Goal: Communication & Community: Answer question/provide support

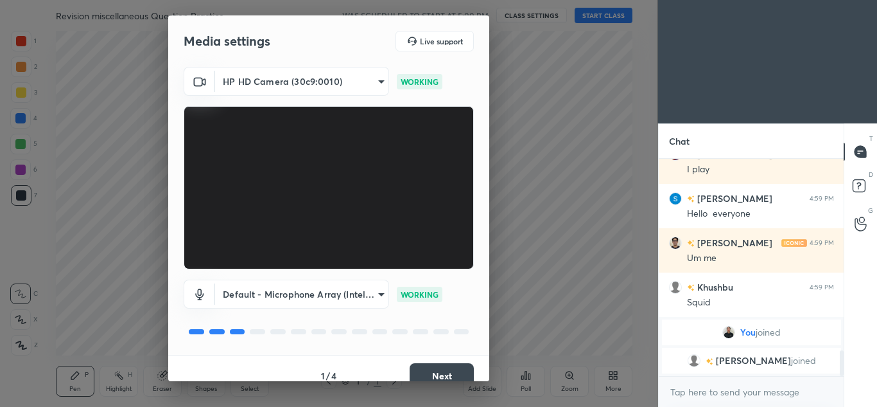
scroll to position [1632, 0]
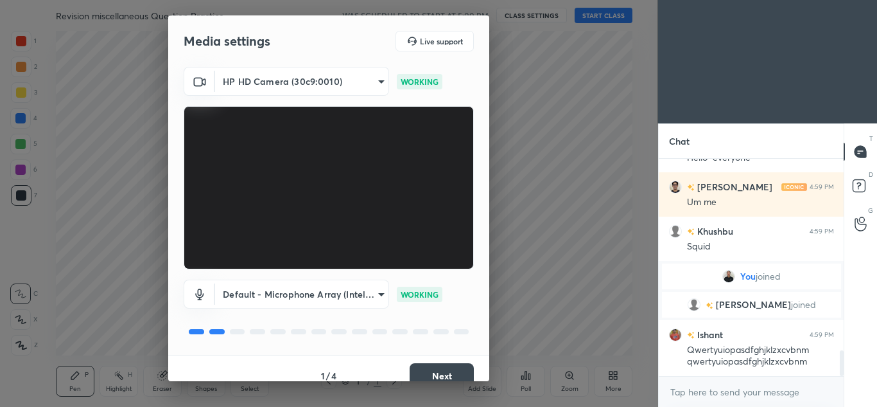
click at [421, 372] on button "Next" at bounding box center [442, 376] width 64 height 26
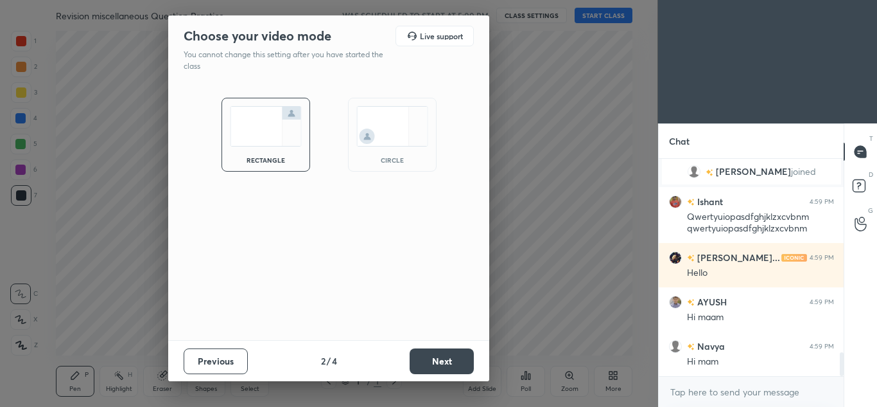
scroll to position [1810, 0]
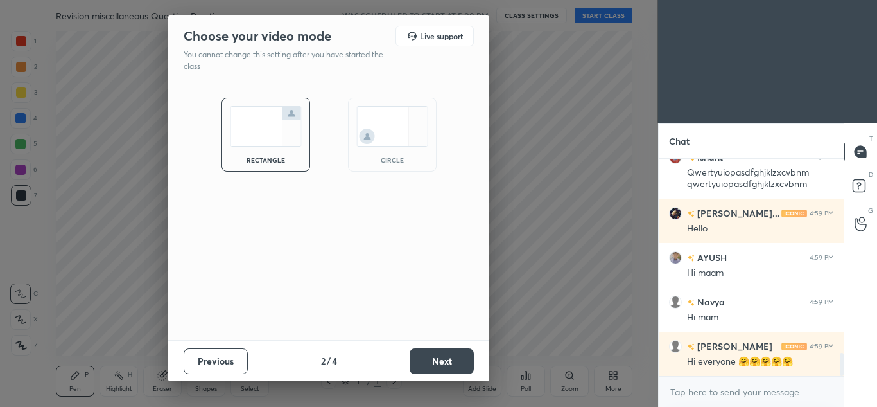
click at [433, 363] on button "Next" at bounding box center [442, 361] width 64 height 26
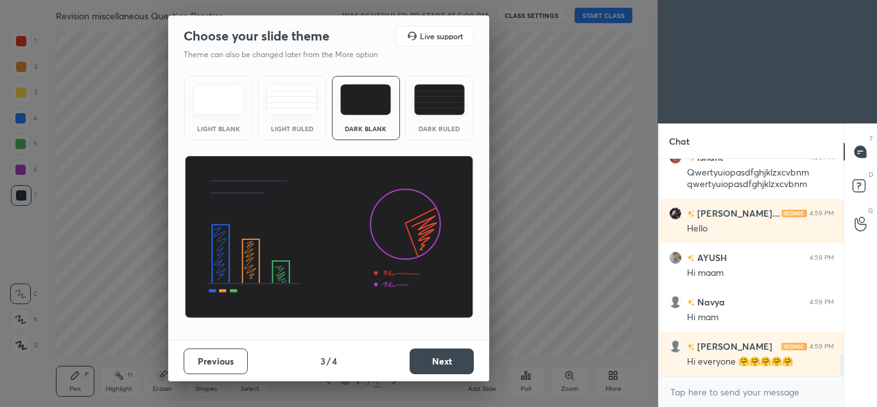
scroll to position [1854, 0]
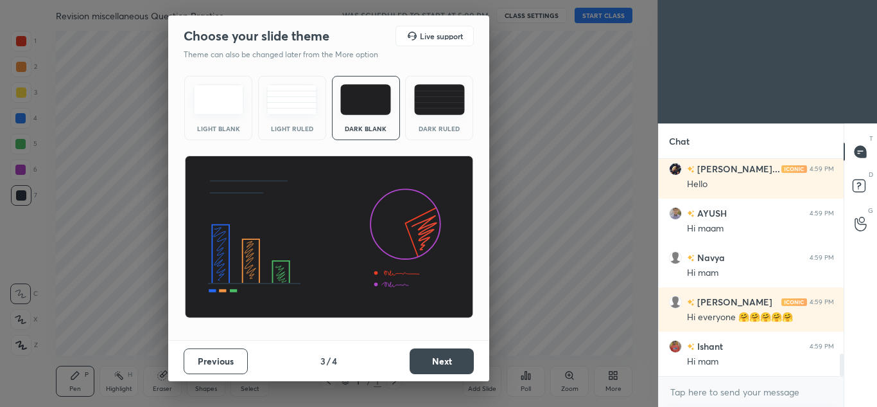
click at [433, 363] on button "Next" at bounding box center [442, 361] width 64 height 26
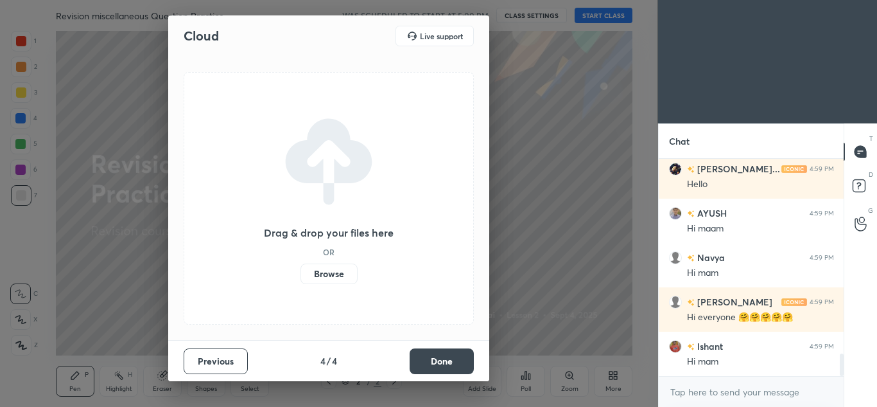
click at [320, 277] on label "Browse" at bounding box center [329, 273] width 57 height 21
click at [301, 277] on input "Browse" at bounding box center [301, 273] width 0 height 21
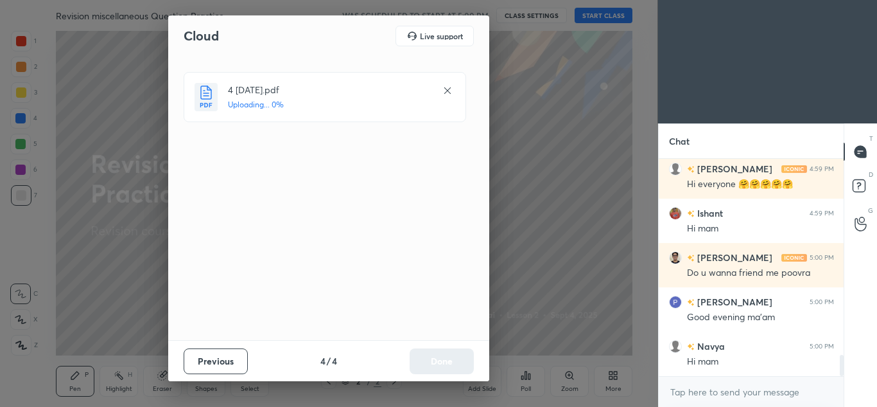
scroll to position [2031, 0]
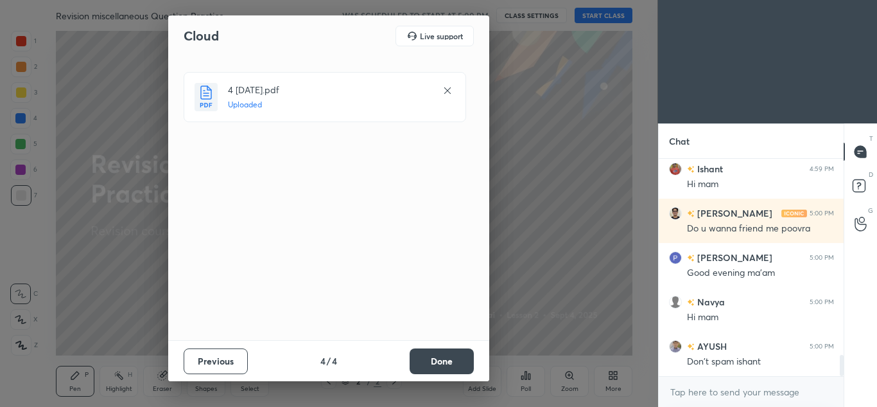
click at [434, 356] on button "Done" at bounding box center [442, 361] width 64 height 26
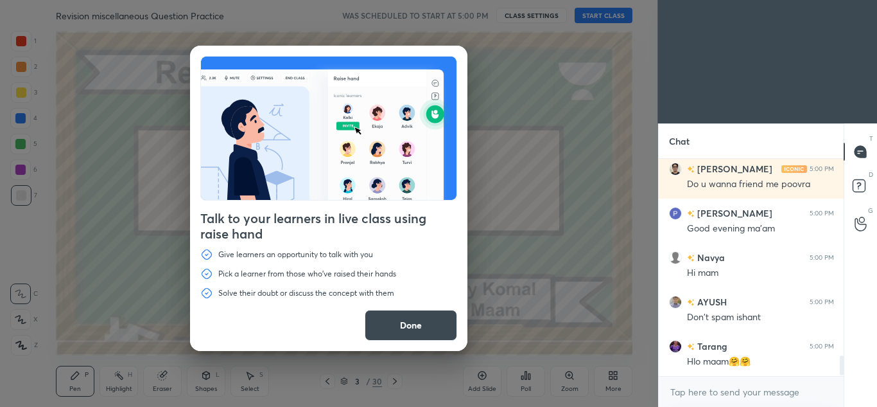
scroll to position [2143, 0]
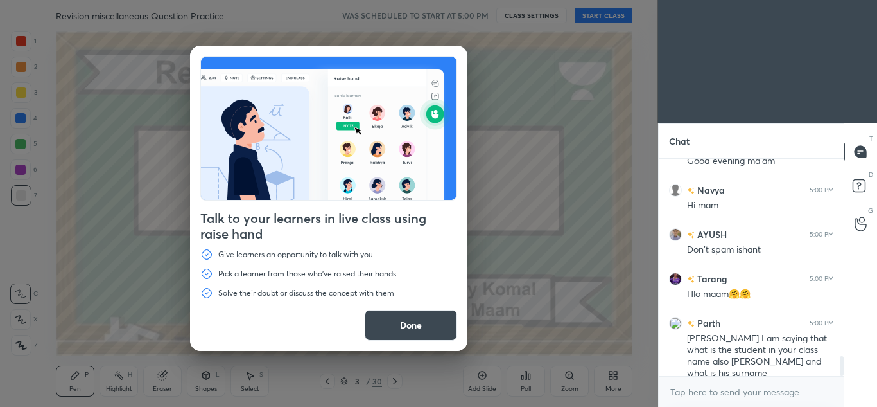
click at [424, 331] on button "Done" at bounding box center [411, 325] width 92 height 31
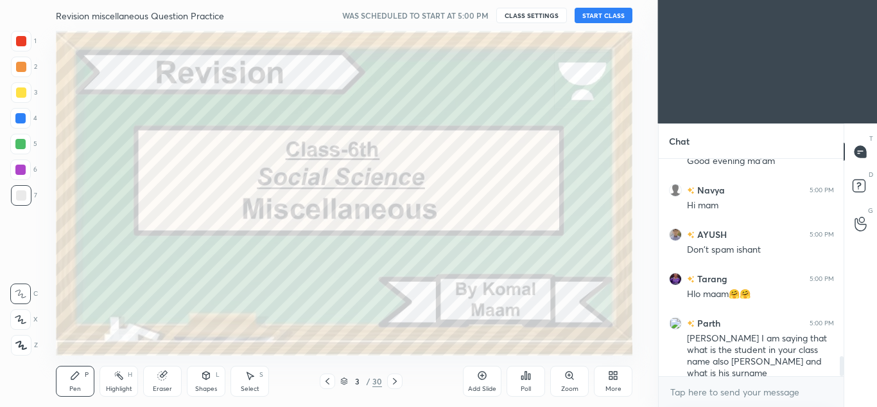
scroll to position [2187, 0]
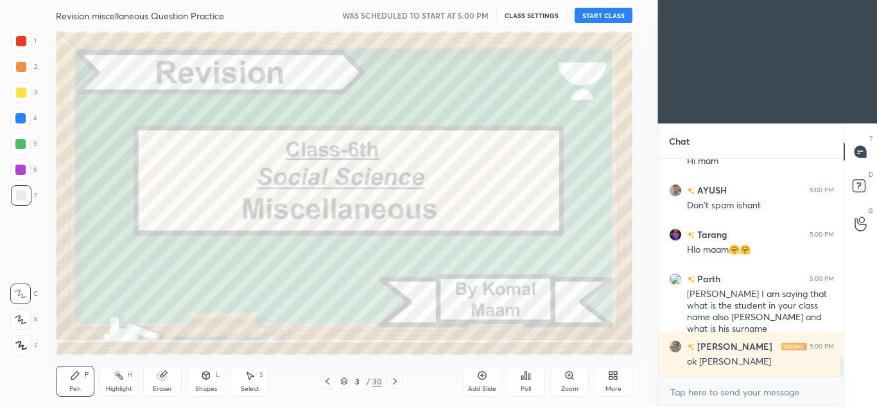
click at [608, 17] on button "START CLASS" at bounding box center [604, 15] width 58 height 15
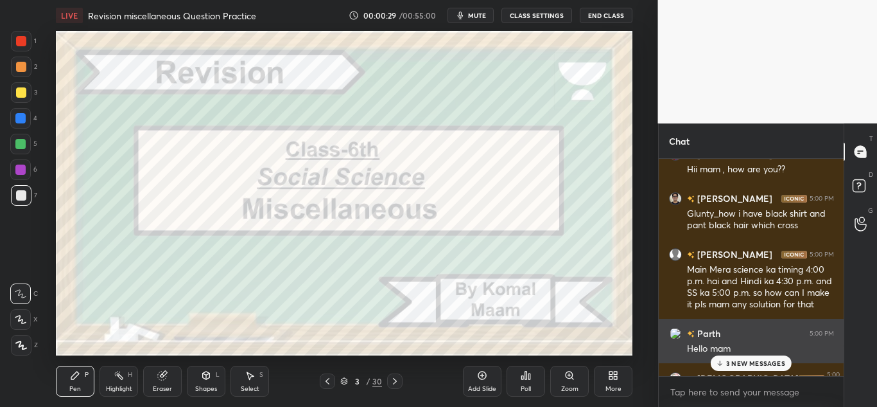
scroll to position [2364, 0]
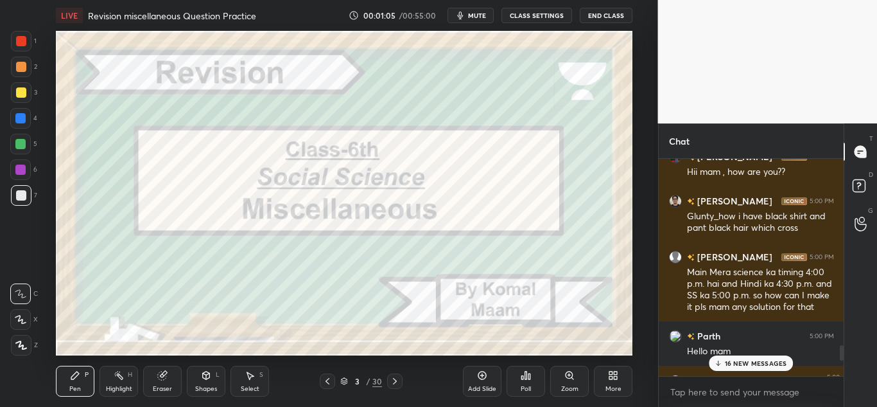
click at [755, 364] on p "16 NEW MESSAGES" at bounding box center [756, 363] width 62 height 8
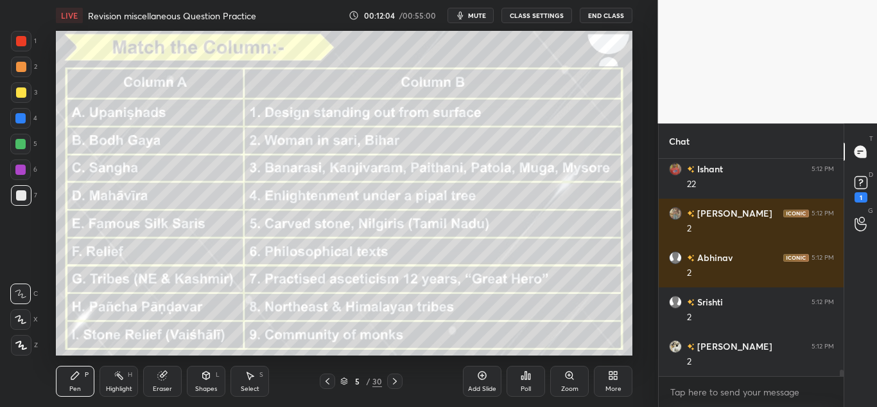
scroll to position [7004, 0]
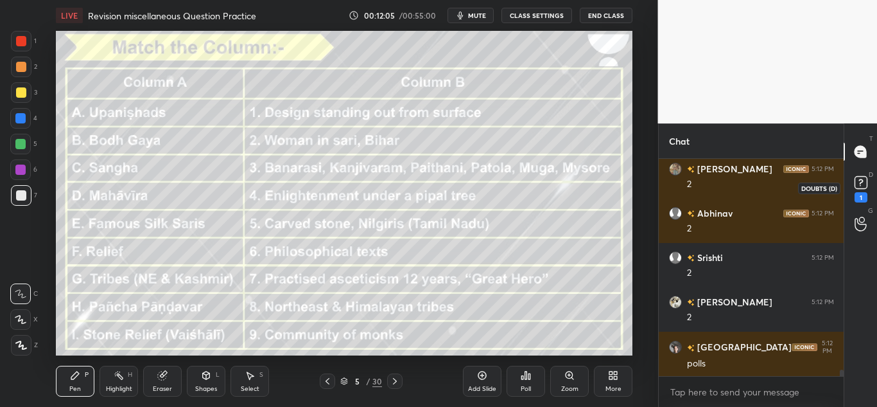
click at [862, 184] on rect at bounding box center [861, 183] width 12 height 12
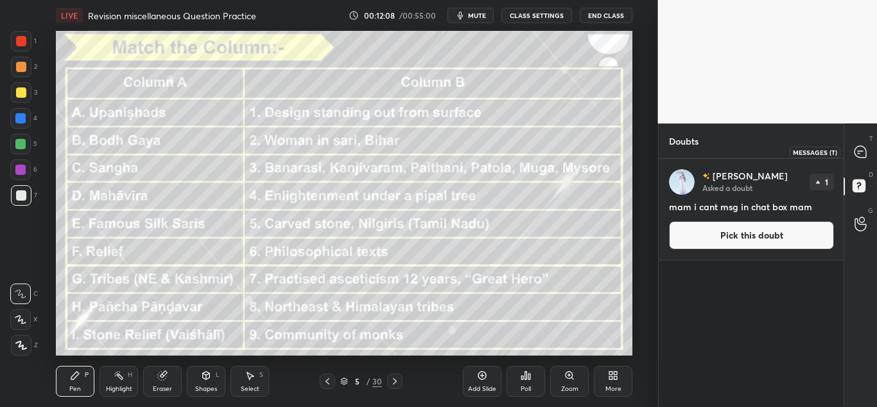
click at [854, 150] on icon at bounding box center [860, 151] width 13 height 13
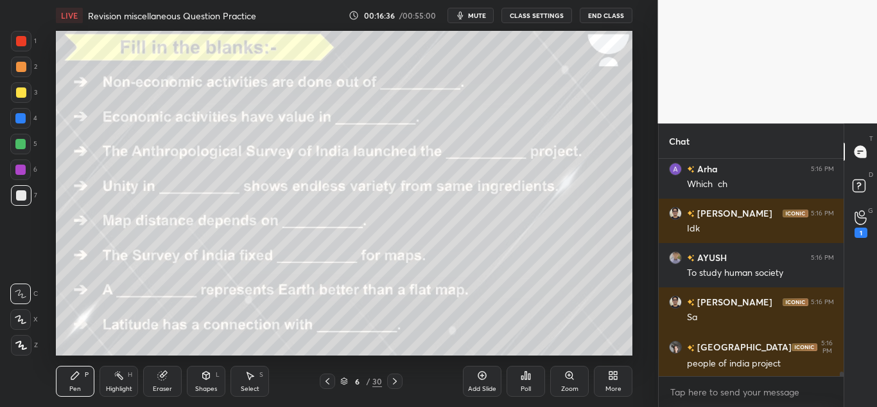
scroll to position [10553, 0]
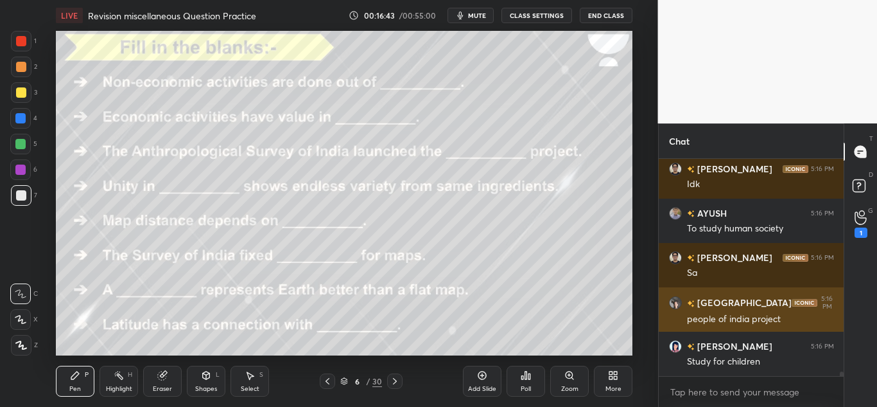
click at [708, 302] on h6 "[GEOGRAPHIC_DATA]" at bounding box center [743, 302] width 97 height 13
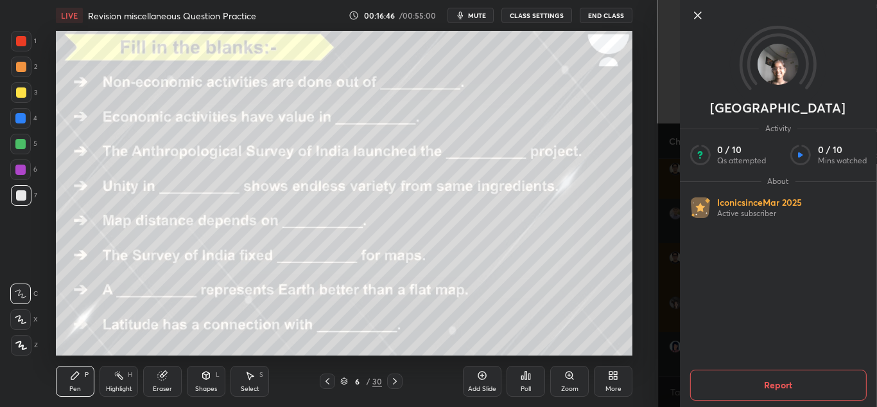
click at [700, 20] on icon at bounding box center [697, 15] width 15 height 15
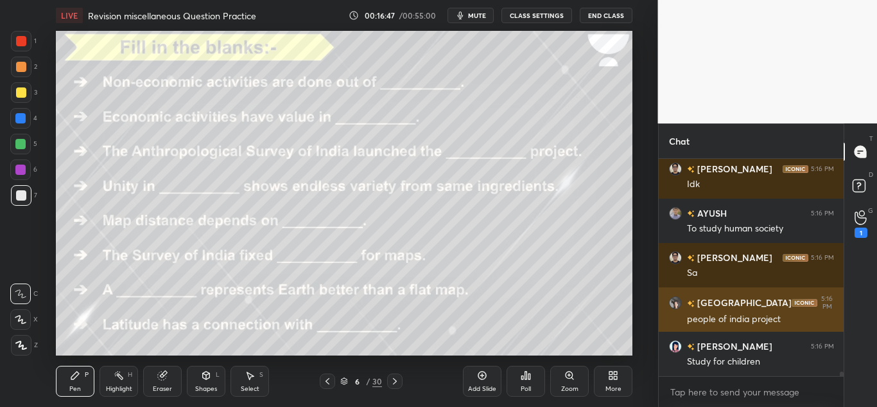
click at [826, 303] on div "5:16 PM" at bounding box center [827, 302] width 14 height 15
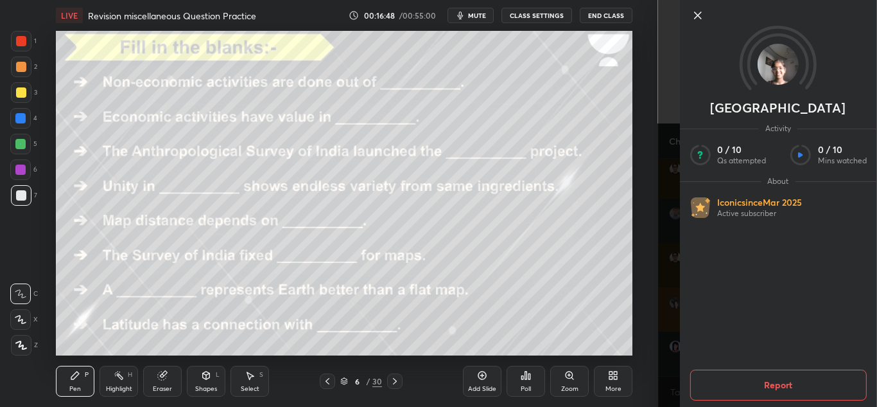
scroll to position [10597, 0]
click at [695, 17] on icon at bounding box center [697, 15] width 6 height 6
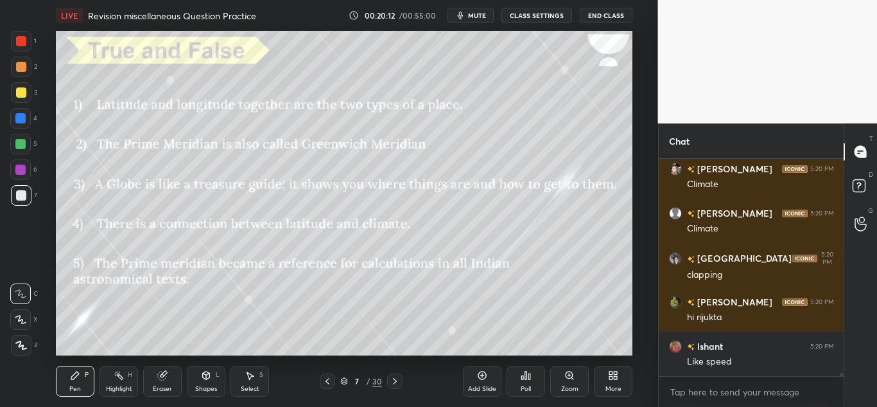
scroll to position [14178, 0]
click at [512, 380] on div "Poll" at bounding box center [526, 380] width 39 height 31
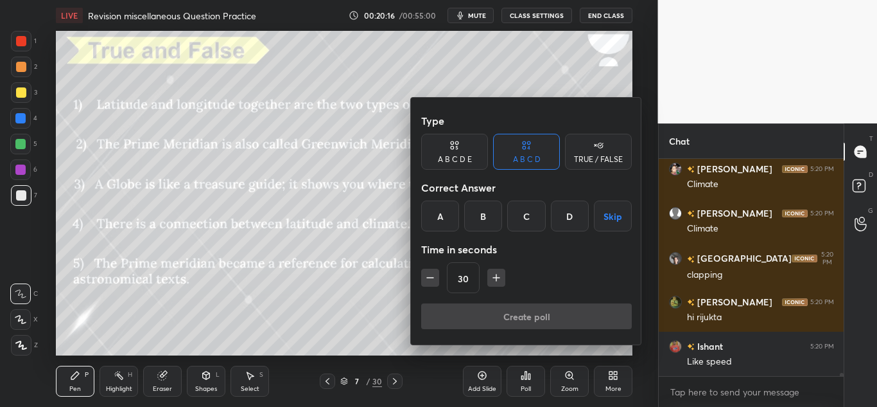
click at [398, 347] on div at bounding box center [438, 203] width 877 height 407
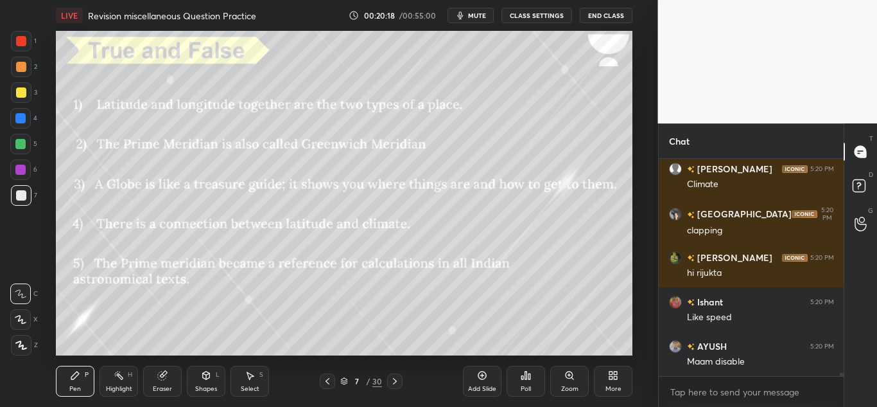
scroll to position [14267, 0]
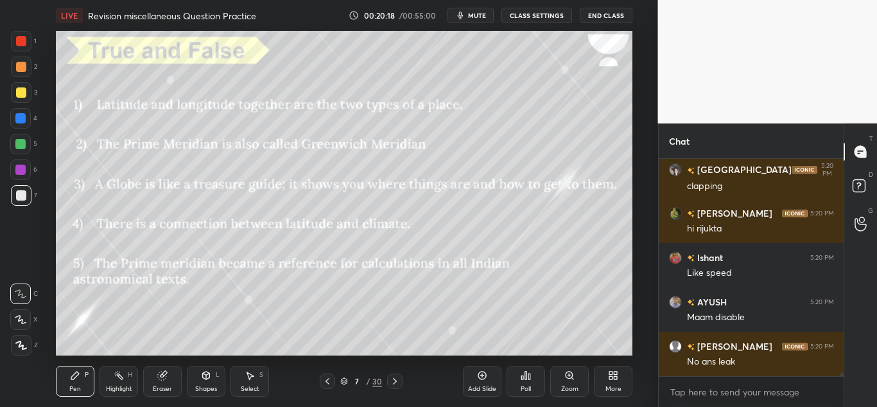
click at [516, 387] on div "Poll" at bounding box center [526, 380] width 39 height 31
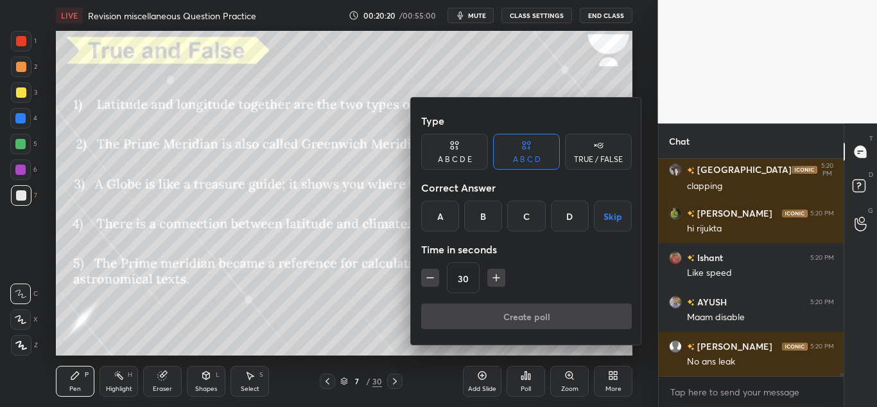
click at [595, 163] on div "TRUE / FALSE" at bounding box center [598, 159] width 49 height 8
click at [390, 143] on div at bounding box center [438, 203] width 877 height 407
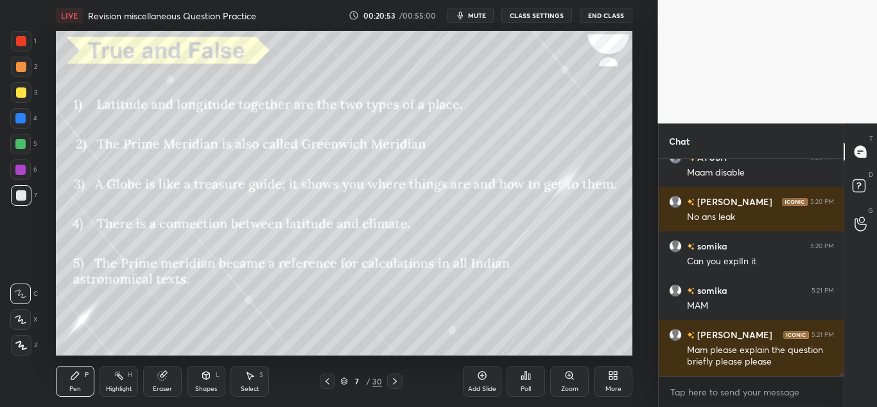
scroll to position [14456, 0]
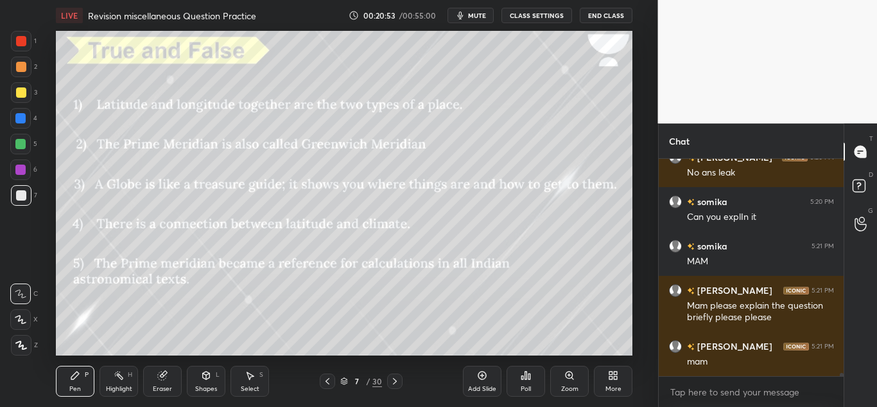
click at [511, 369] on div "Poll" at bounding box center [526, 380] width 39 height 31
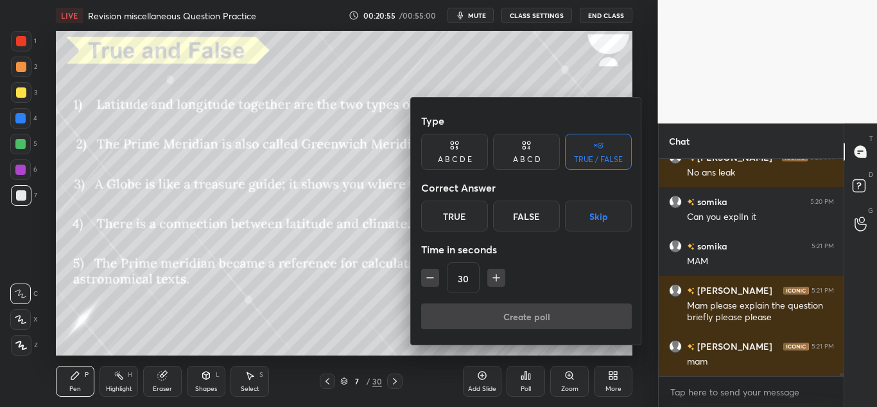
click at [478, 216] on div "True" at bounding box center [454, 215] width 67 height 31
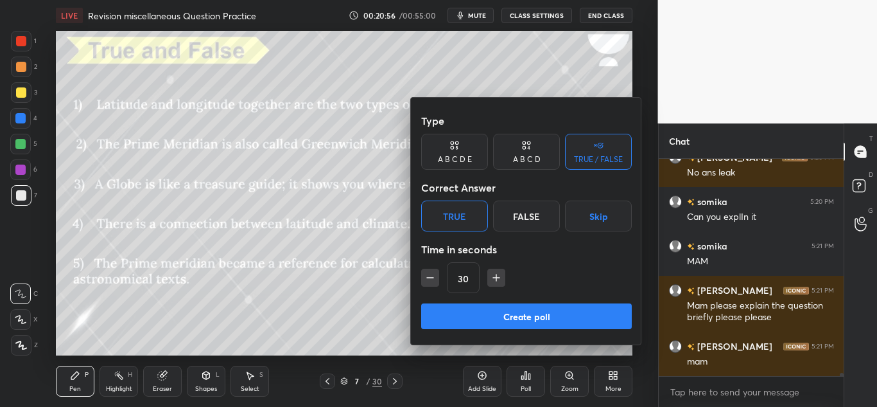
click at [509, 209] on div "False" at bounding box center [526, 215] width 67 height 31
click at [477, 318] on button "Create poll" at bounding box center [526, 316] width 211 height 26
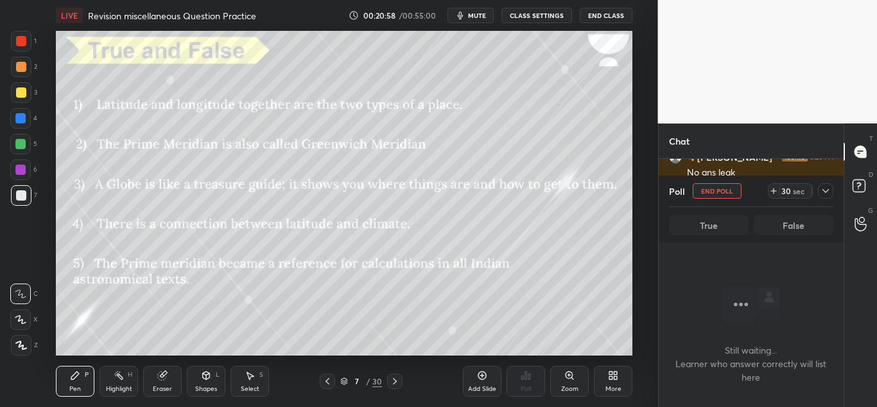
scroll to position [177, 181]
click at [826, 193] on icon at bounding box center [826, 191] width 6 height 4
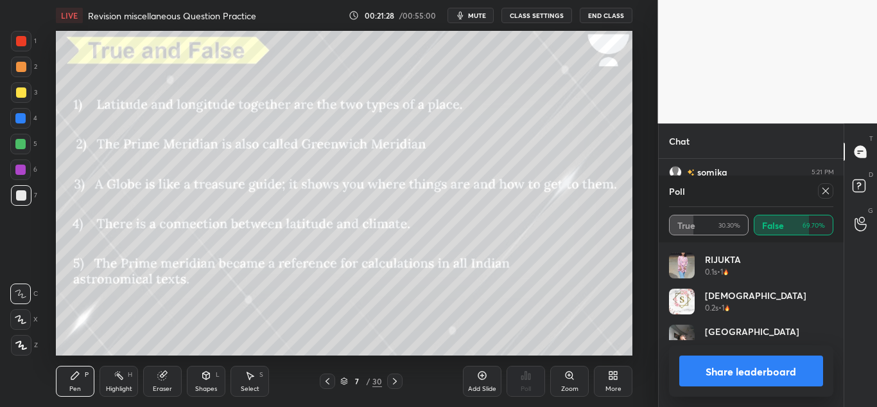
scroll to position [150, 161]
click at [824, 189] on icon at bounding box center [826, 191] width 6 height 6
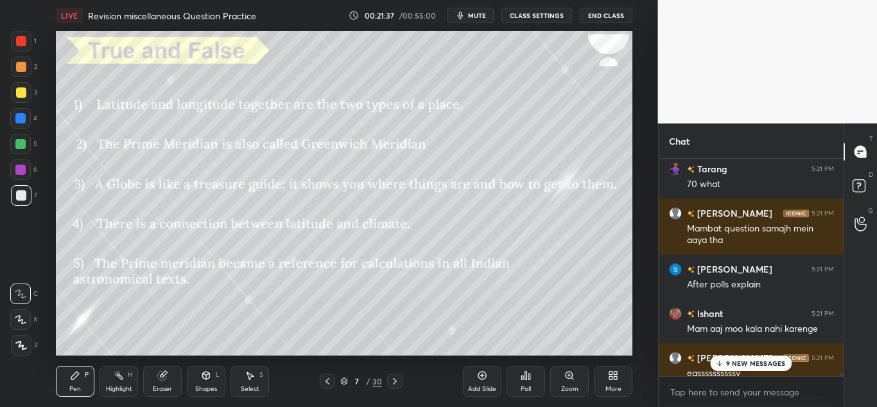
scroll to position [14999, 0]
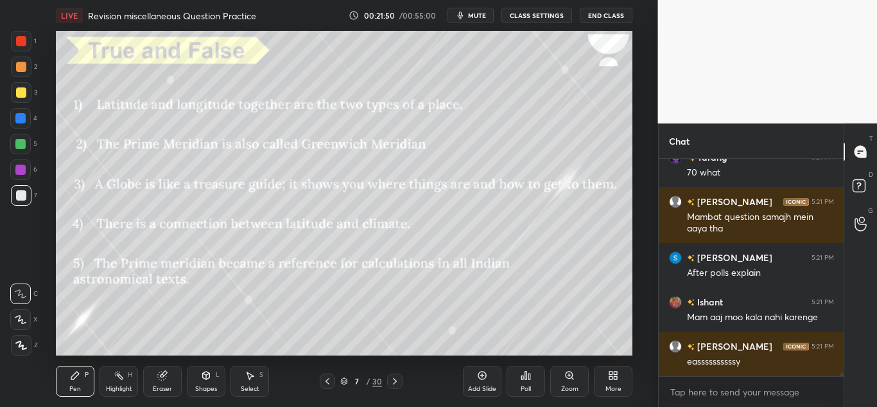
click at [514, 380] on div "Poll" at bounding box center [526, 380] width 39 height 31
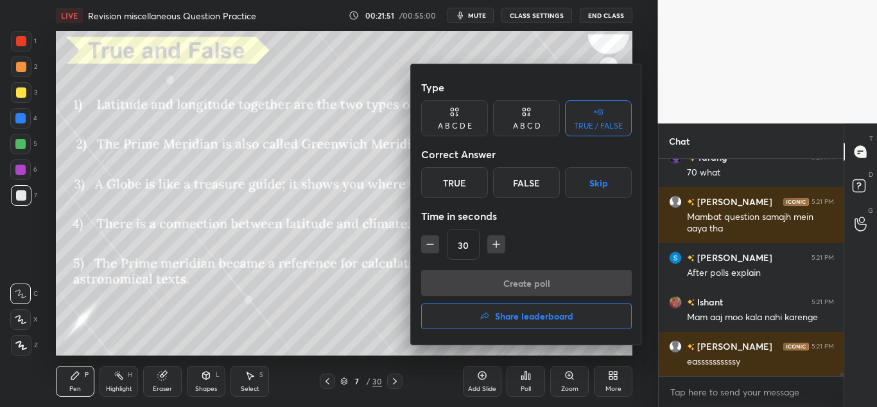
click at [460, 180] on div "True" at bounding box center [454, 182] width 67 height 31
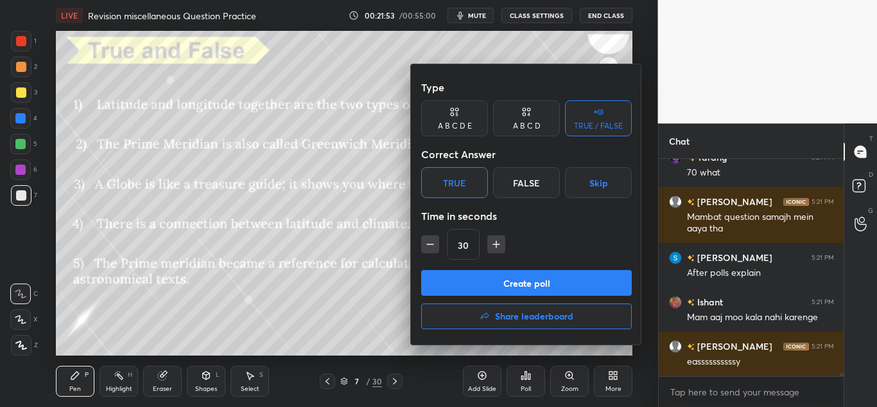
click at [466, 279] on button "Create poll" at bounding box center [526, 283] width 211 height 26
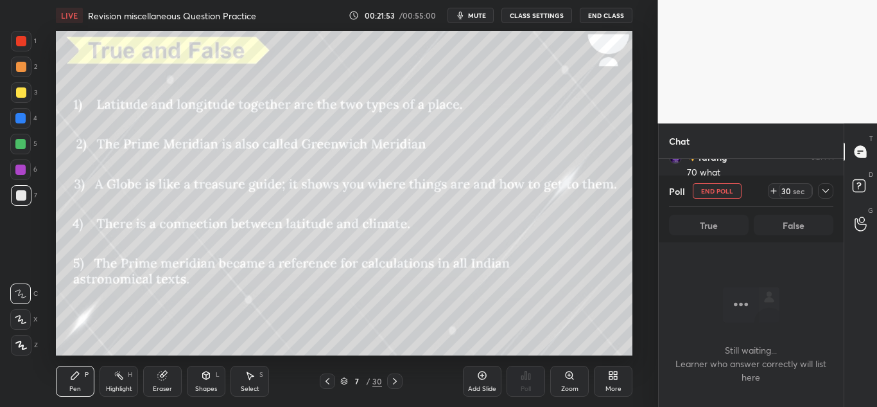
scroll to position [177, 181]
click at [829, 200] on div "Poll End Poll 29 sec" at bounding box center [751, 190] width 165 height 31
click at [828, 196] on div at bounding box center [825, 190] width 15 height 15
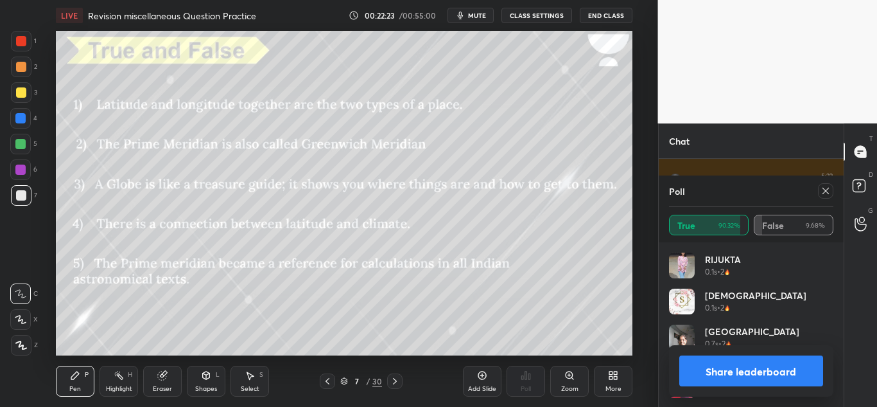
scroll to position [150, 161]
click at [825, 189] on icon at bounding box center [826, 191] width 10 height 10
type textarea "x"
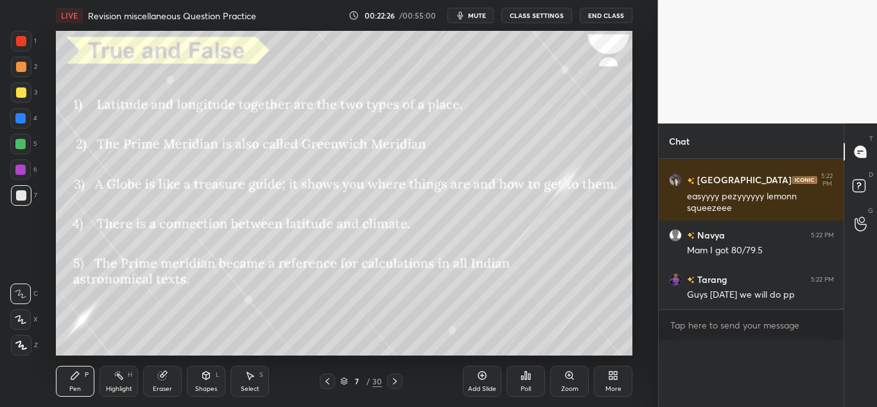
scroll to position [15445, 0]
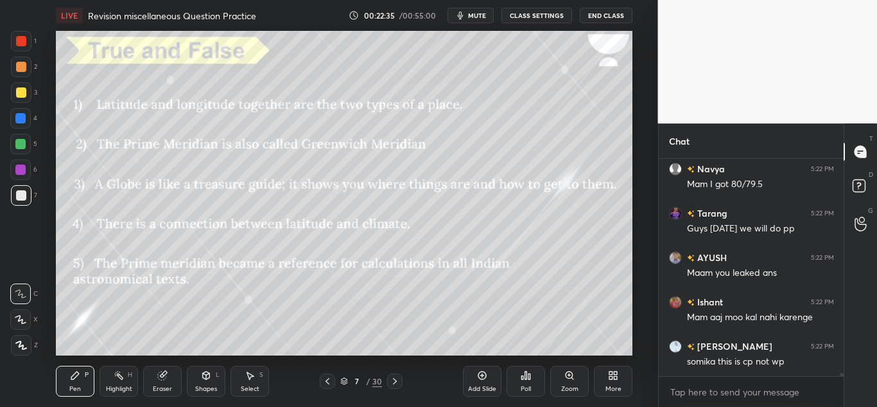
click at [527, 370] on icon at bounding box center [526, 375] width 10 height 10
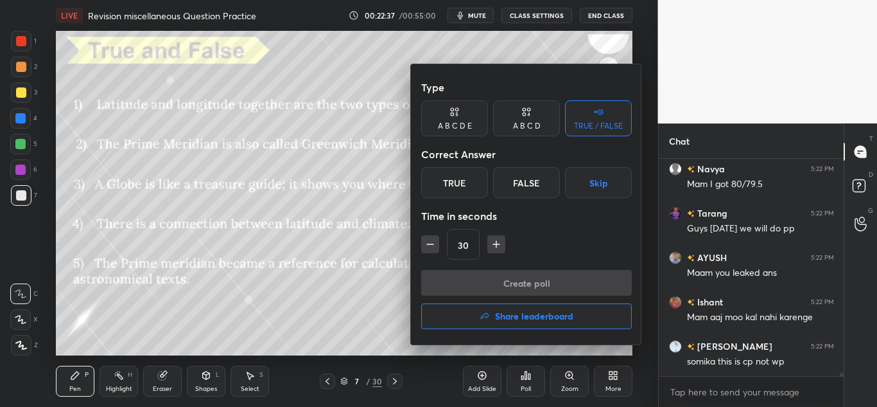
click at [468, 170] on div "True" at bounding box center [454, 182] width 67 height 31
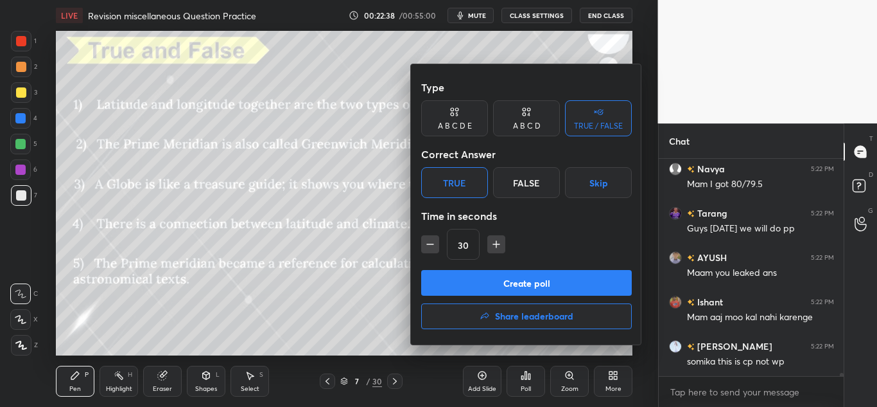
drag, startPoint x: 418, startPoint y: 238, endPoint x: 428, endPoint y: 241, distance: 10.6
click at [428, 241] on div "Type A B C D E A B C D TRUE / FALSE Correct Answer True False Skip Time in seco…" at bounding box center [526, 204] width 231 height 280
click at [428, 241] on icon "button" at bounding box center [430, 244] width 13 height 13
type input "15"
click at [444, 274] on button "Create poll" at bounding box center [526, 283] width 211 height 26
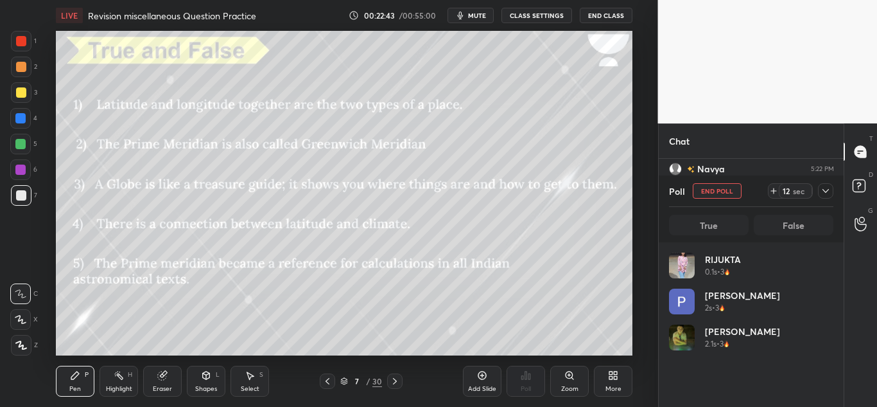
click at [726, 196] on button "End Poll" at bounding box center [717, 190] width 49 height 15
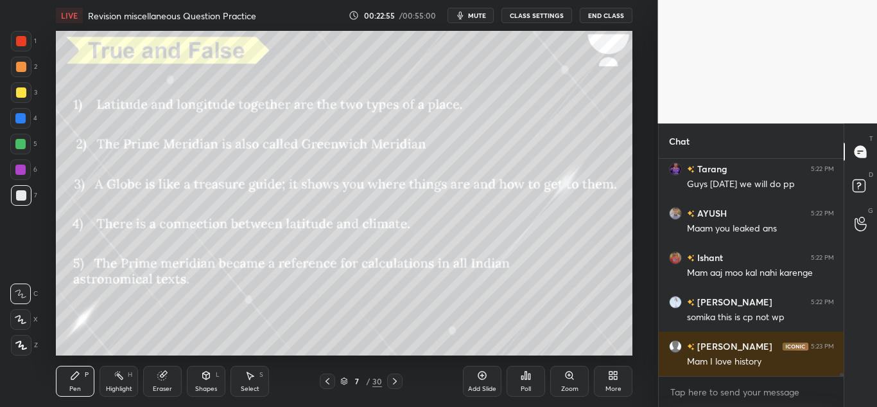
click at [541, 377] on div "Poll" at bounding box center [526, 380] width 39 height 31
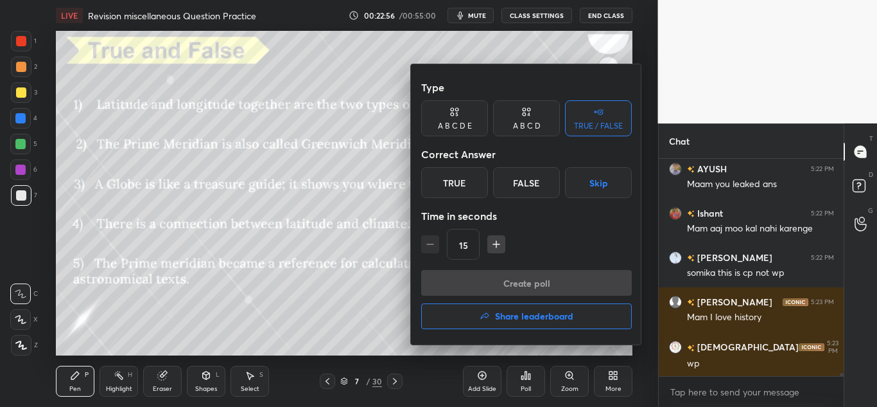
click at [522, 180] on div "False" at bounding box center [526, 182] width 67 height 31
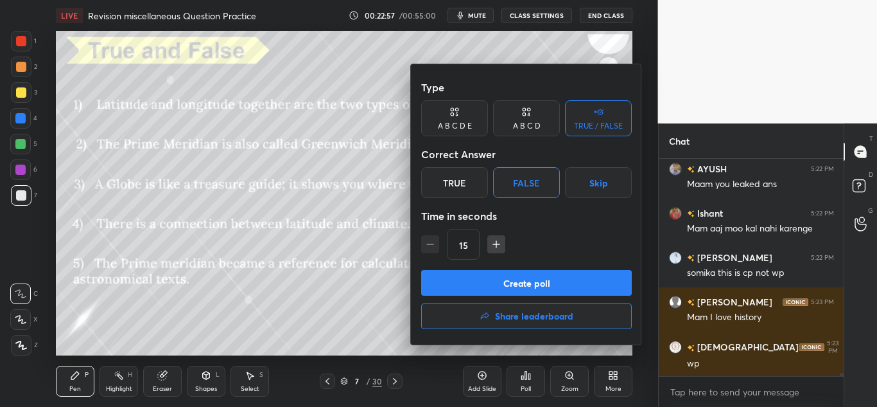
click at [493, 271] on button "Create poll" at bounding box center [526, 283] width 211 height 26
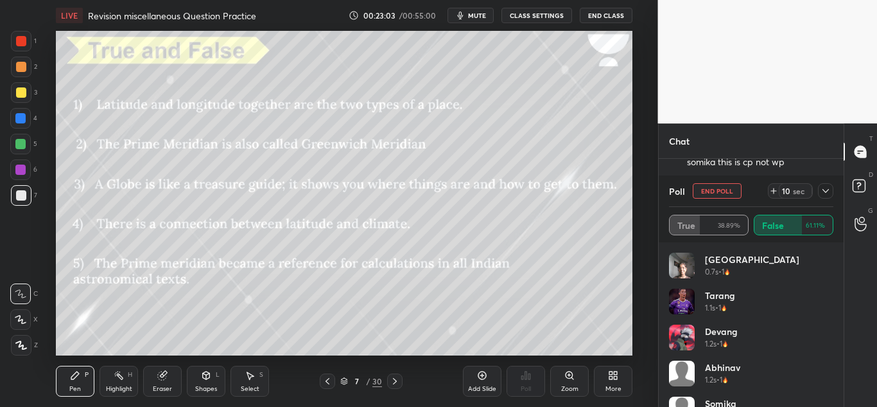
click at [825, 188] on icon at bounding box center [826, 191] width 10 height 10
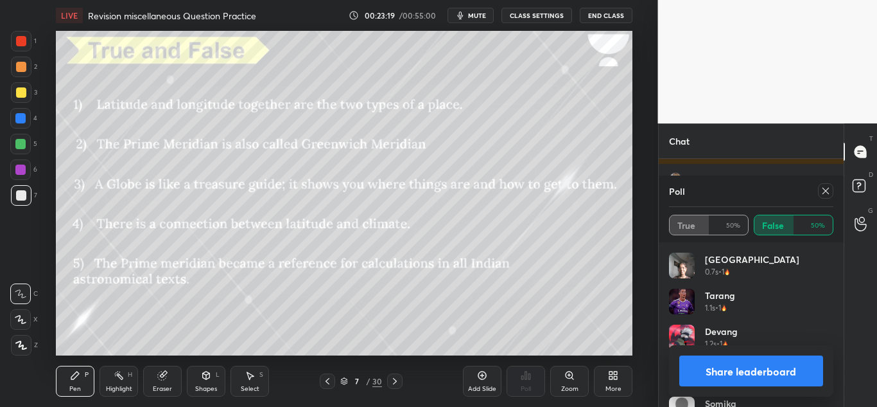
click at [834, 188] on div "Poll True 50% False 50%" at bounding box center [752, 208] width 186 height 67
click at [828, 189] on icon at bounding box center [826, 191] width 6 height 6
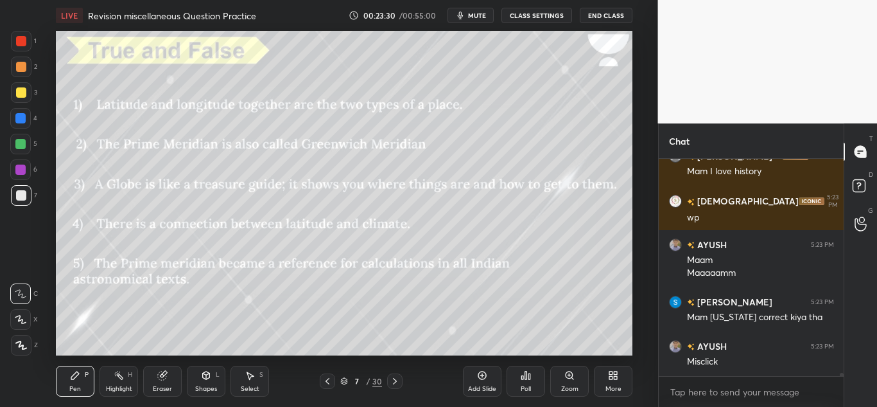
click at [520, 372] on div "Poll" at bounding box center [526, 380] width 39 height 31
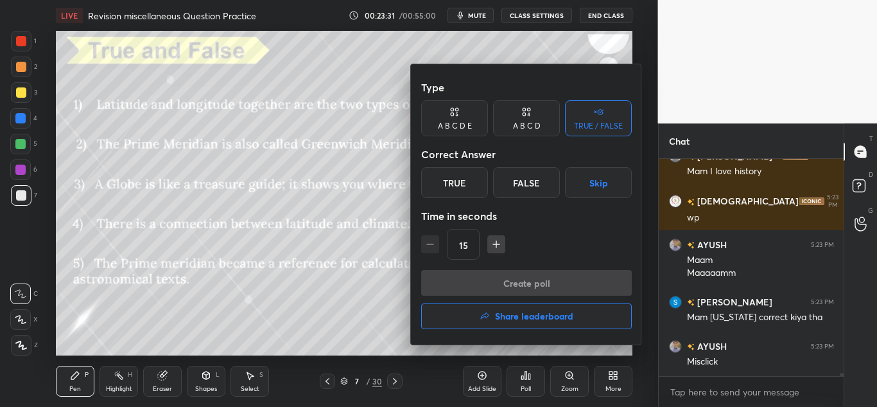
click at [474, 180] on div "True" at bounding box center [454, 182] width 67 height 31
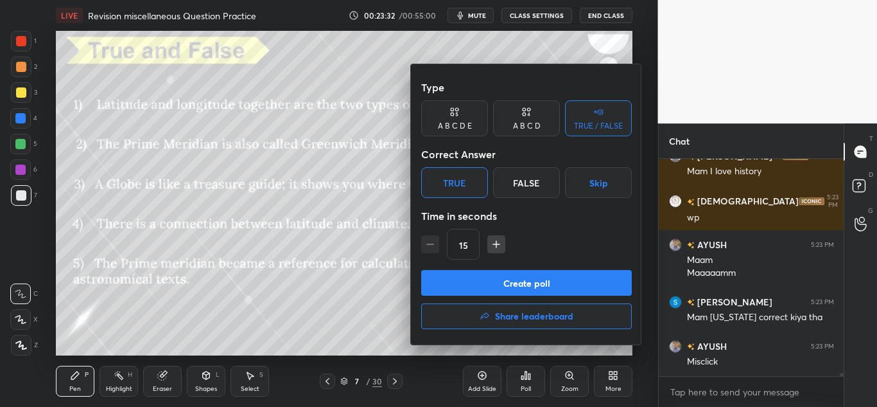
click at [451, 273] on button "Create poll" at bounding box center [526, 283] width 211 height 26
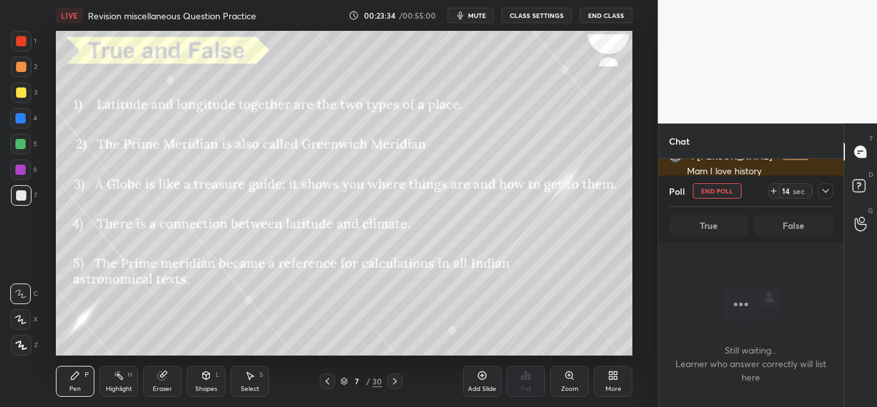
click at [828, 192] on icon at bounding box center [826, 191] width 10 height 10
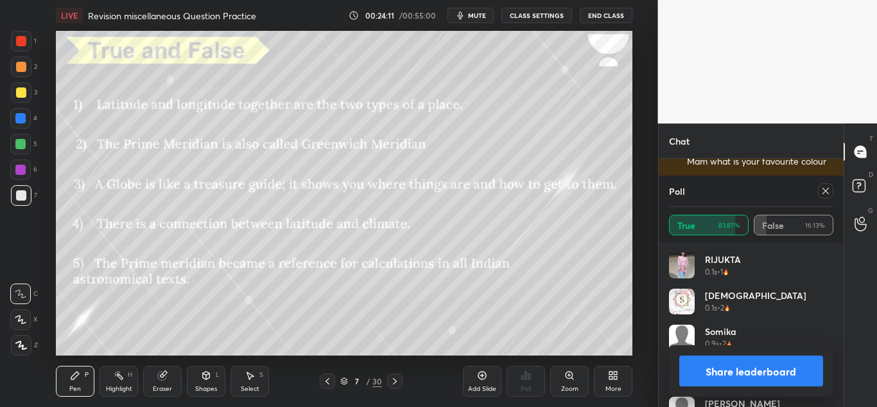
click at [823, 193] on icon at bounding box center [826, 191] width 10 height 10
type textarea "x"
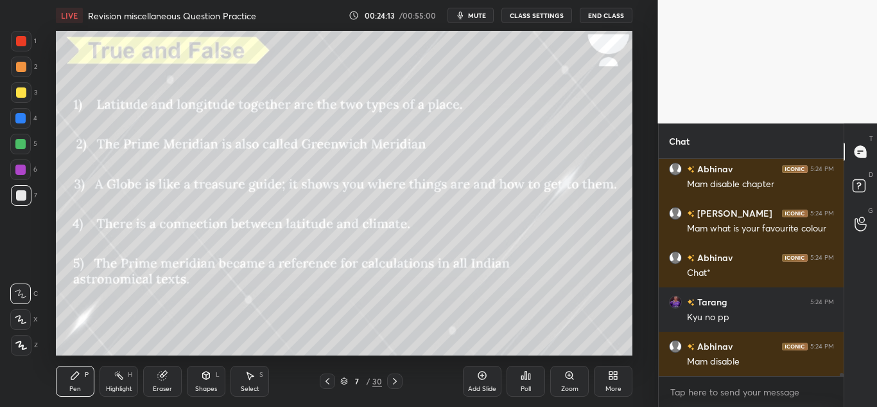
click at [523, 385] on div "Poll" at bounding box center [526, 388] width 10 height 6
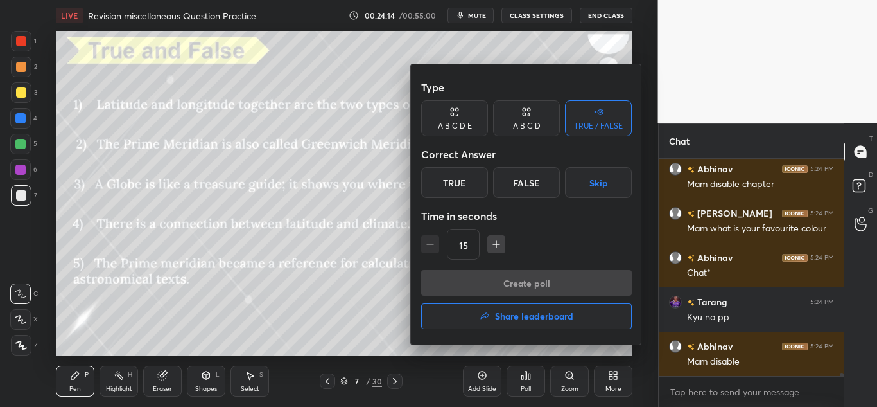
click at [497, 244] on icon "button" at bounding box center [496, 244] width 6 height 0
type input "30"
click at [516, 175] on div "False" at bounding box center [526, 182] width 67 height 31
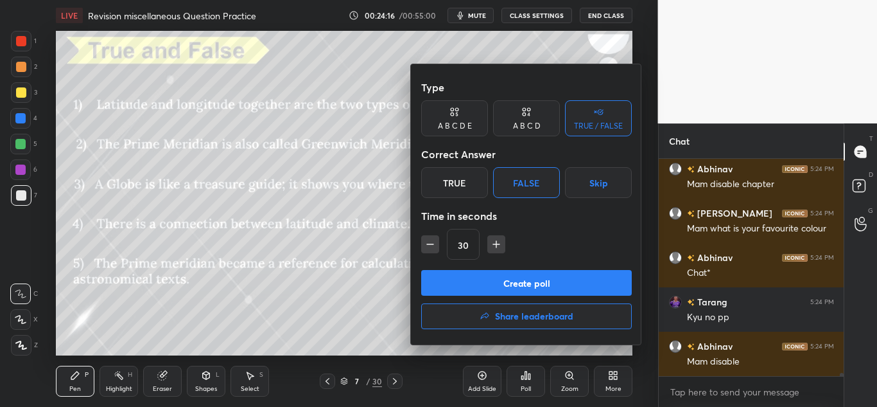
click at [484, 279] on button "Create poll" at bounding box center [526, 283] width 211 height 26
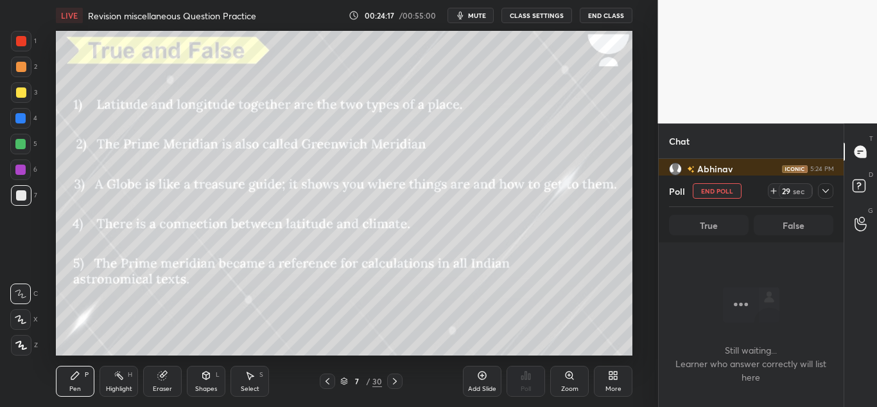
click at [823, 192] on icon at bounding box center [826, 191] width 10 height 10
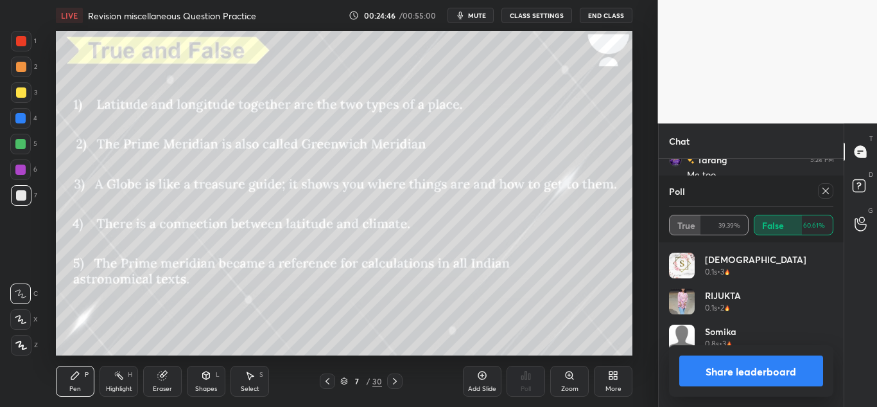
scroll to position [4, 4]
click at [825, 192] on icon at bounding box center [826, 191] width 6 height 6
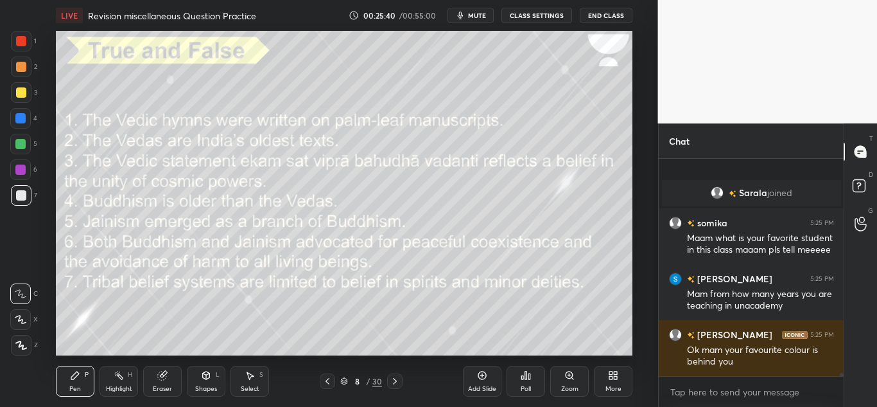
scroll to position [15192, 0]
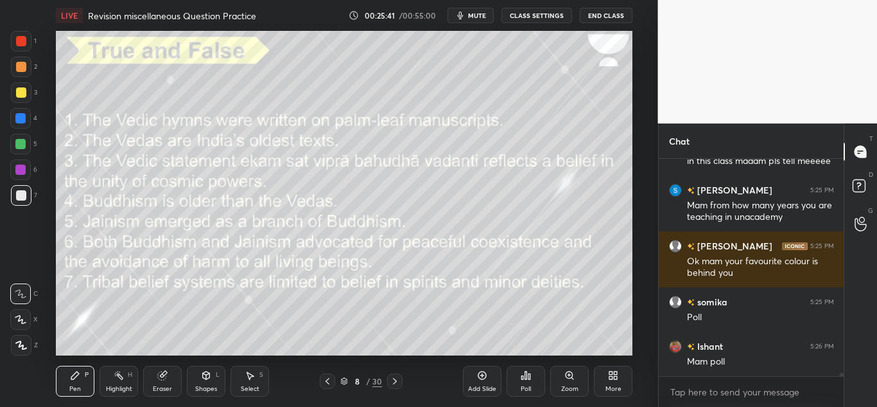
click at [527, 385] on div "Poll" at bounding box center [526, 388] width 10 height 6
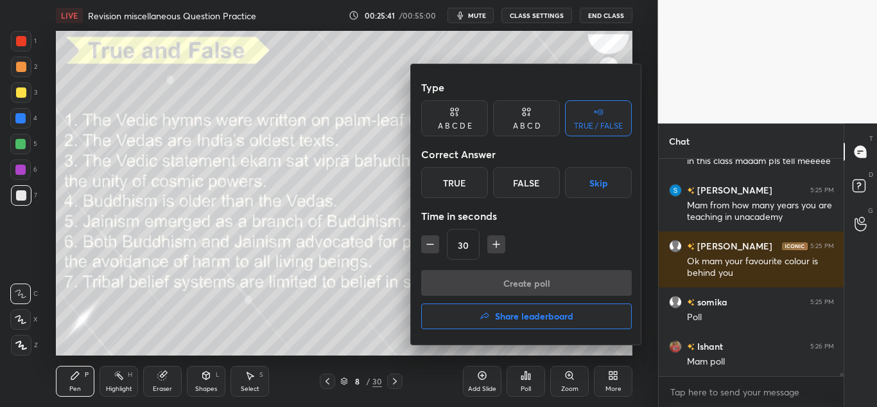
scroll to position [15236, 0]
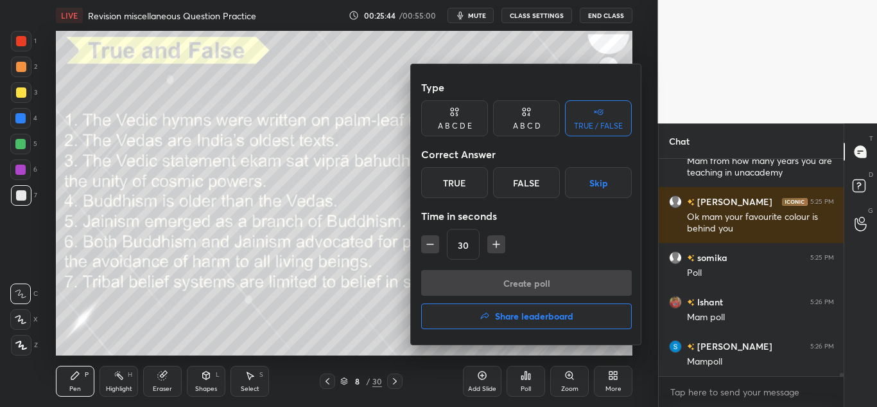
click at [523, 180] on div "False" at bounding box center [526, 182] width 67 height 31
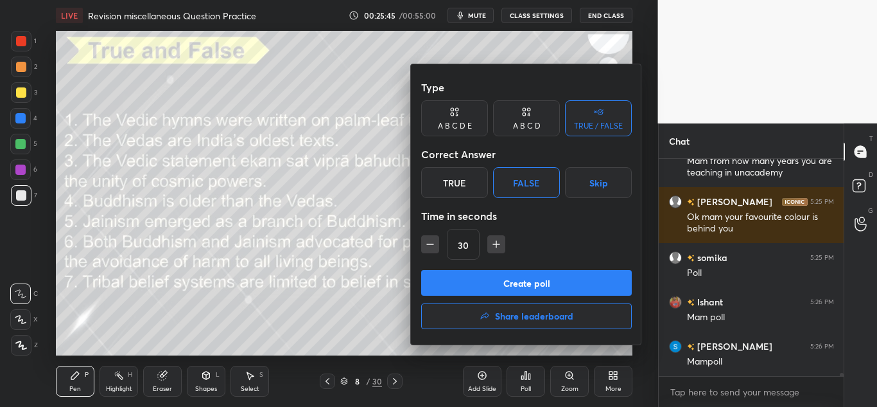
click at [471, 284] on button "Create poll" at bounding box center [526, 283] width 211 height 26
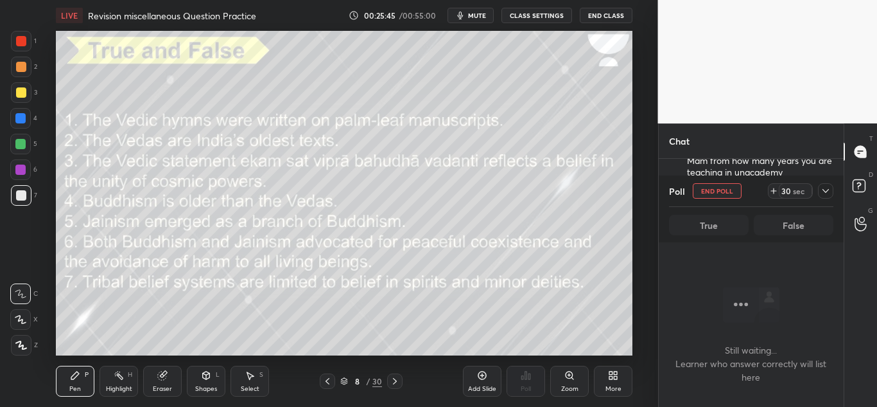
scroll to position [177, 181]
click at [821, 192] on icon at bounding box center [826, 191] width 10 height 10
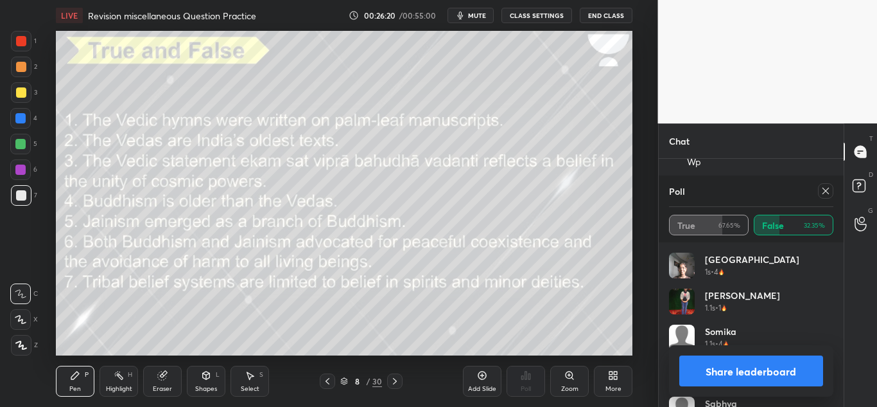
scroll to position [15745, 0]
click at [829, 193] on icon at bounding box center [826, 191] width 10 height 10
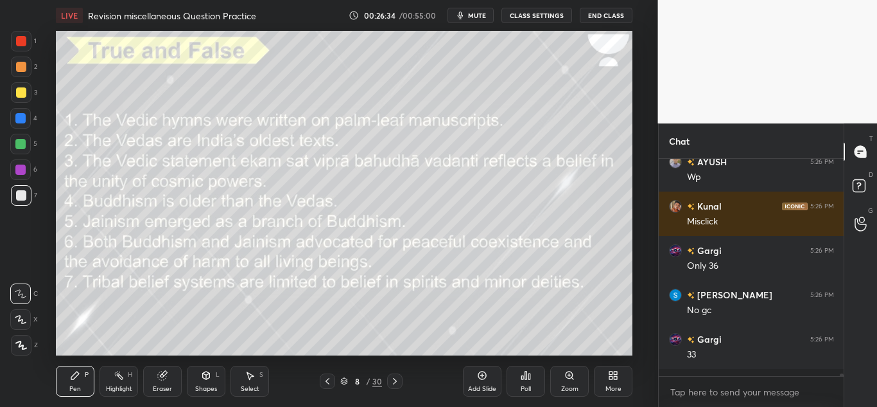
scroll to position [4, 4]
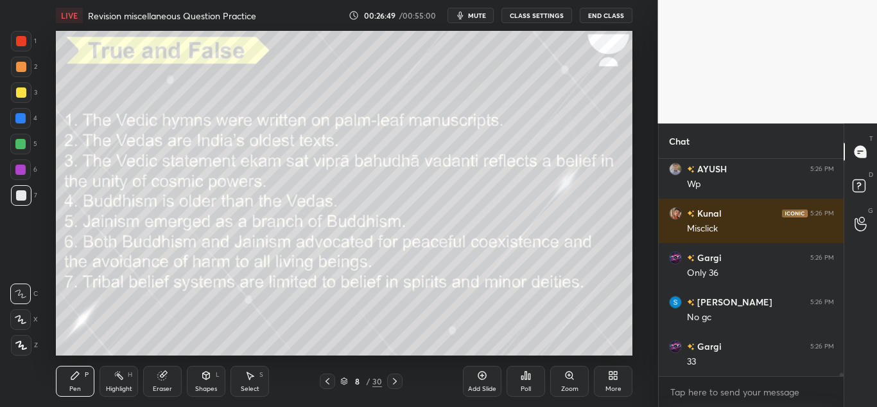
click at [518, 372] on div "Poll" at bounding box center [526, 380] width 39 height 31
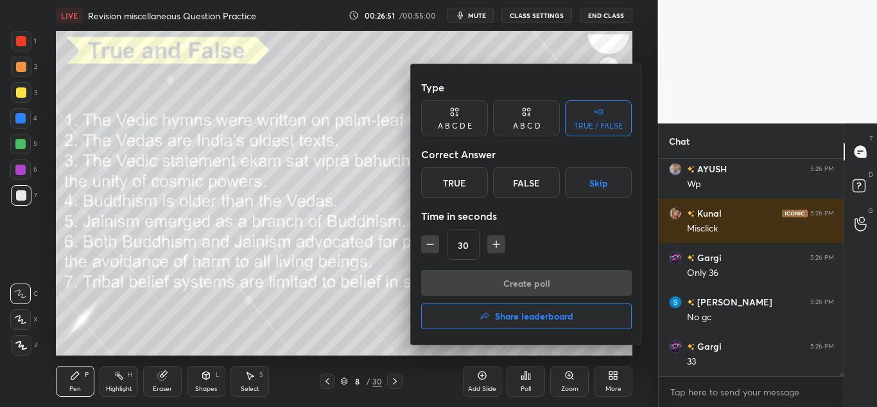
click at [453, 175] on div "True" at bounding box center [454, 182] width 67 height 31
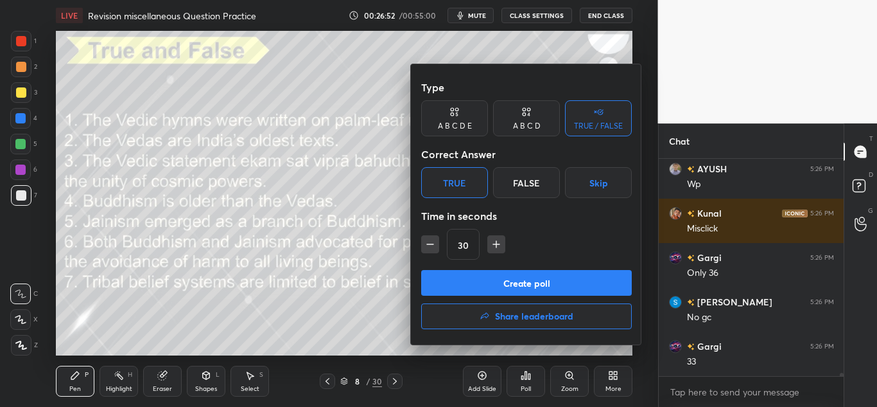
click at [433, 276] on button "Create poll" at bounding box center [526, 283] width 211 height 26
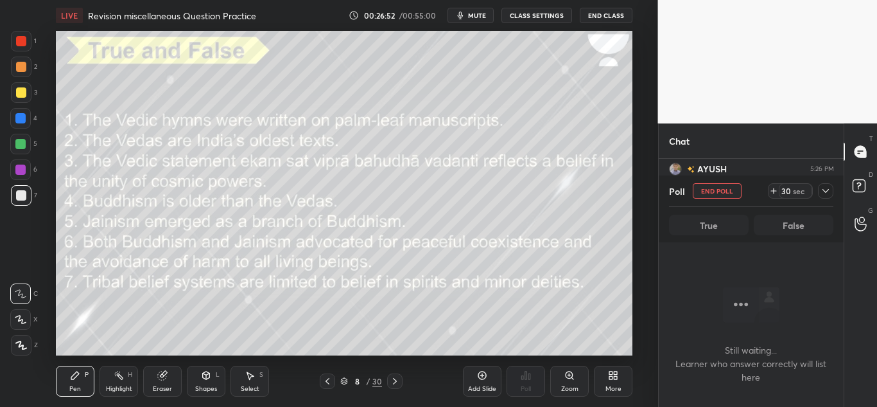
scroll to position [177, 181]
click at [821, 193] on icon at bounding box center [826, 191] width 10 height 10
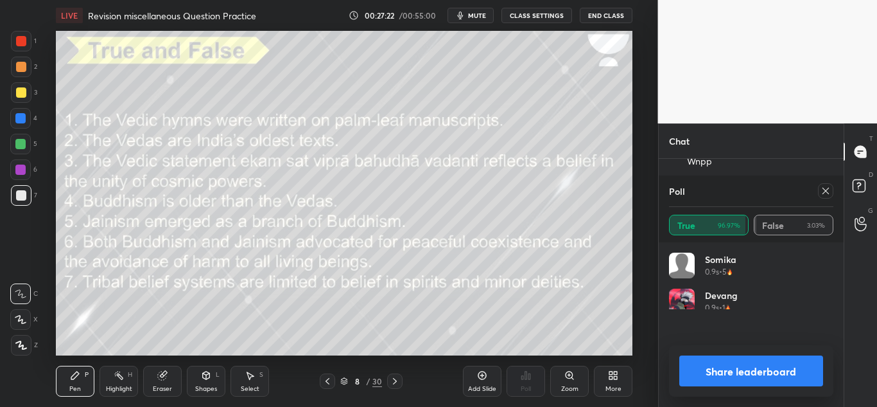
scroll to position [150, 161]
click at [825, 189] on icon at bounding box center [826, 191] width 10 height 10
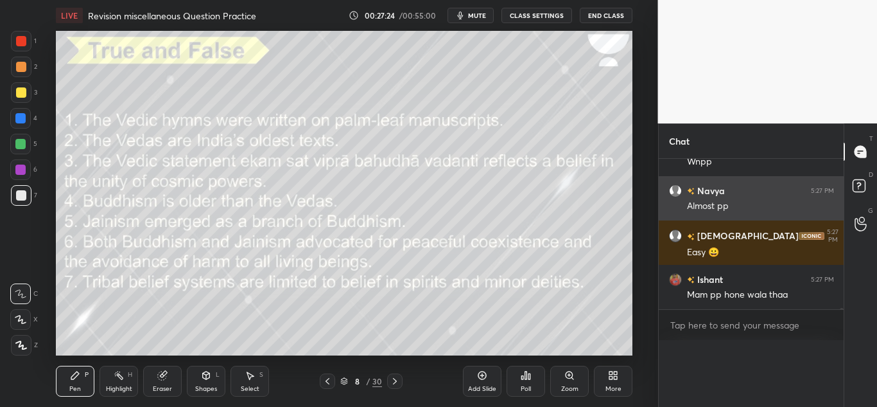
scroll to position [0, 0]
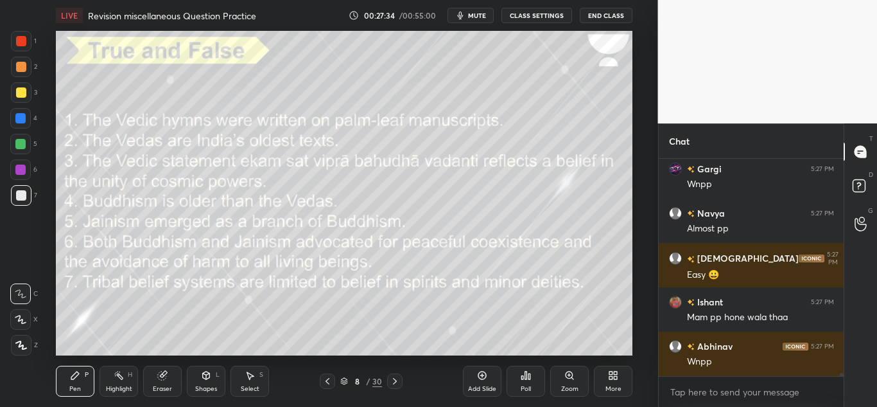
click at [520, 379] on div "Poll" at bounding box center [526, 380] width 39 height 31
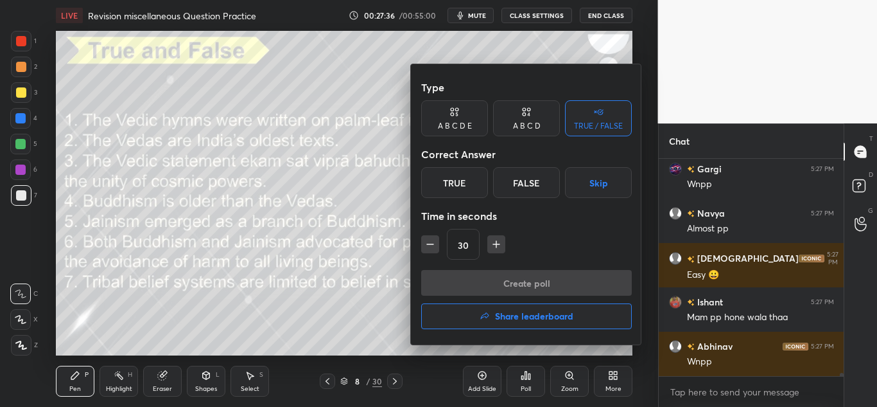
click at [466, 196] on div "True" at bounding box center [454, 182] width 67 height 31
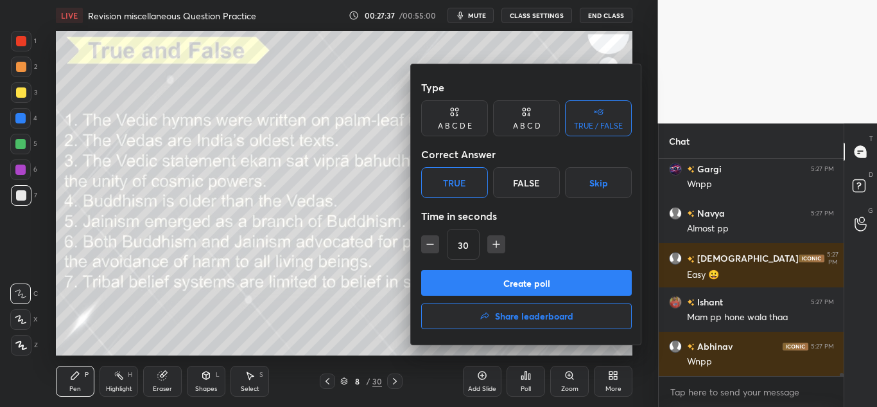
click at [451, 290] on button "Create poll" at bounding box center [526, 283] width 211 height 26
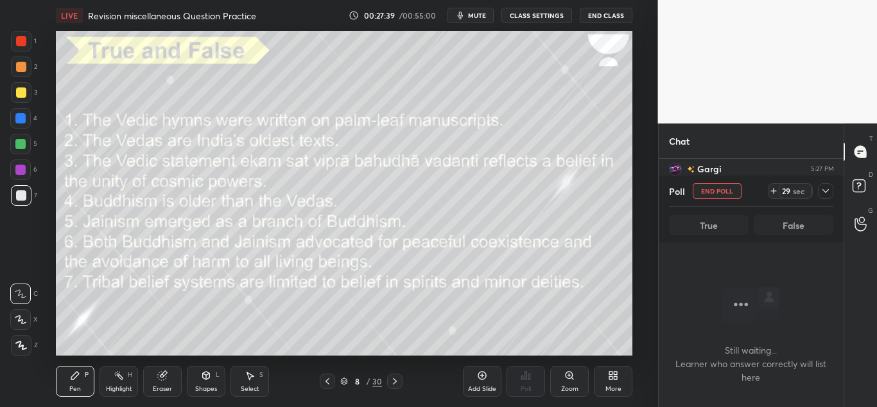
click at [829, 192] on icon at bounding box center [826, 191] width 10 height 10
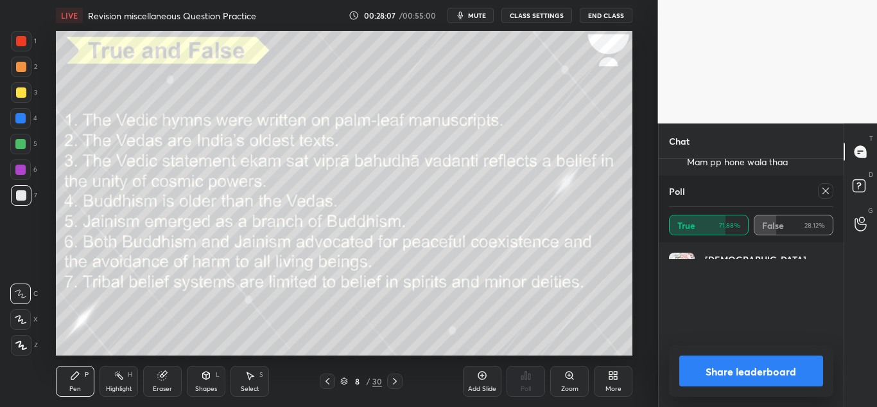
scroll to position [4, 4]
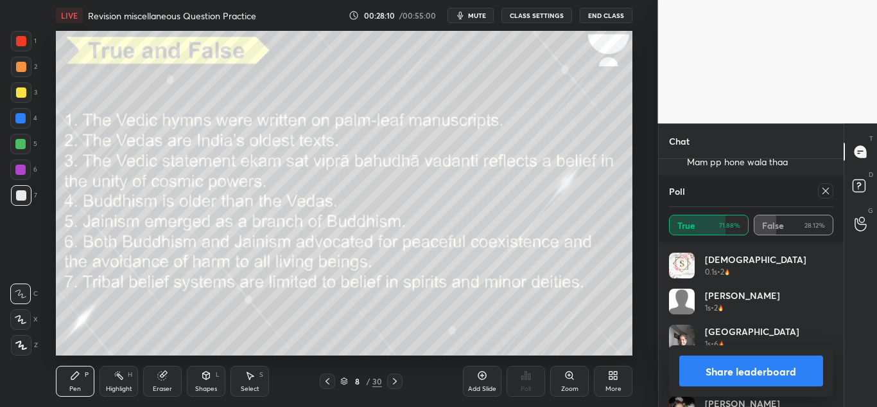
click at [823, 192] on icon at bounding box center [826, 191] width 10 height 10
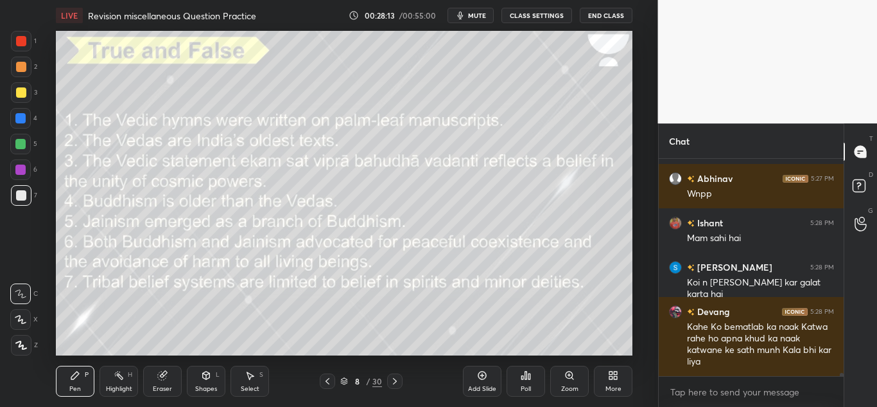
click at [521, 379] on icon at bounding box center [522, 377] width 2 height 3
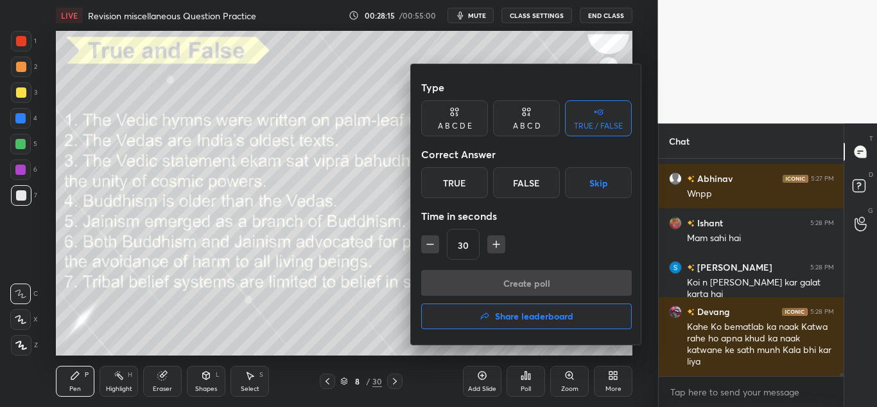
click at [518, 184] on div "False" at bounding box center [526, 182] width 67 height 31
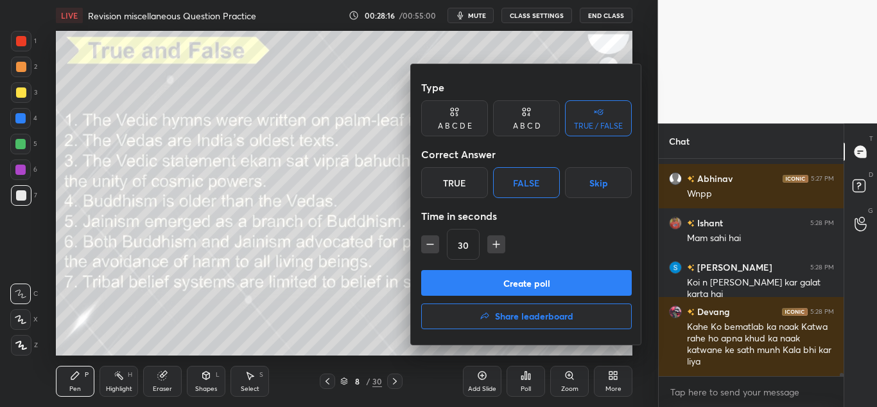
click at [476, 277] on button "Create poll" at bounding box center [526, 283] width 211 height 26
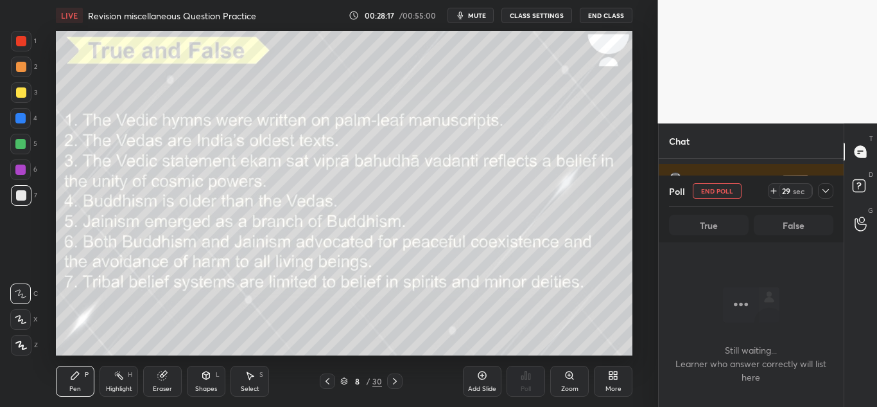
click at [828, 195] on icon at bounding box center [826, 191] width 10 height 10
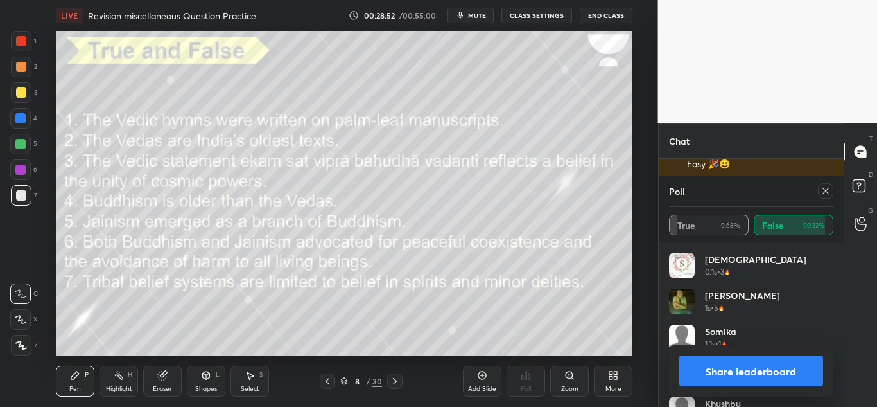
click at [824, 191] on icon at bounding box center [826, 191] width 10 height 10
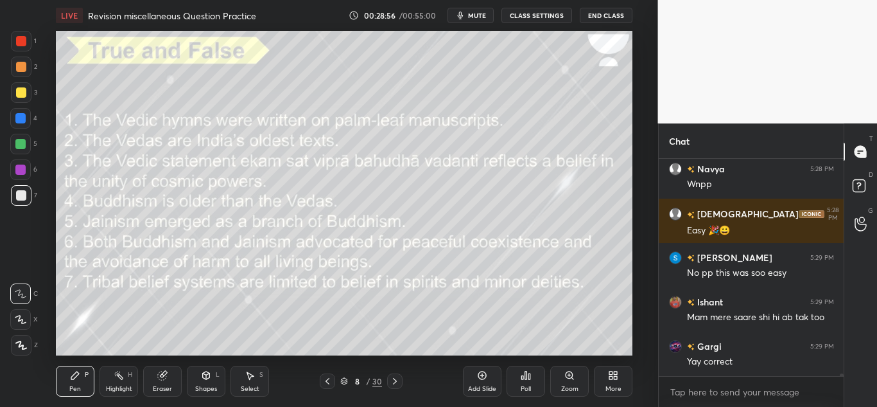
click at [531, 374] on icon at bounding box center [526, 375] width 10 height 10
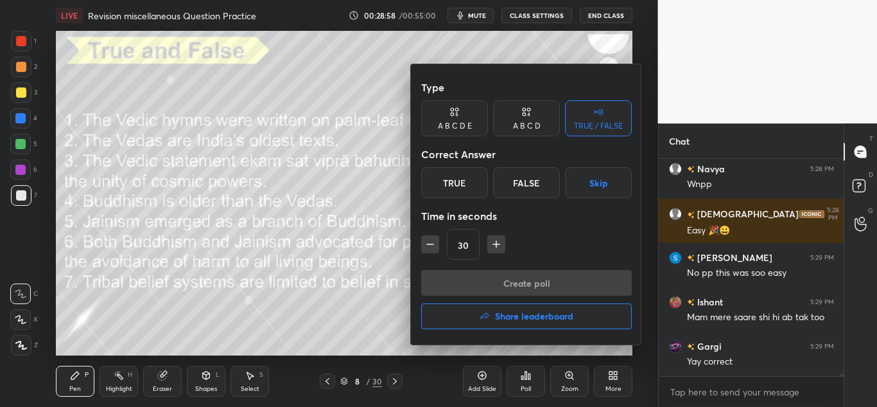
click at [460, 177] on div "True" at bounding box center [454, 182] width 67 height 31
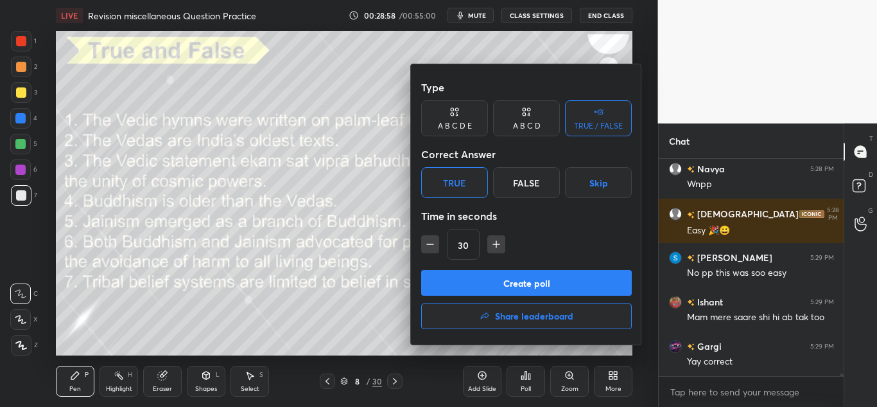
click at [499, 179] on div "False" at bounding box center [526, 182] width 67 height 31
click at [463, 279] on button "Create poll" at bounding box center [526, 283] width 211 height 26
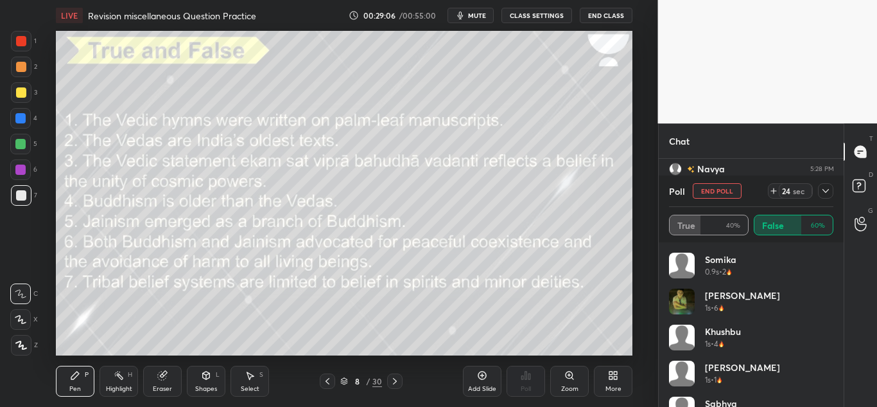
click at [828, 193] on icon at bounding box center [826, 191] width 10 height 10
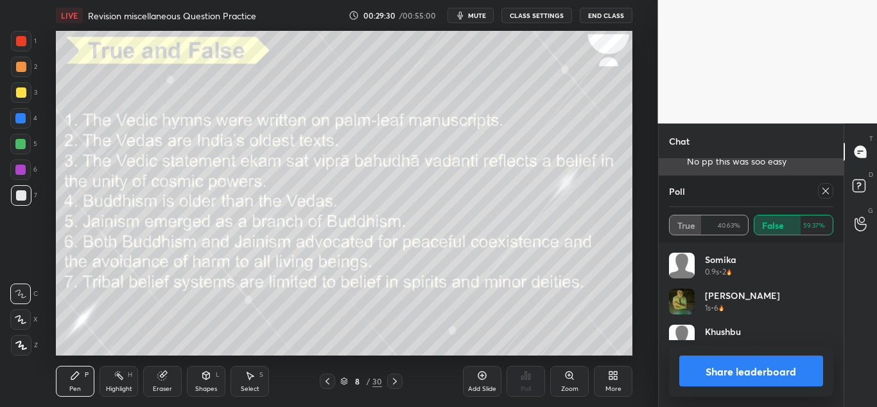
scroll to position [150, 161]
click at [410, 206] on div "1 2 3 4 5 6 7 C X Z C X Z E E Erase all H H LIVE Revision miscellaneous Questio…" at bounding box center [438, 203] width 877 height 407
click at [826, 185] on div at bounding box center [825, 190] width 15 height 15
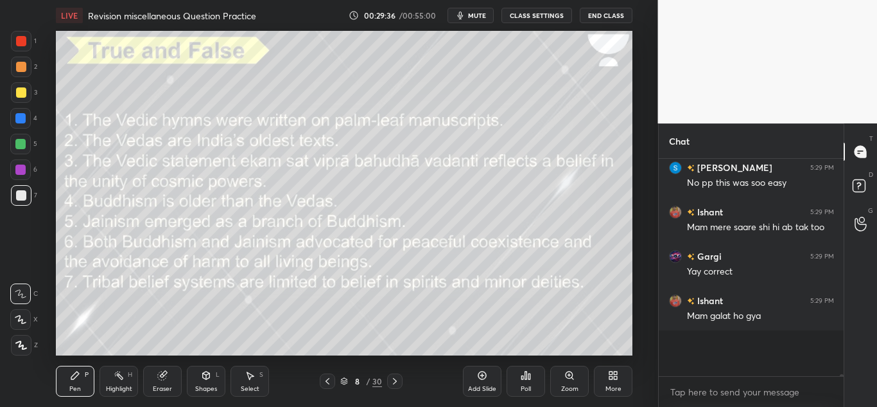
scroll to position [4, 4]
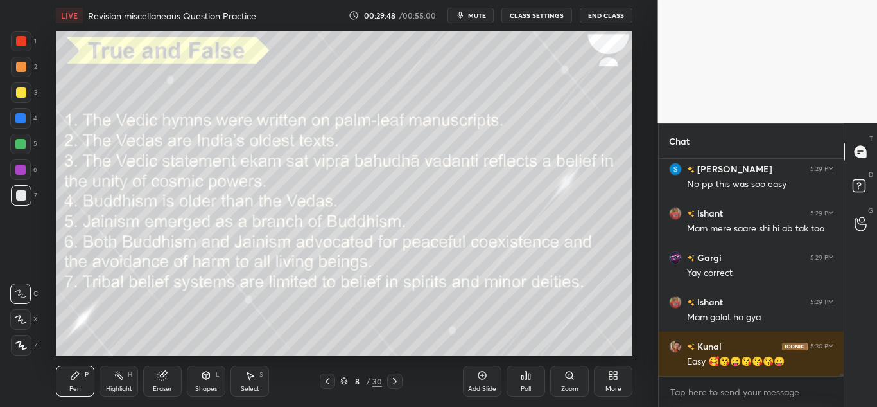
click at [523, 369] on div "Poll" at bounding box center [526, 380] width 39 height 31
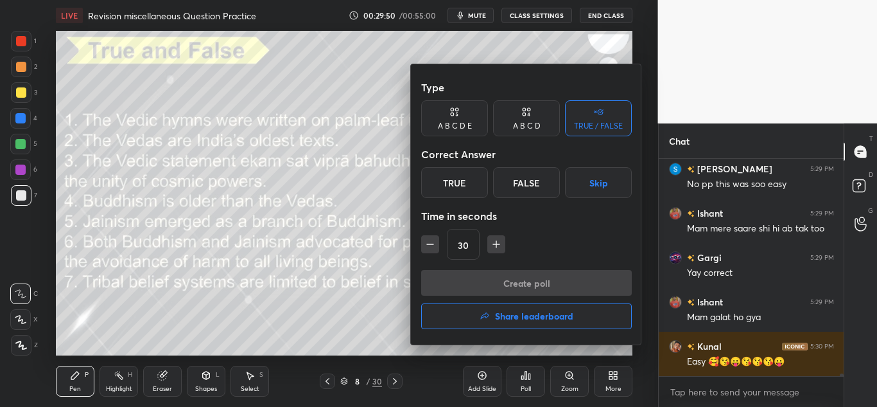
click at [452, 173] on div "True" at bounding box center [454, 182] width 67 height 31
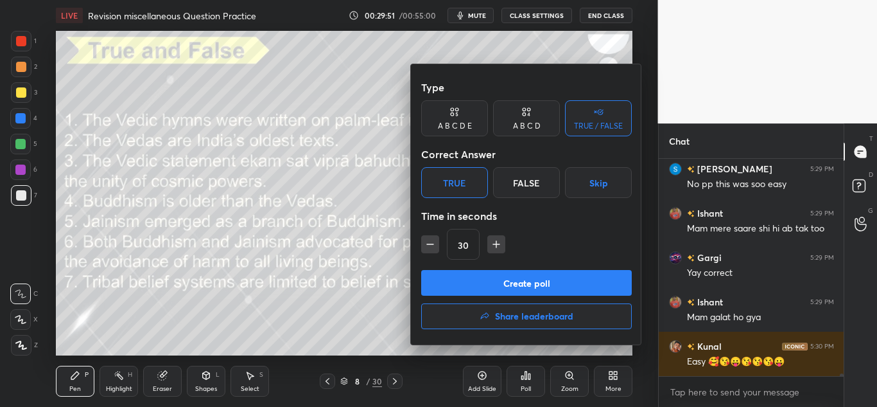
click at [443, 273] on button "Create poll" at bounding box center [526, 283] width 211 height 26
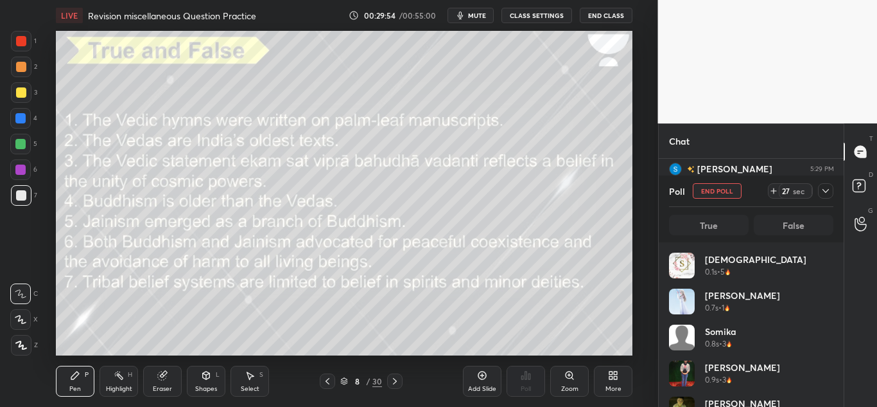
click at [821, 187] on icon at bounding box center [826, 191] width 10 height 10
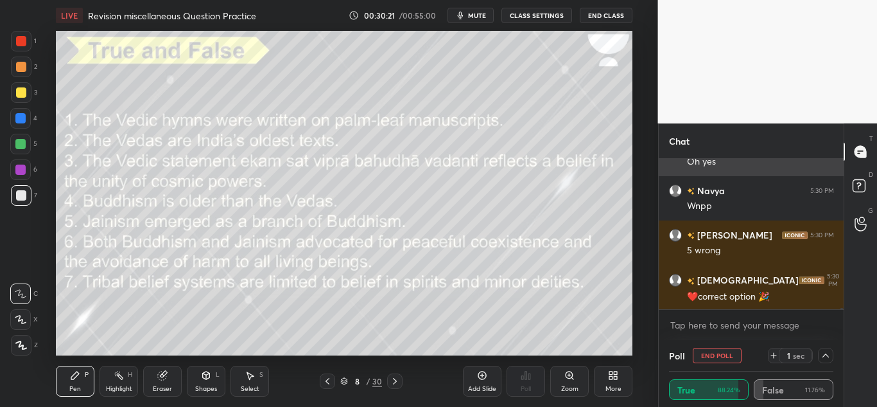
scroll to position [16679, 0]
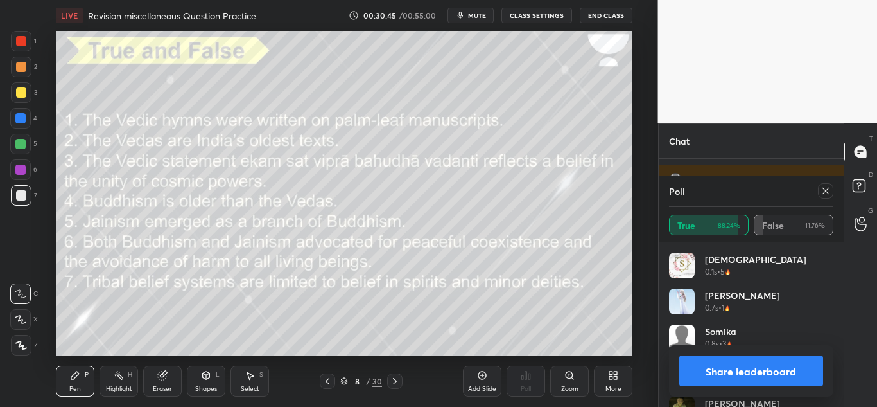
click at [827, 188] on icon at bounding box center [826, 191] width 10 height 10
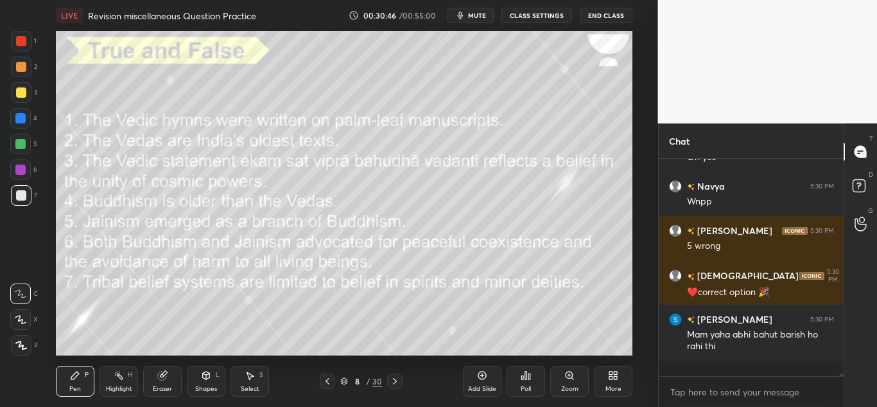
scroll to position [16612, 0]
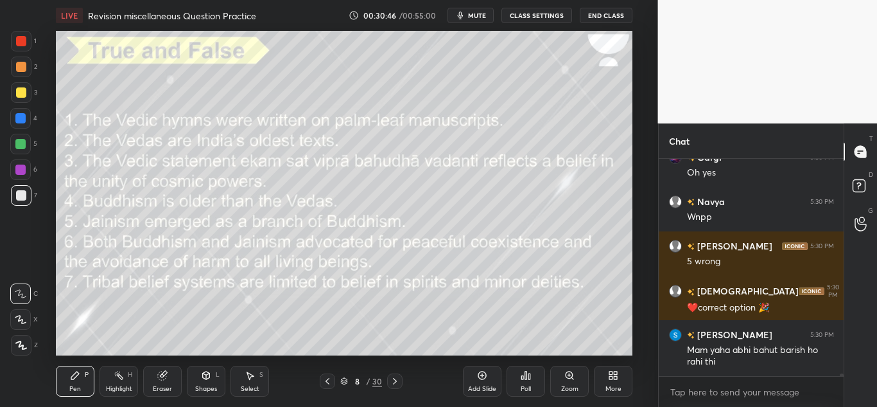
click at [524, 380] on div "Poll" at bounding box center [526, 380] width 39 height 31
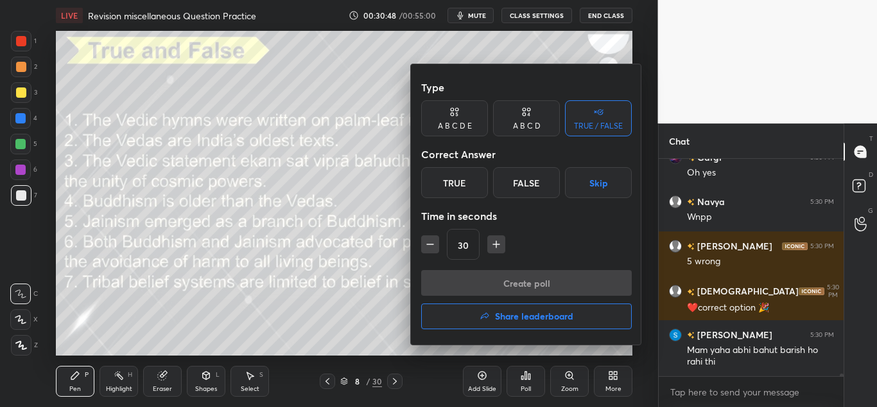
click at [466, 177] on div "True" at bounding box center [454, 182] width 67 height 31
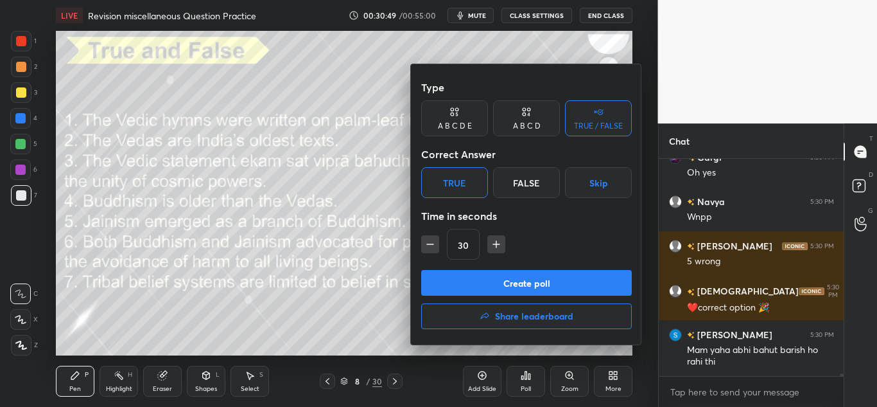
click at [505, 184] on div "False" at bounding box center [526, 182] width 67 height 31
click at [478, 268] on div "Type A B C D E A B C D TRUE / FALSE Correct Answer True False Skip Time in seco…" at bounding box center [526, 171] width 211 height 195
click at [475, 279] on button "Create poll" at bounding box center [526, 283] width 211 height 26
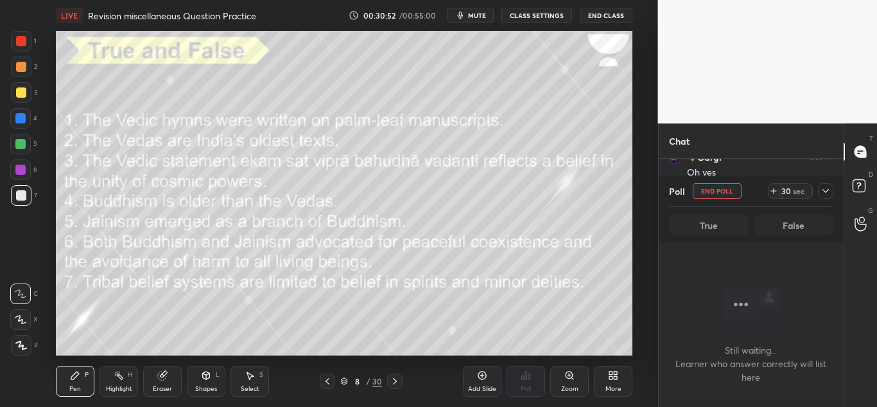
scroll to position [177, 181]
click at [821, 186] on icon at bounding box center [826, 191] width 10 height 10
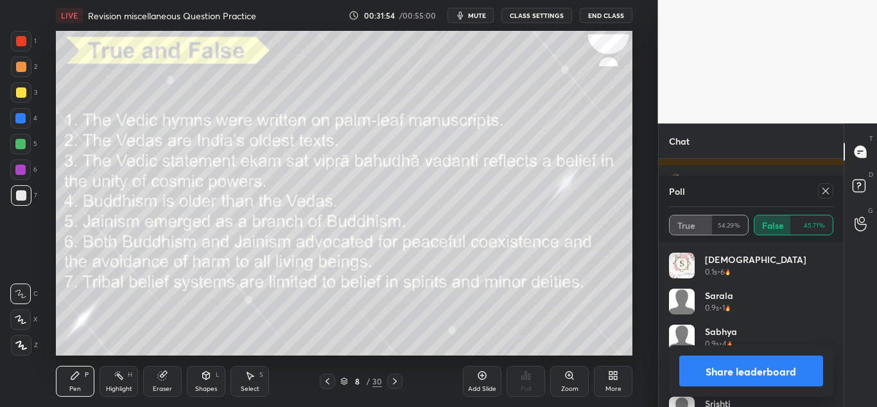
scroll to position [17104, 0]
click at [827, 188] on icon at bounding box center [826, 191] width 10 height 10
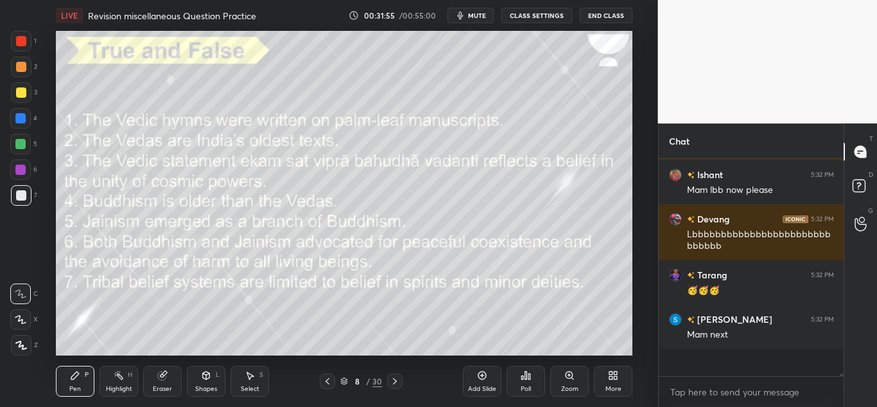
scroll to position [244, 181]
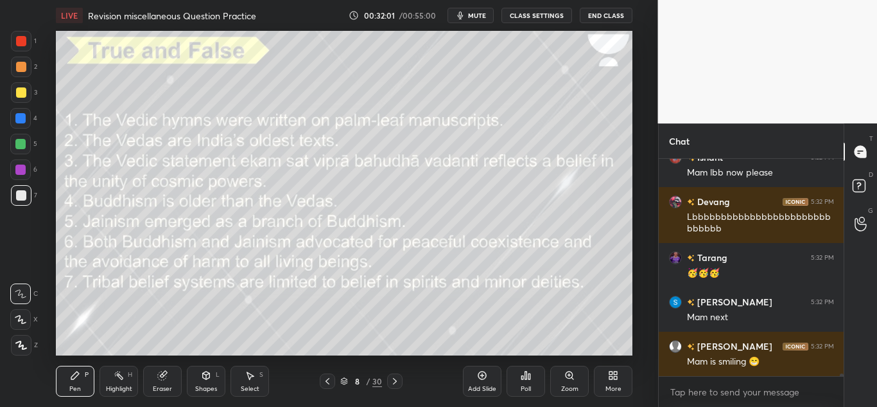
click at [514, 371] on div "Poll" at bounding box center [526, 380] width 39 height 31
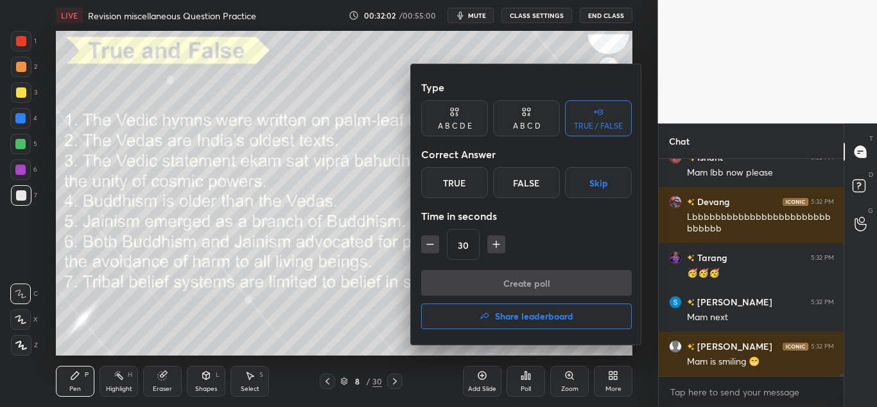
click at [513, 320] on h4 "Share leaderboard" at bounding box center [534, 315] width 78 height 9
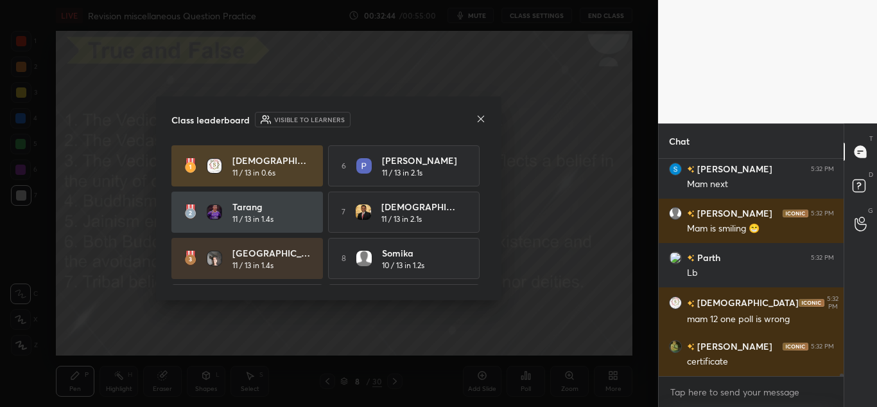
scroll to position [187, 181]
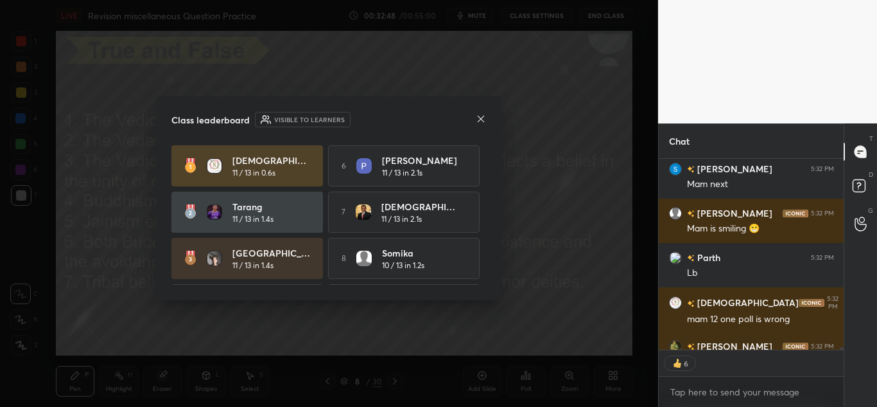
click at [477, 120] on icon at bounding box center [481, 119] width 10 height 10
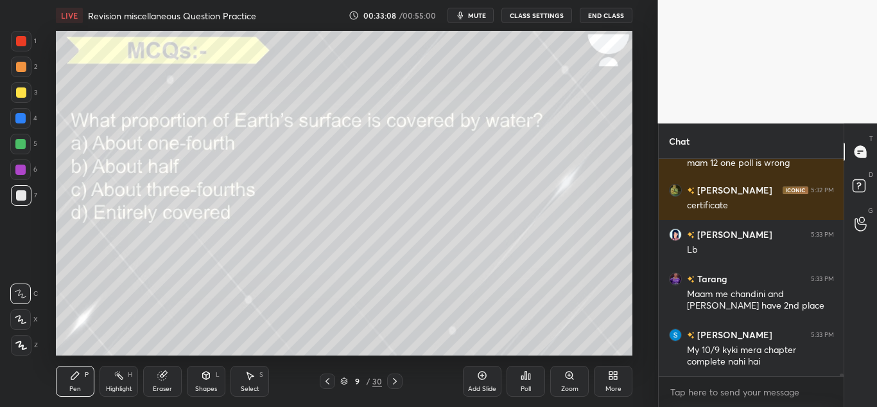
scroll to position [213, 181]
click at [516, 382] on div "Poll" at bounding box center [526, 380] width 39 height 31
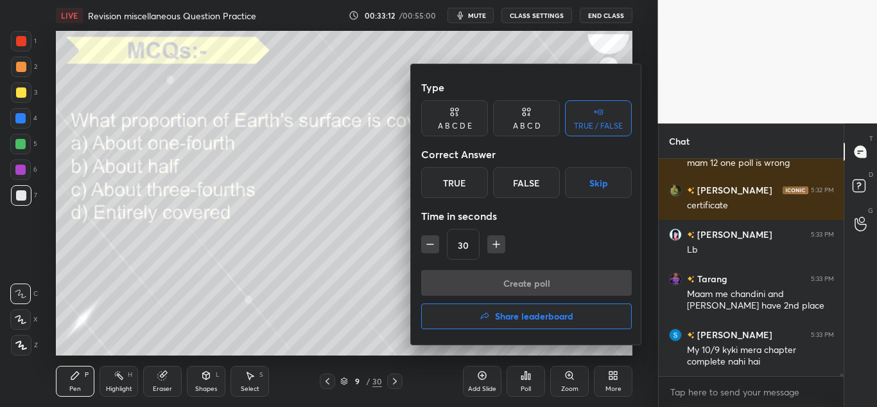
click at [521, 128] on div "A B C D" at bounding box center [527, 126] width 28 height 8
click at [520, 191] on div "C" at bounding box center [526, 182] width 38 height 31
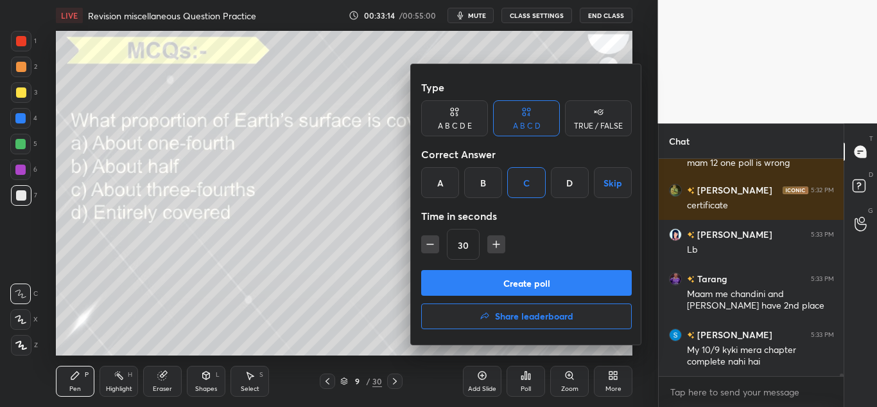
click at [485, 273] on button "Create poll" at bounding box center [526, 283] width 211 height 26
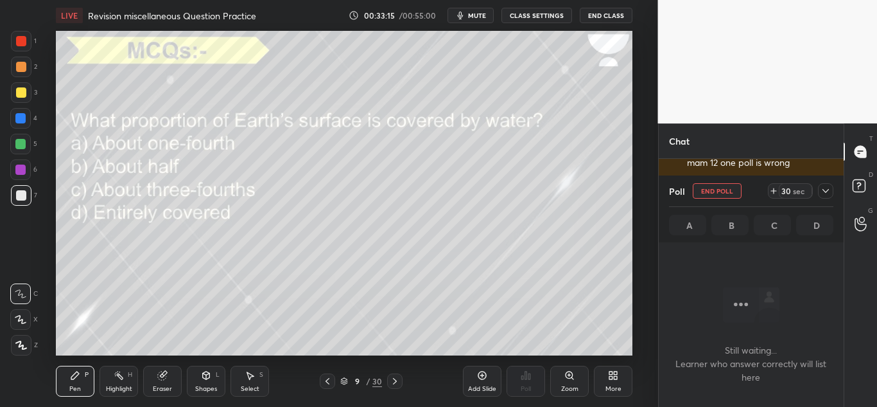
scroll to position [177, 181]
click at [825, 188] on icon at bounding box center [826, 191] width 10 height 10
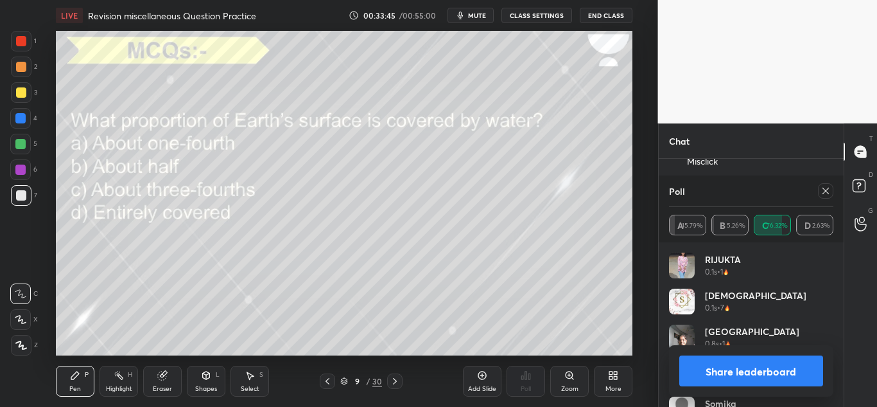
scroll to position [150, 161]
click at [822, 180] on div "Poll" at bounding box center [751, 190] width 165 height 31
click at [823, 189] on icon at bounding box center [826, 191] width 10 height 10
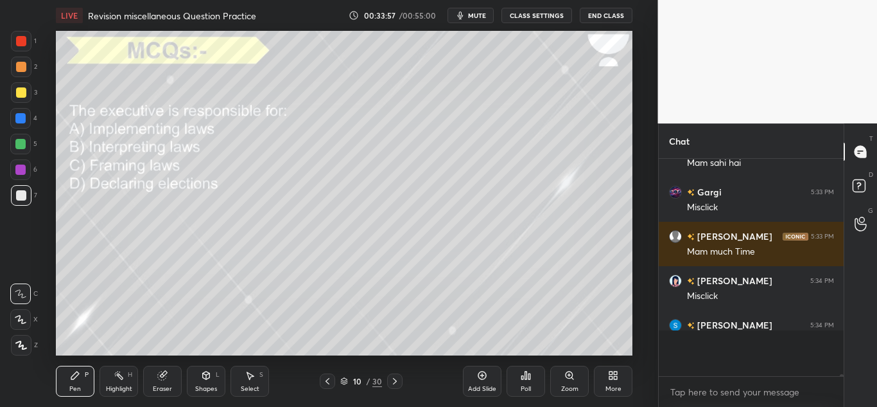
scroll to position [17498, 0]
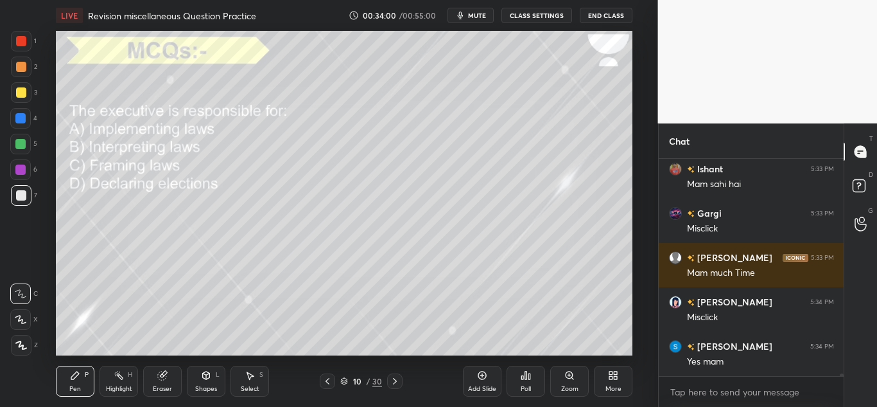
click at [527, 388] on div "Poll" at bounding box center [526, 388] width 10 height 6
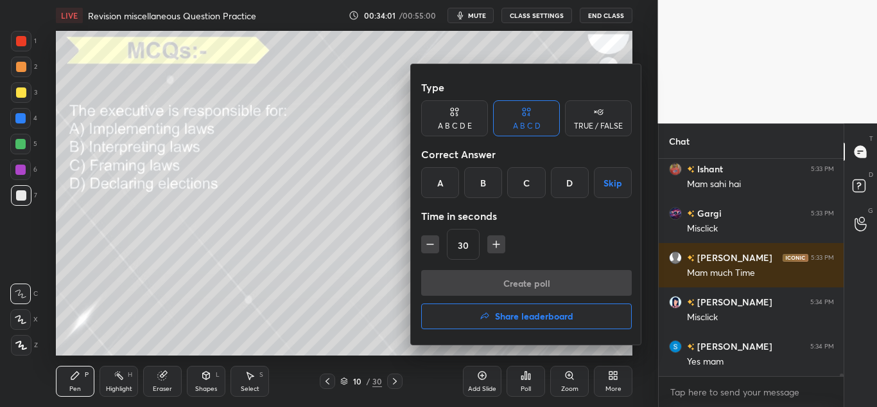
click at [448, 187] on div "A" at bounding box center [440, 182] width 38 height 31
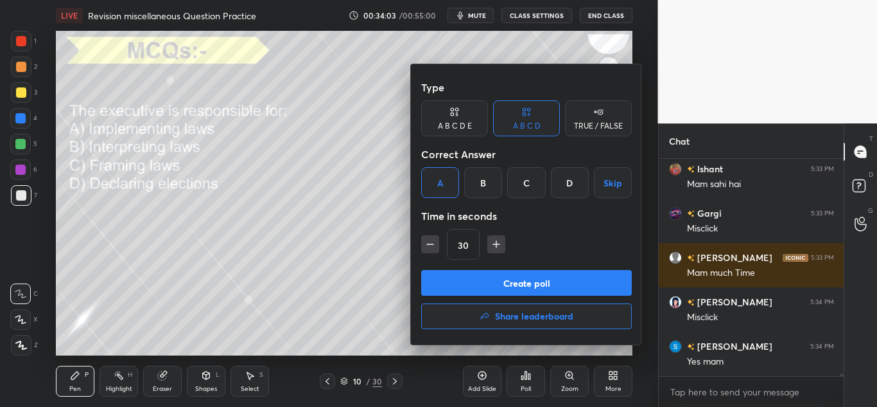
click at [449, 283] on button "Create poll" at bounding box center [526, 283] width 211 height 26
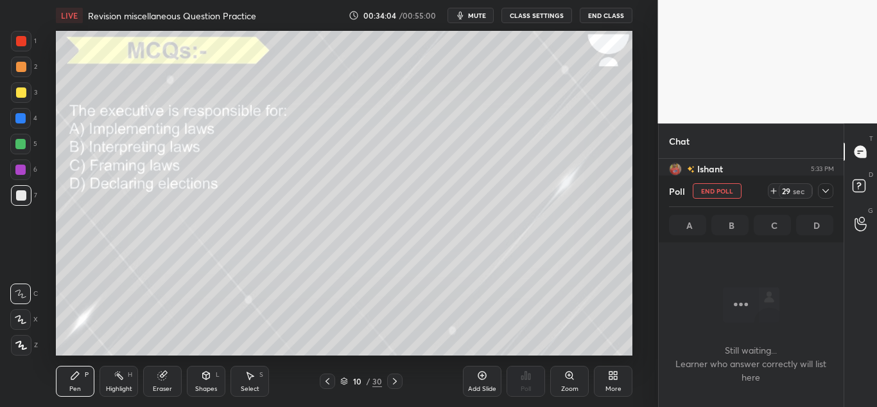
click at [823, 186] on icon at bounding box center [826, 191] width 10 height 10
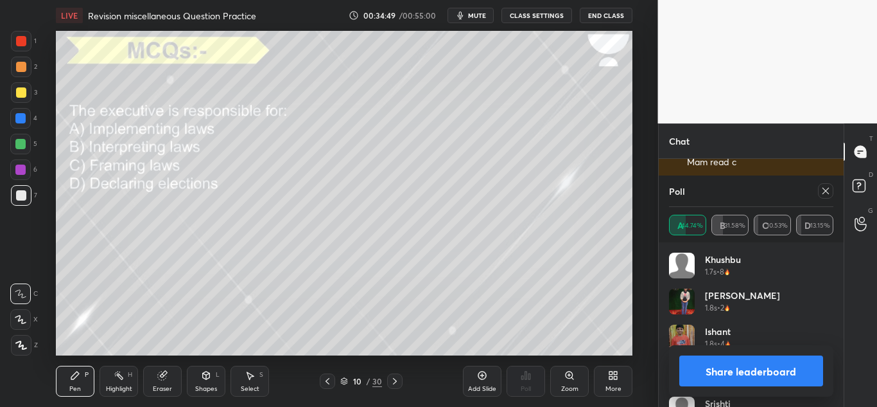
click at [827, 188] on icon at bounding box center [826, 191] width 10 height 10
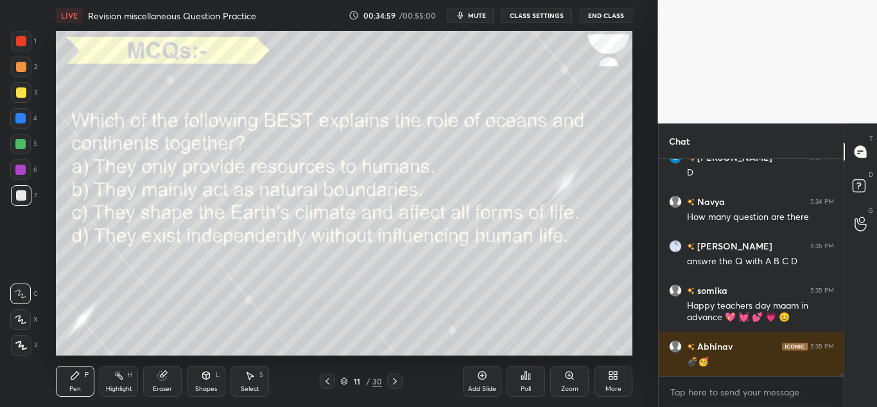
click at [536, 380] on div "Poll" at bounding box center [526, 380] width 39 height 31
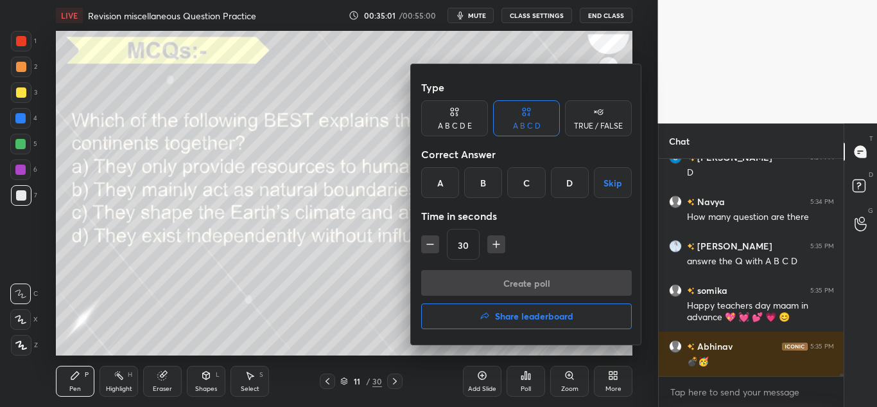
click at [521, 181] on div "C" at bounding box center [526, 182] width 38 height 31
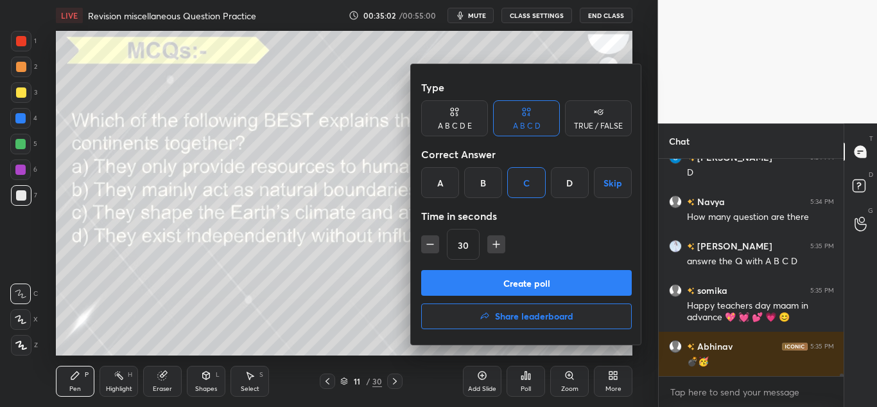
click at [494, 281] on button "Create poll" at bounding box center [526, 283] width 211 height 26
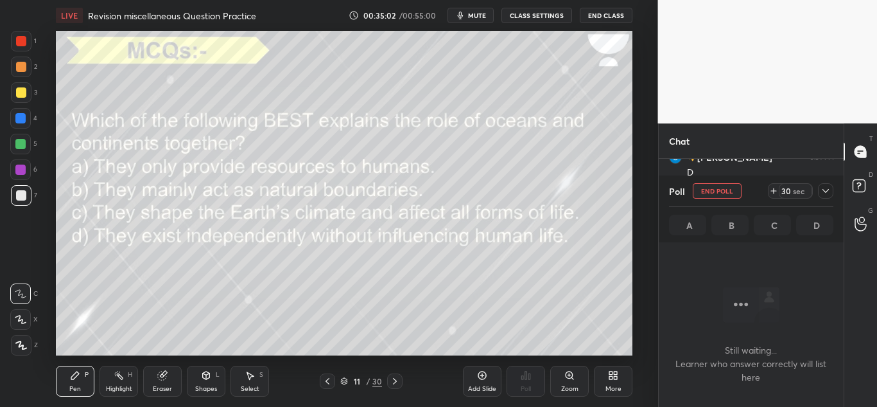
scroll to position [146, 181]
click at [824, 192] on icon at bounding box center [826, 191] width 10 height 10
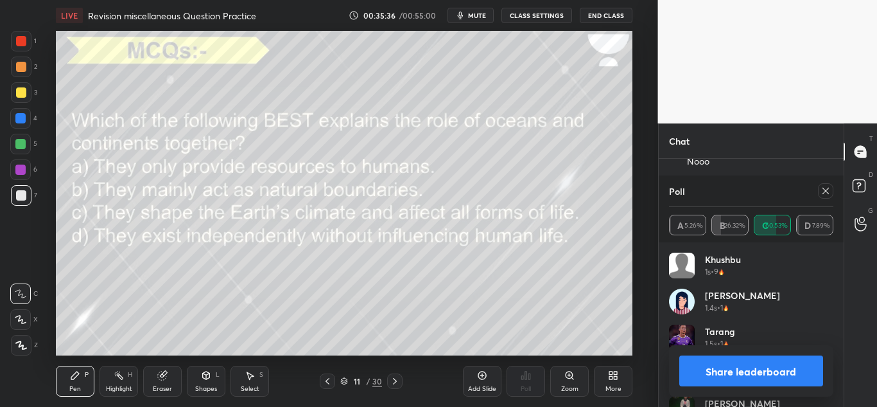
scroll to position [18365, 0]
click at [824, 195] on icon at bounding box center [826, 191] width 10 height 10
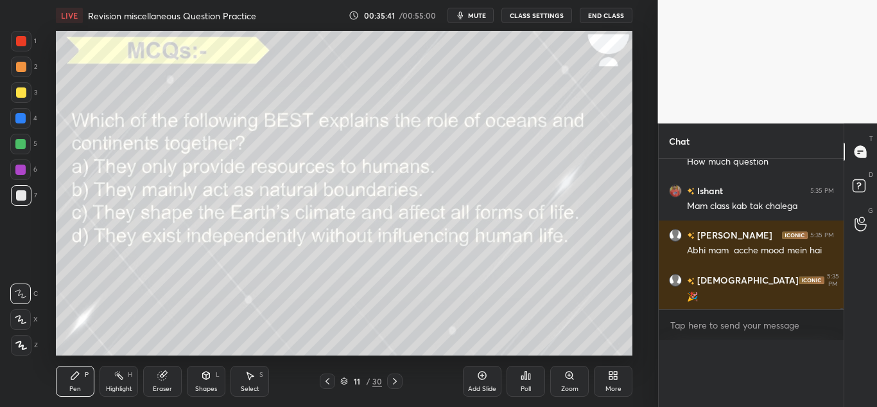
scroll to position [0, 0]
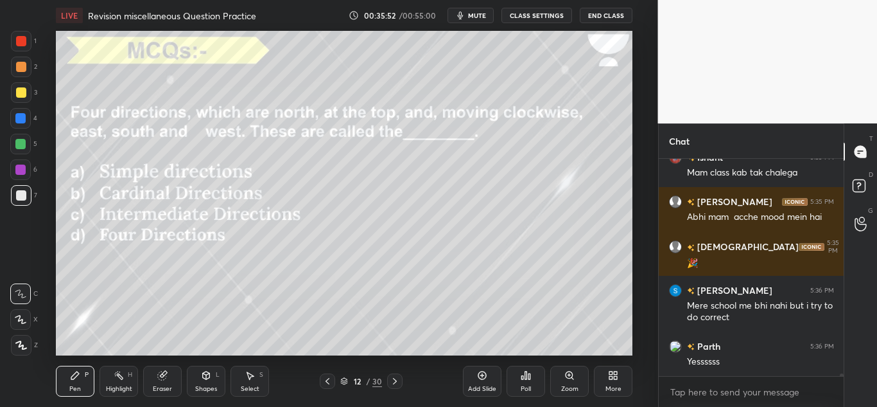
click at [534, 377] on div "Poll" at bounding box center [526, 380] width 39 height 31
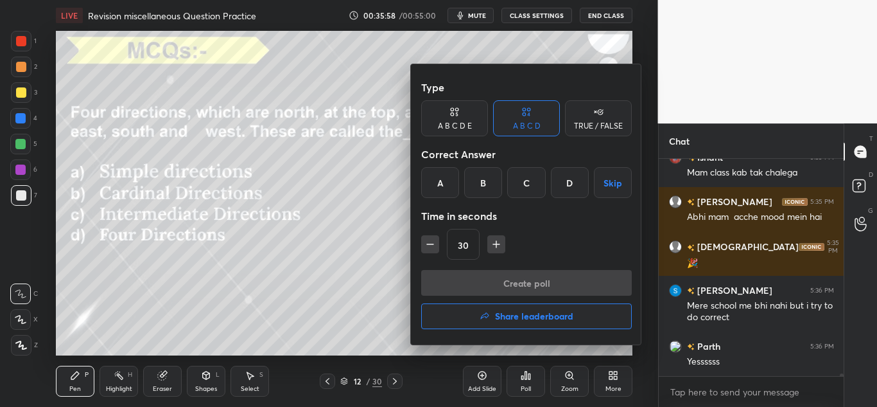
click at [482, 170] on div "B" at bounding box center [483, 182] width 38 height 31
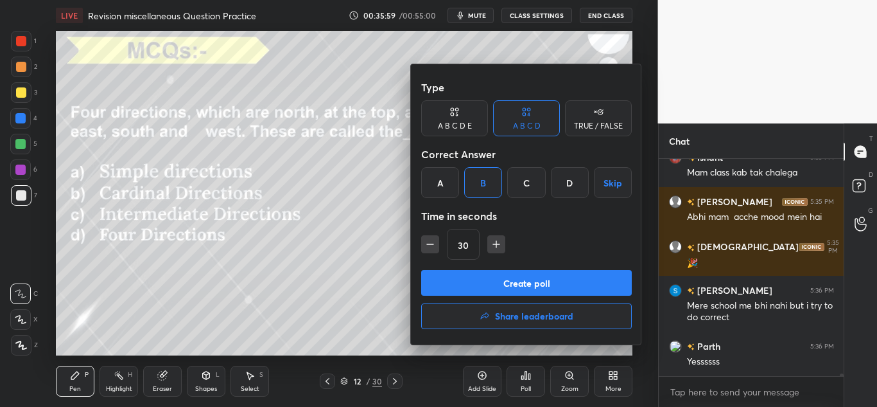
drag, startPoint x: 466, startPoint y: 267, endPoint x: 462, endPoint y: 297, distance: 29.9
click at [462, 297] on div "Type A B C D E A B C D TRUE / FALSE Correct Answer A B C D Skip Time in seconds…" at bounding box center [526, 204] width 231 height 280
click at [462, 297] on div "Create poll Share leaderboard" at bounding box center [526, 302] width 211 height 64
click at [462, 288] on button "Create poll" at bounding box center [526, 283] width 211 height 26
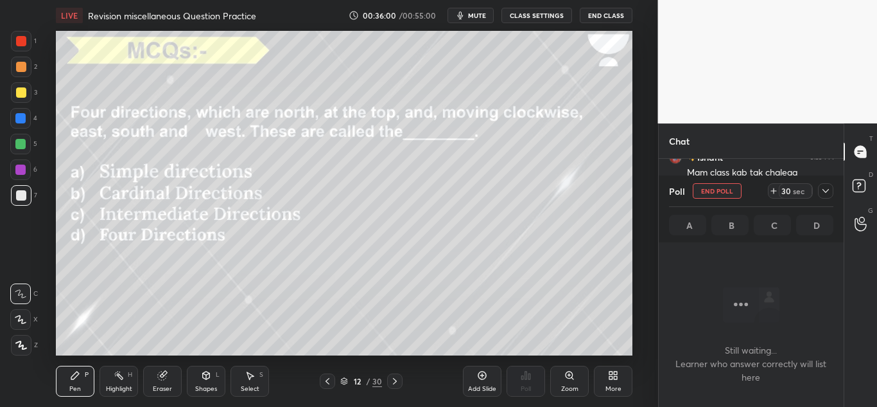
scroll to position [167, 181]
click at [824, 186] on icon at bounding box center [826, 191] width 10 height 10
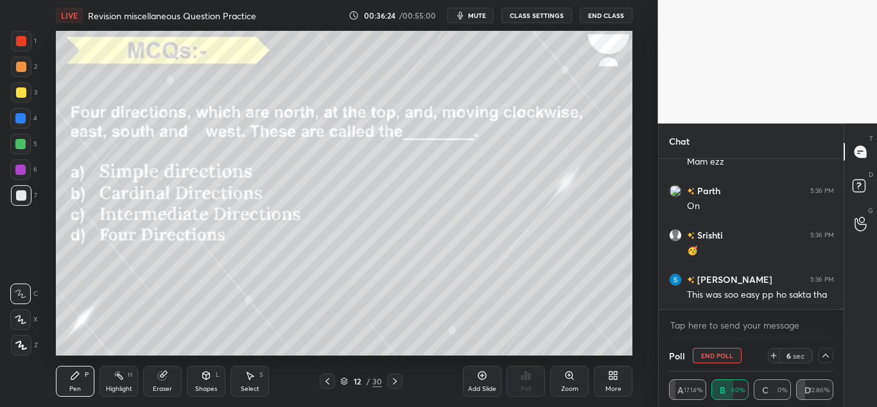
scroll to position [18731, 0]
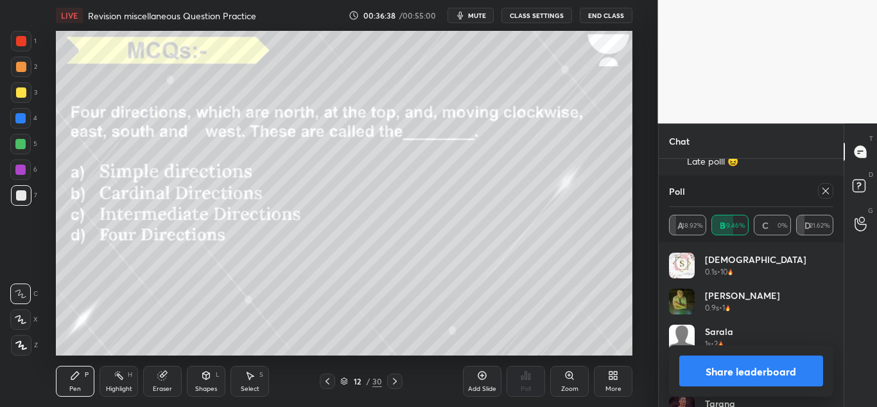
click at [823, 197] on div at bounding box center [825, 190] width 15 height 15
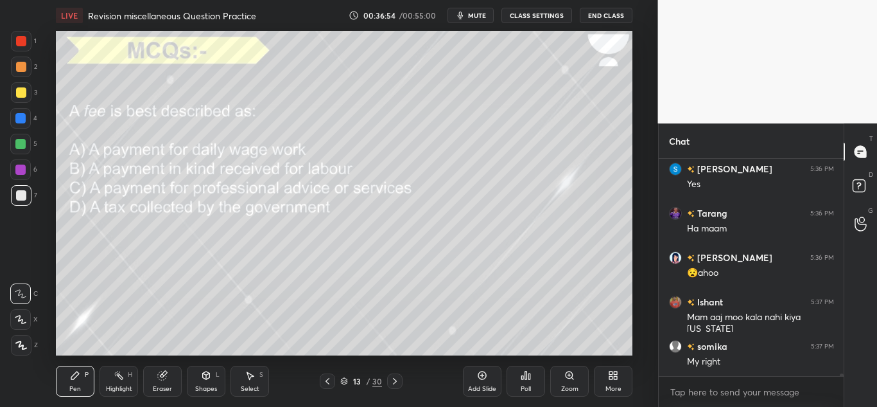
click at [527, 374] on icon at bounding box center [526, 375] width 2 height 8
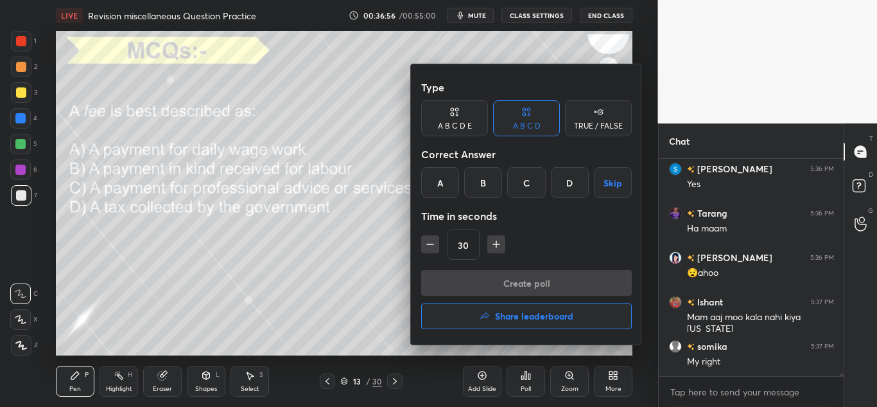
click at [527, 188] on div "C" at bounding box center [526, 182] width 38 height 31
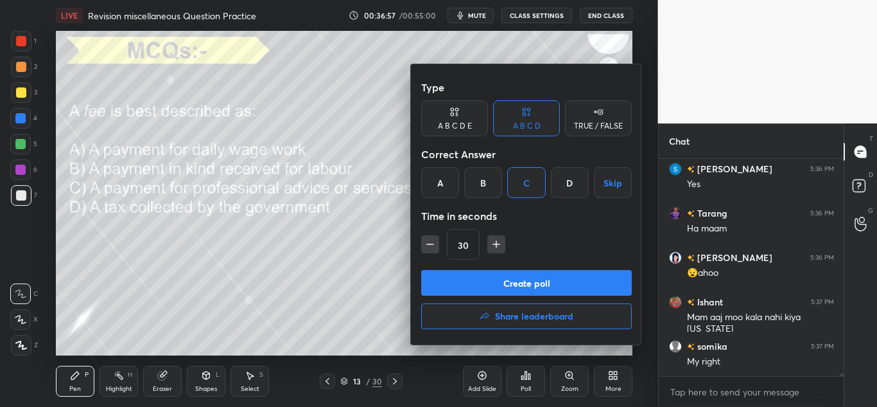
click at [480, 271] on button "Create poll" at bounding box center [526, 283] width 211 height 26
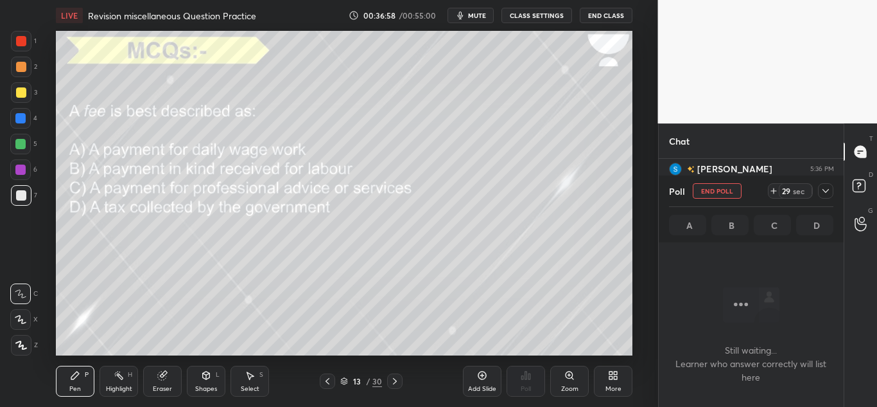
click at [828, 186] on icon at bounding box center [826, 191] width 10 height 10
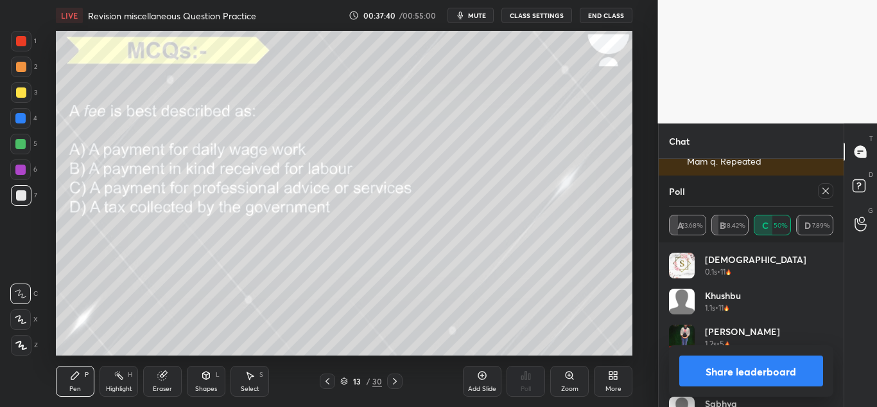
scroll to position [19419, 0]
click at [823, 182] on div "Poll" at bounding box center [751, 190] width 165 height 31
click at [823, 191] on icon at bounding box center [826, 191] width 10 height 10
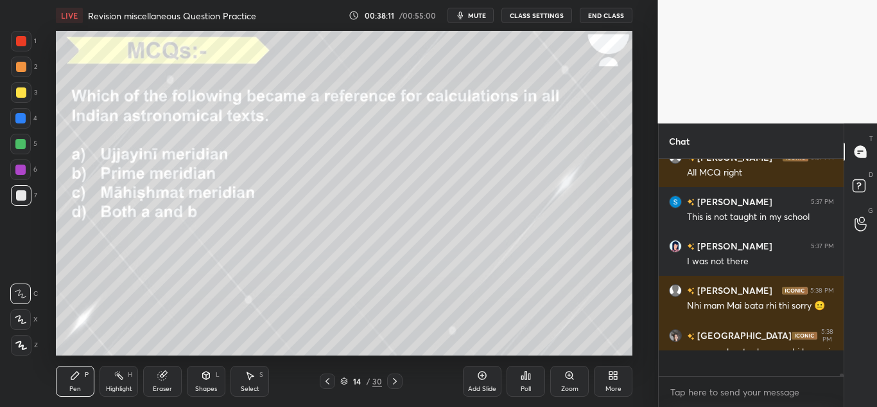
scroll to position [4, 4]
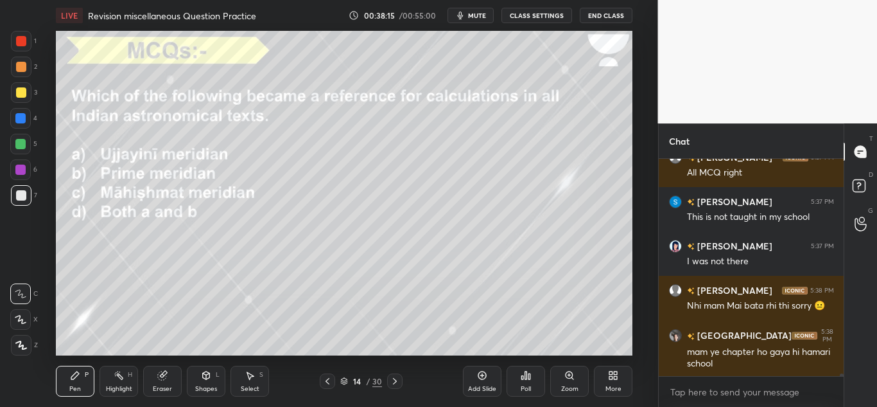
click at [521, 378] on icon at bounding box center [522, 377] width 2 height 3
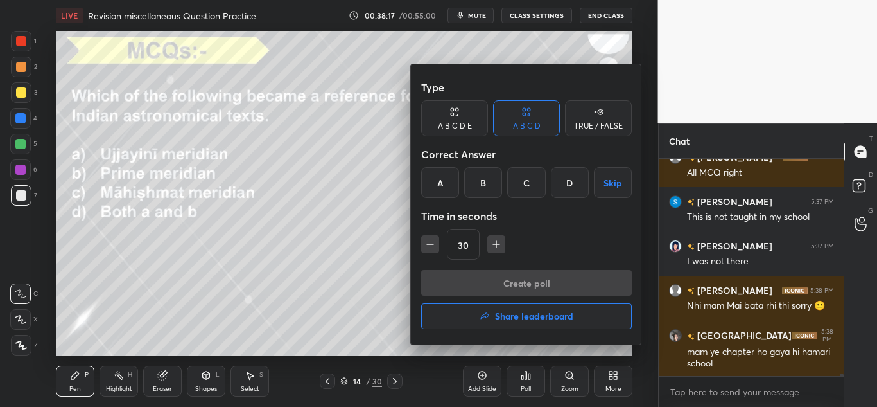
click at [443, 182] on div "A" at bounding box center [440, 182] width 38 height 31
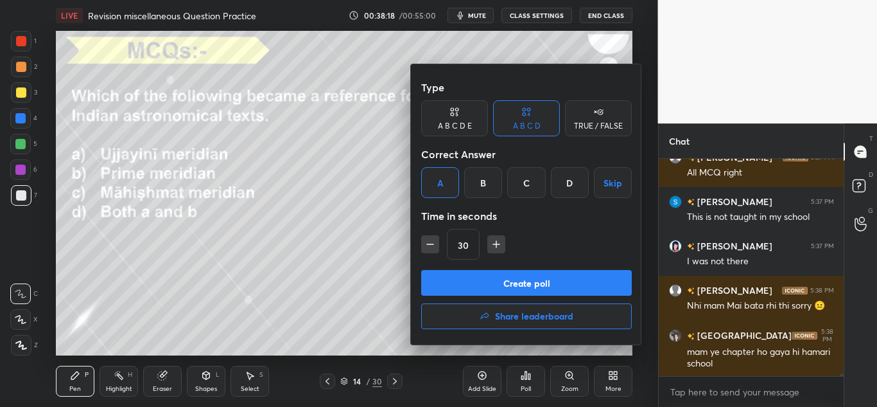
click at [447, 281] on button "Create poll" at bounding box center [526, 283] width 211 height 26
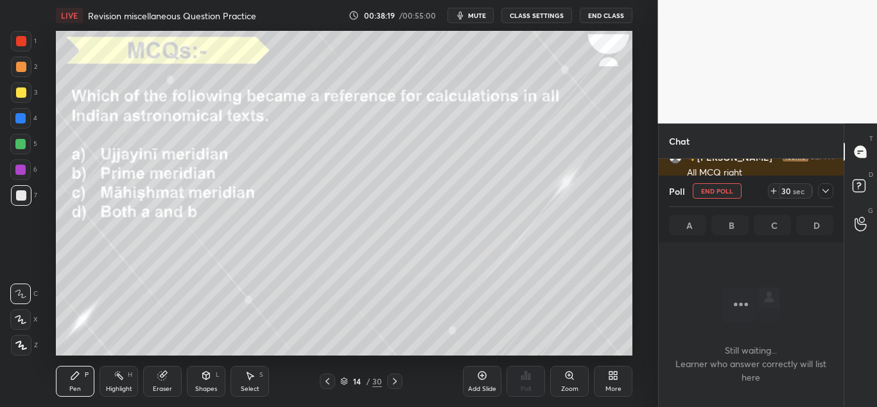
scroll to position [157, 181]
click at [828, 195] on icon at bounding box center [826, 191] width 10 height 10
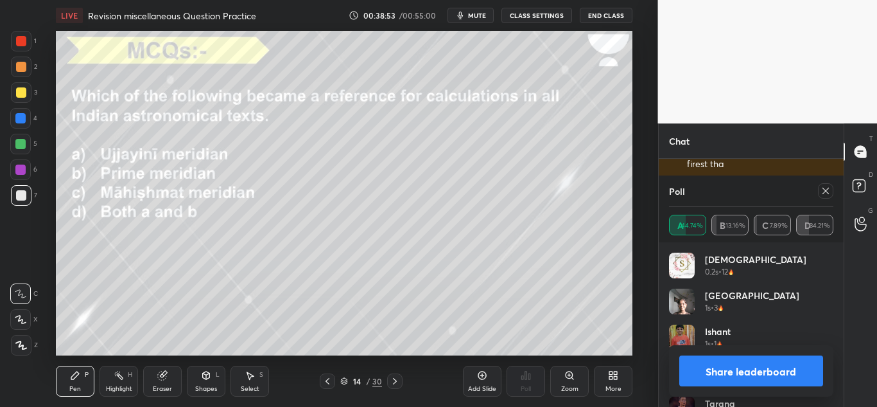
scroll to position [19886, 0]
click at [823, 191] on icon at bounding box center [826, 191] width 10 height 10
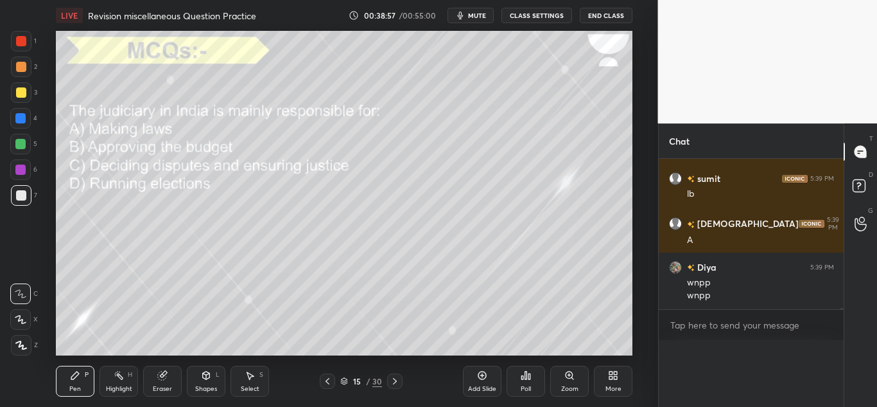
scroll to position [216, 181]
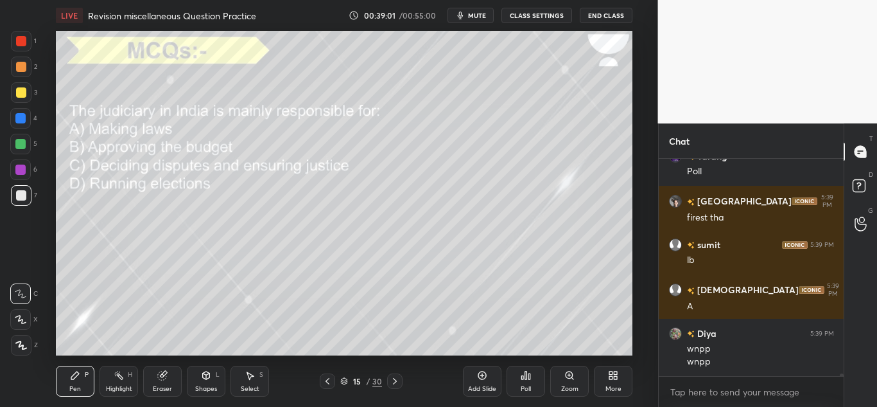
click at [524, 385] on div "Poll" at bounding box center [526, 388] width 10 height 6
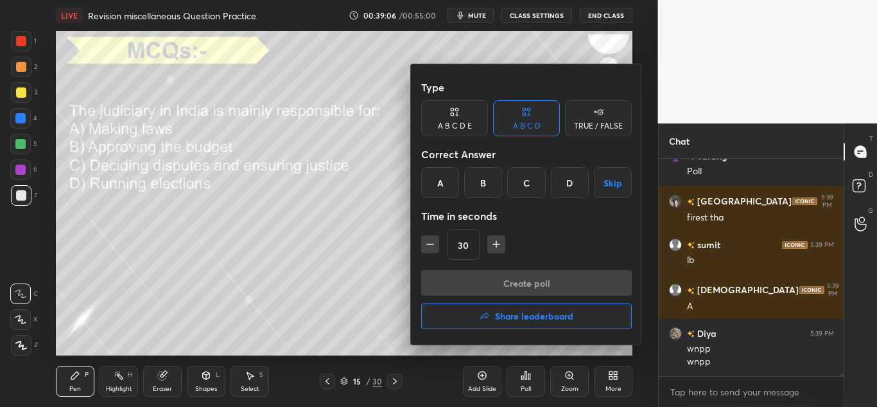
click at [530, 182] on div "C" at bounding box center [526, 182] width 38 height 31
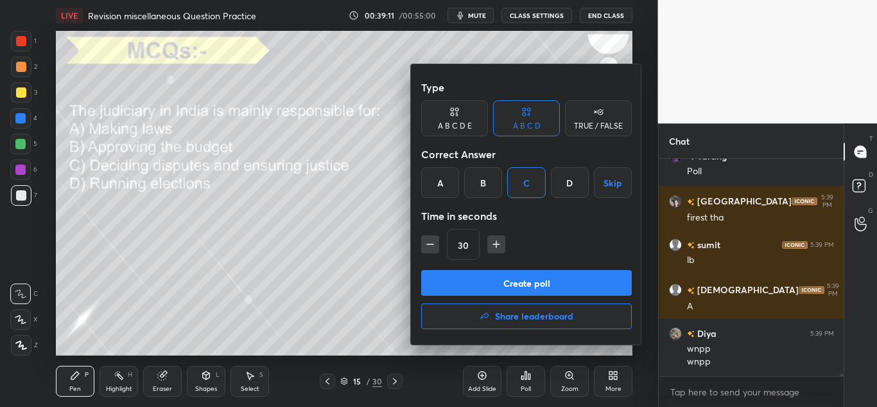
click at [483, 289] on button "Create poll" at bounding box center [526, 283] width 211 height 26
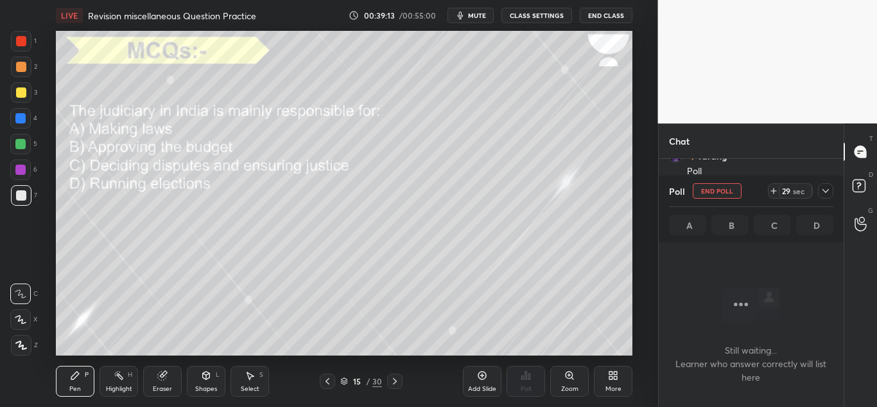
click at [827, 189] on icon at bounding box center [826, 191] width 10 height 10
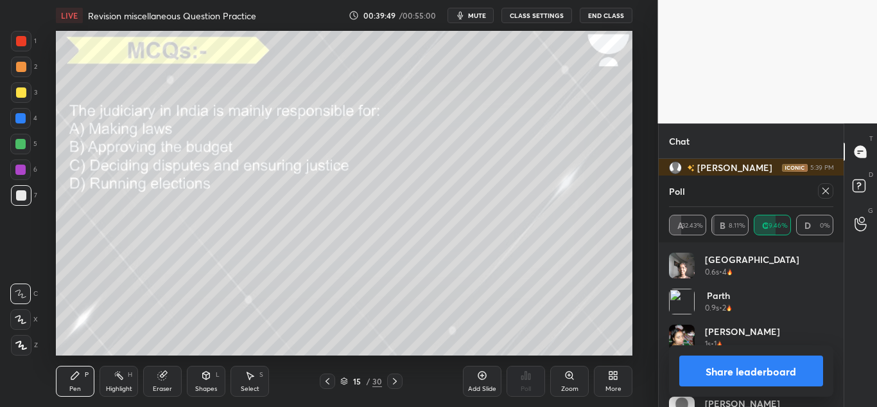
click at [819, 196] on div at bounding box center [825, 190] width 15 height 15
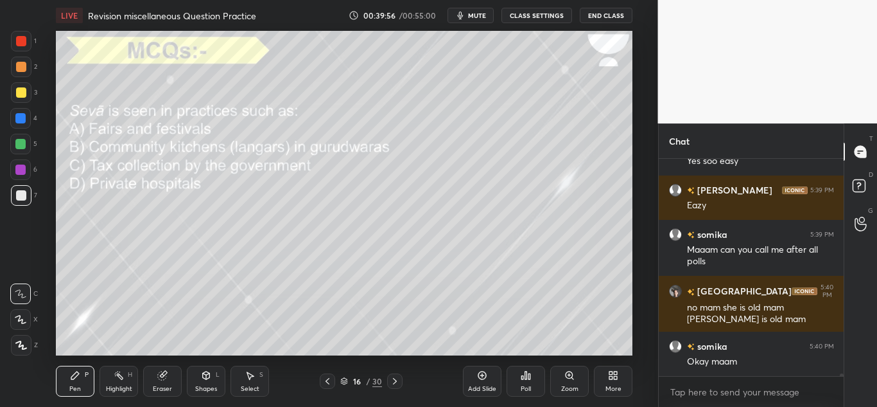
click at [527, 382] on div "Poll" at bounding box center [526, 380] width 39 height 31
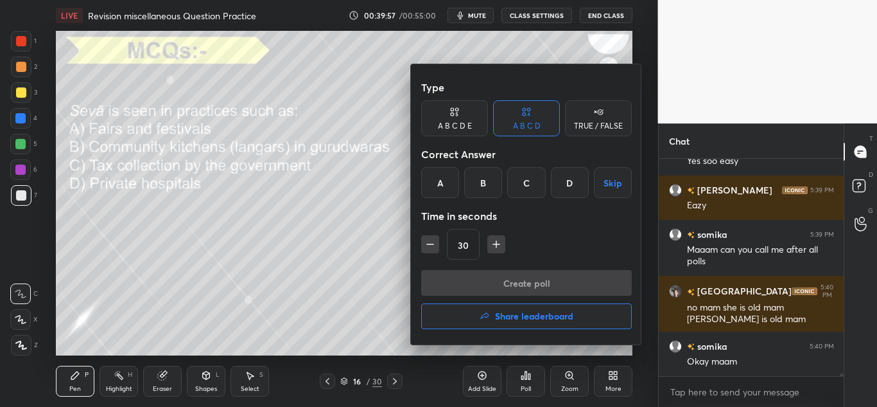
click at [490, 187] on div "B" at bounding box center [483, 182] width 38 height 31
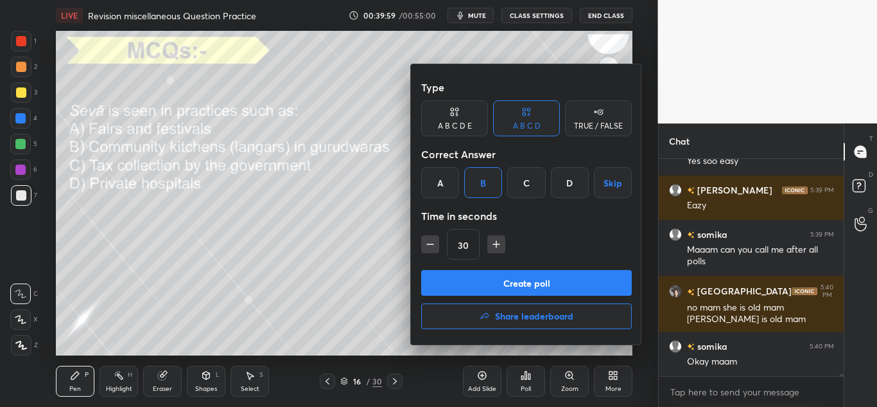
click at [457, 284] on button "Create poll" at bounding box center [526, 283] width 211 height 26
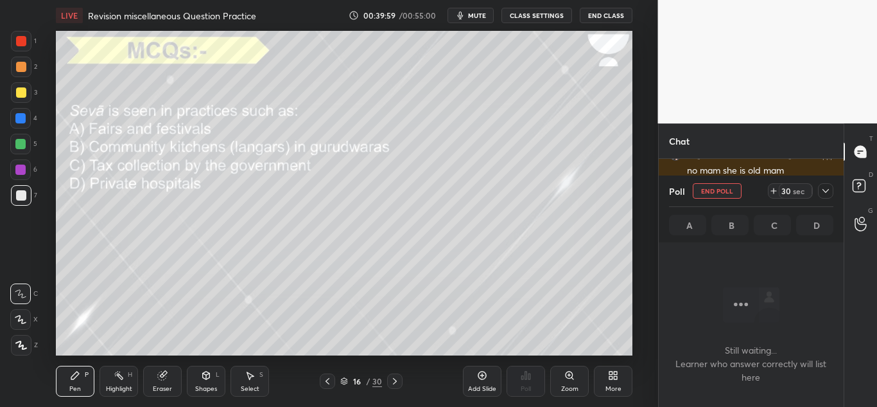
scroll to position [177, 181]
click at [829, 189] on icon at bounding box center [826, 191] width 10 height 10
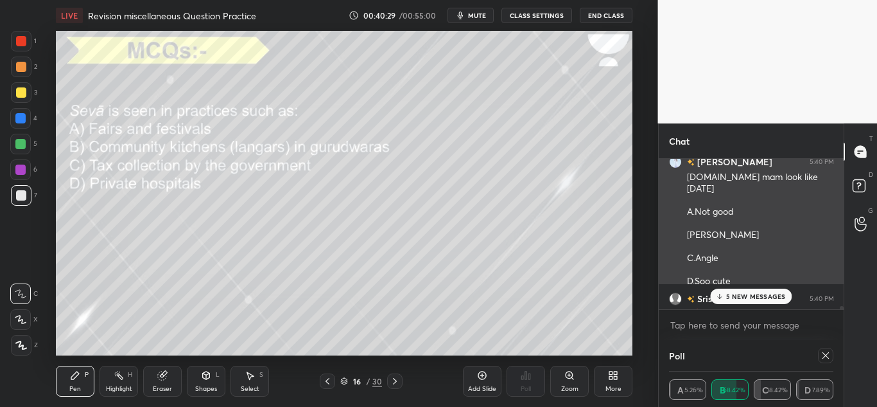
scroll to position [112, 161]
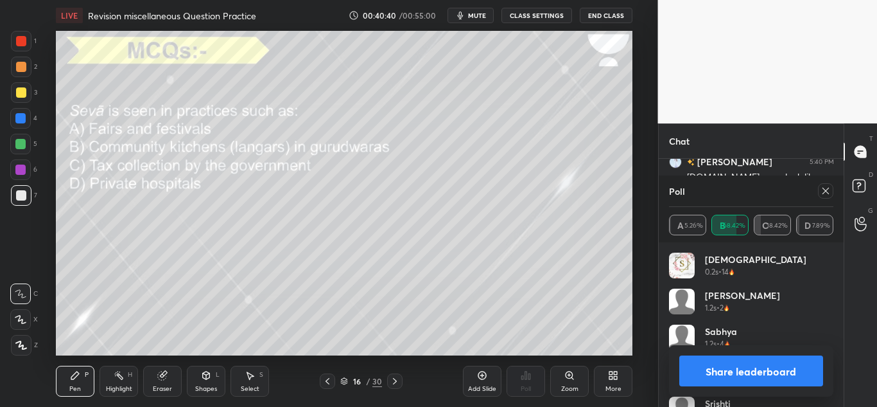
click at [828, 191] on icon at bounding box center [826, 191] width 10 height 10
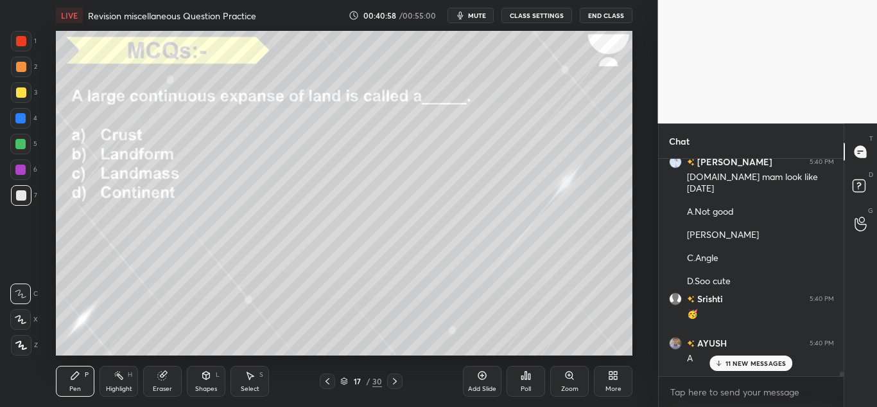
click at [529, 367] on div "Poll" at bounding box center [526, 380] width 39 height 31
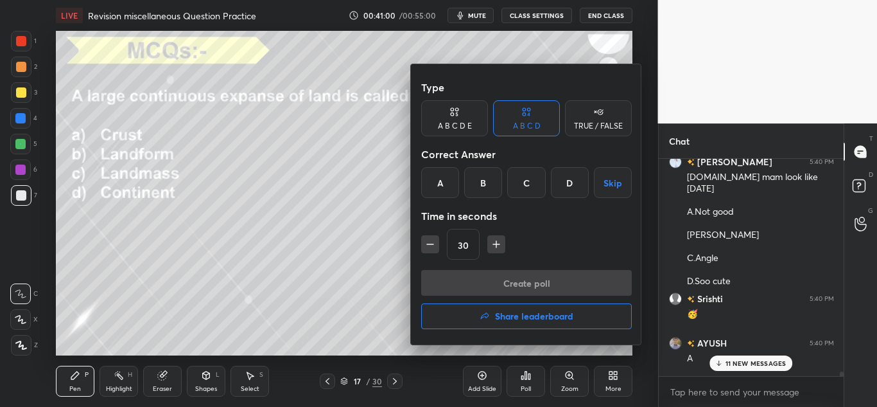
click at [564, 180] on div "D" at bounding box center [570, 182] width 38 height 31
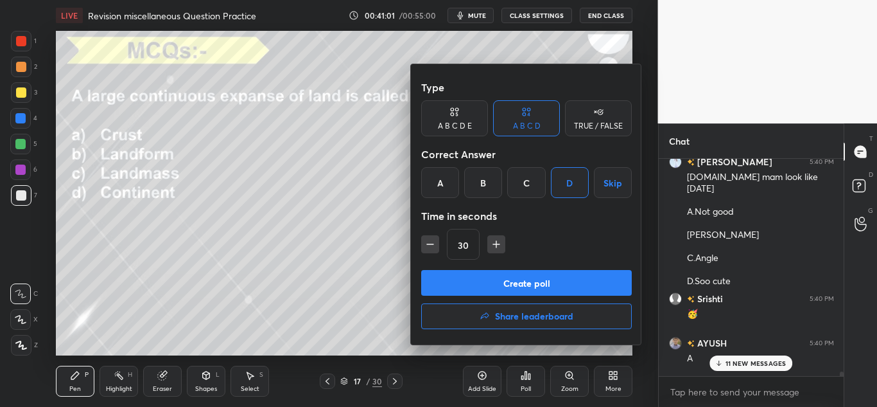
click at [517, 283] on button "Create poll" at bounding box center [526, 283] width 211 height 26
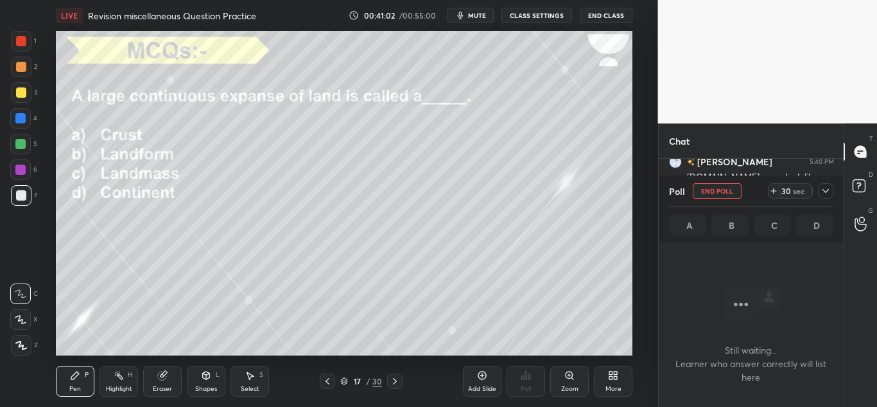
scroll to position [177, 181]
click at [830, 190] on icon at bounding box center [826, 191] width 10 height 10
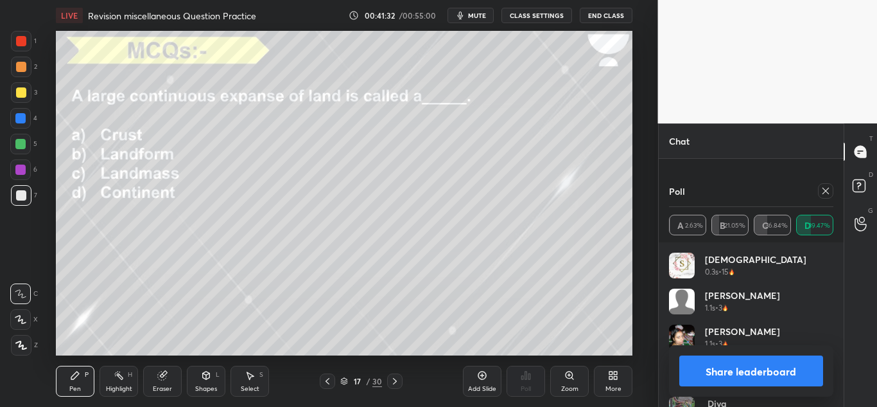
scroll to position [19957, 0]
click at [827, 187] on icon at bounding box center [826, 191] width 10 height 10
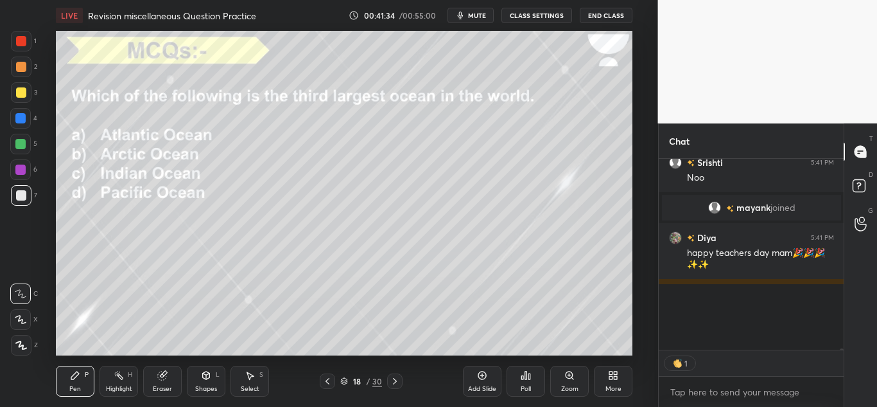
scroll to position [244, 181]
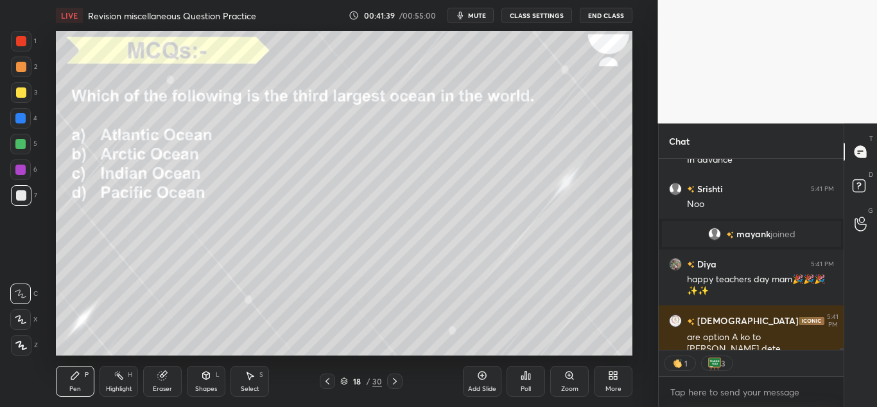
click at [516, 385] on div "Poll" at bounding box center [526, 380] width 39 height 31
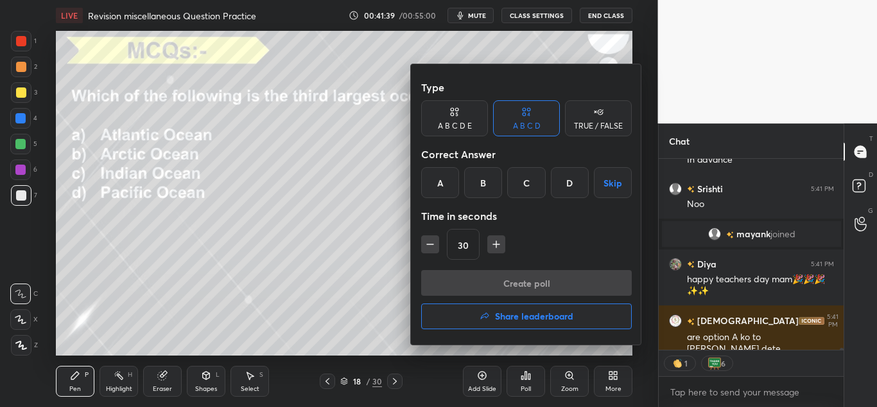
type textarea "x"
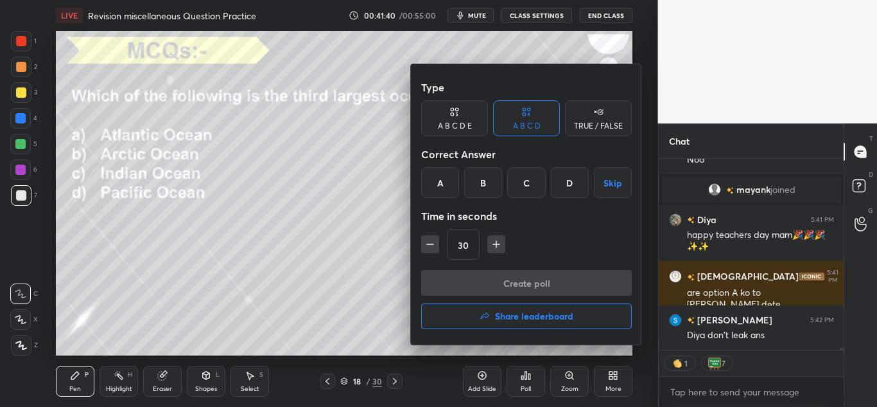
click at [527, 188] on div "C" at bounding box center [526, 182] width 38 height 31
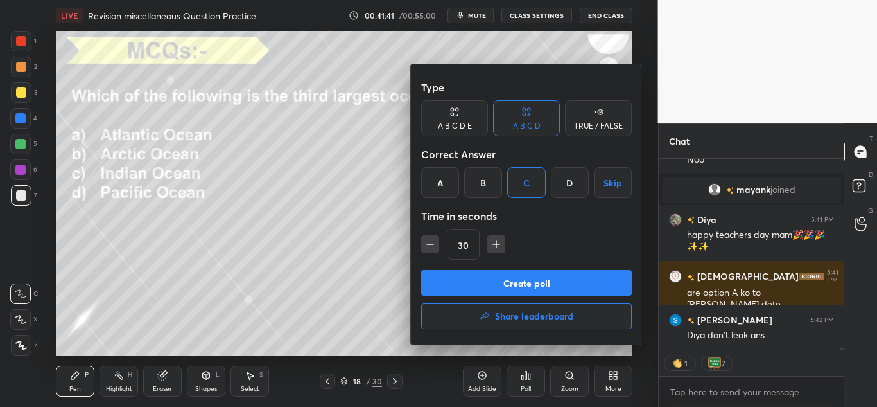
click at [430, 250] on icon "button" at bounding box center [430, 244] width 13 height 13
type input "15"
click at [446, 272] on button "Create poll" at bounding box center [526, 283] width 211 height 26
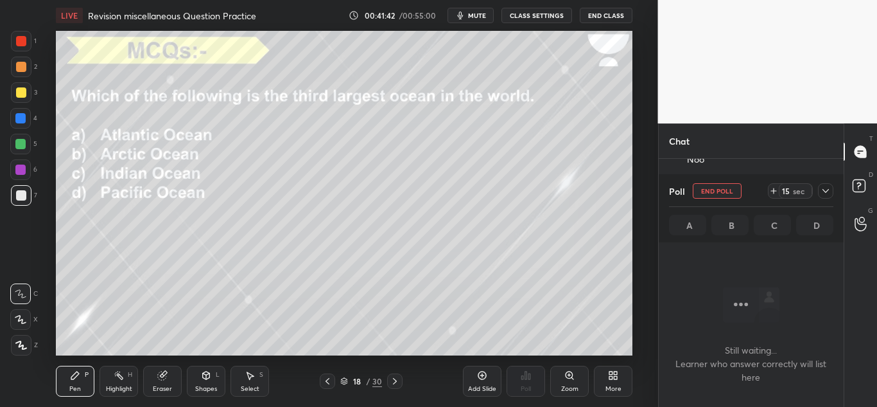
scroll to position [177, 181]
click at [832, 189] on div at bounding box center [825, 190] width 15 height 15
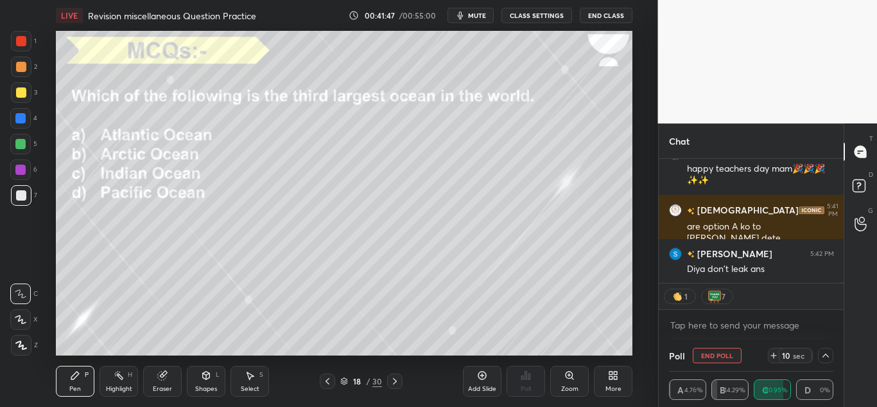
scroll to position [20045, 0]
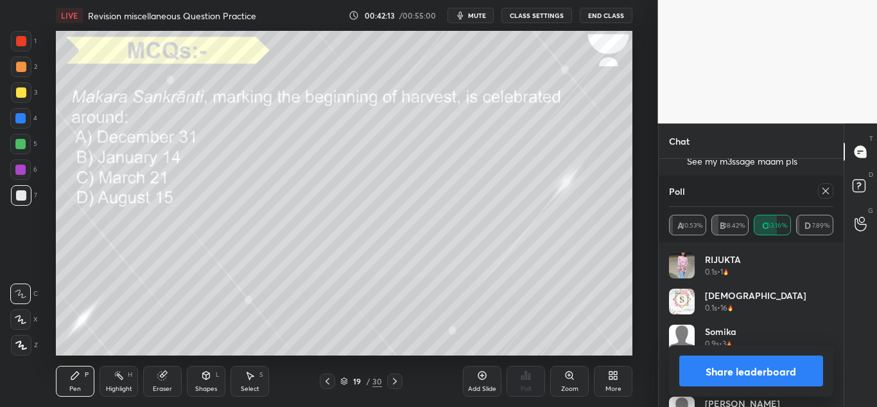
click at [818, 193] on div at bounding box center [825, 190] width 15 height 15
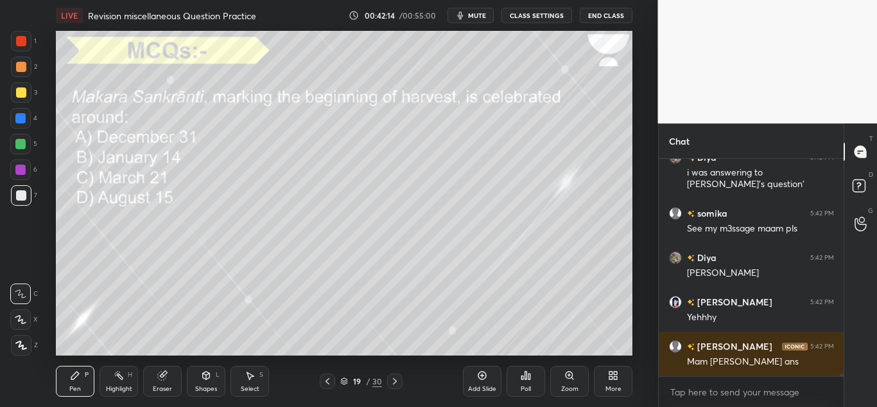
click at [519, 396] on div "Poll" at bounding box center [526, 380] width 39 height 31
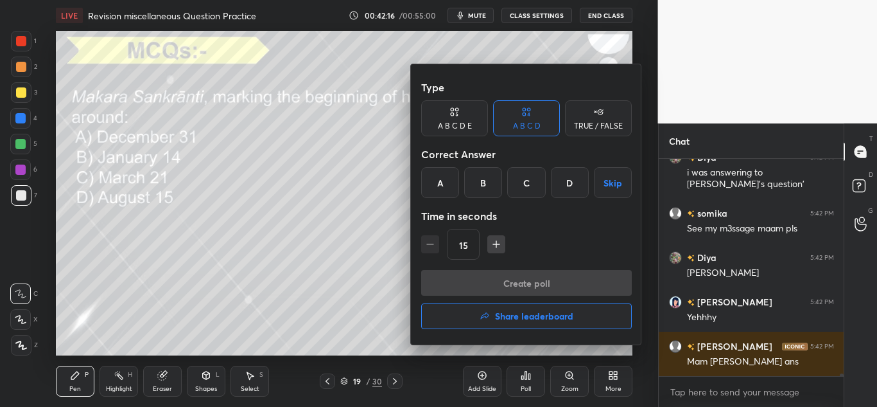
click at [472, 187] on div "B" at bounding box center [483, 182] width 38 height 31
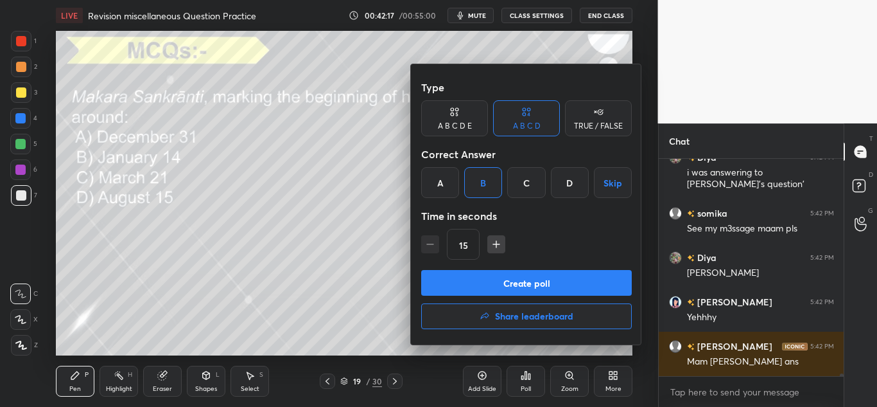
click at [448, 279] on button "Create poll" at bounding box center [526, 283] width 211 height 26
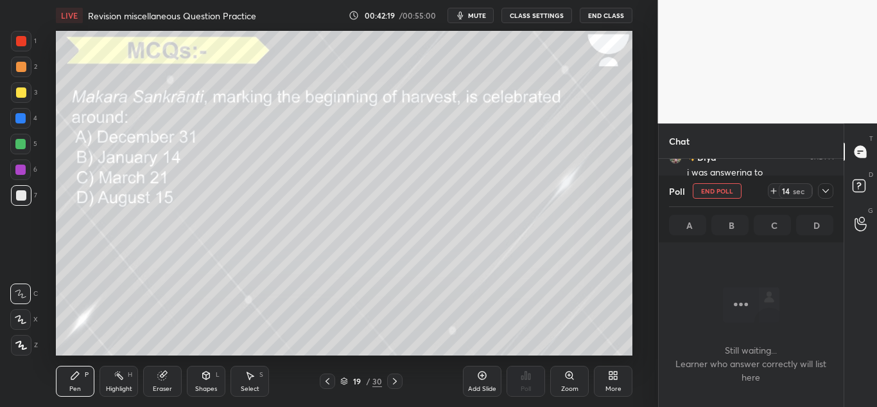
click at [826, 193] on icon at bounding box center [826, 191] width 10 height 10
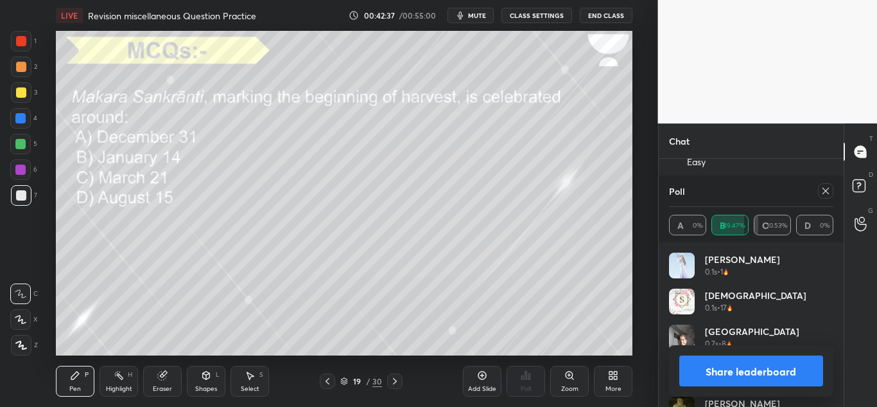
click at [828, 190] on icon at bounding box center [826, 191] width 10 height 10
type textarea "x"
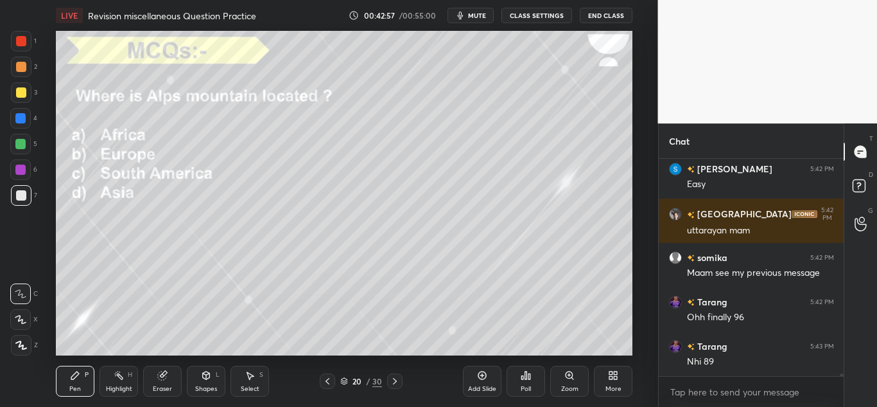
click at [530, 374] on icon at bounding box center [530, 376] width 2 height 6
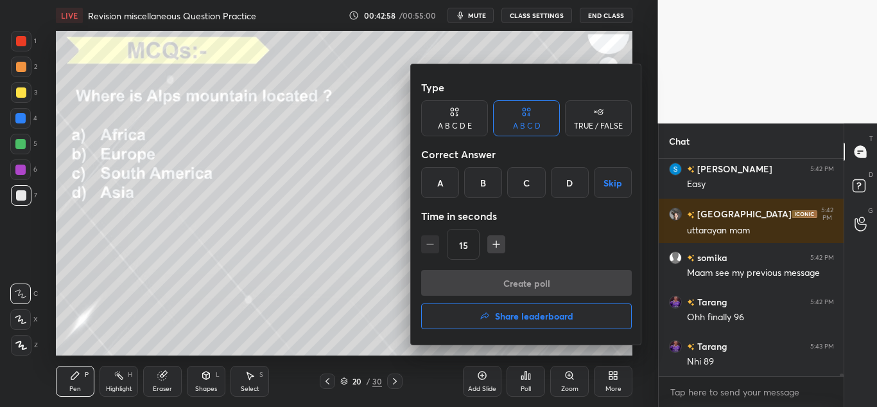
click at [487, 184] on div "B" at bounding box center [483, 182] width 38 height 31
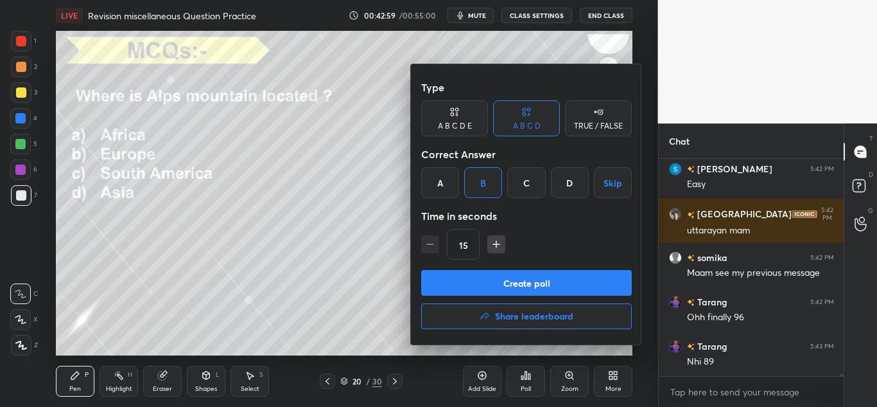
click at [496, 236] on button "button" at bounding box center [496, 244] width 18 height 18
type input "30"
click at [485, 272] on button "Create poll" at bounding box center [526, 283] width 211 height 26
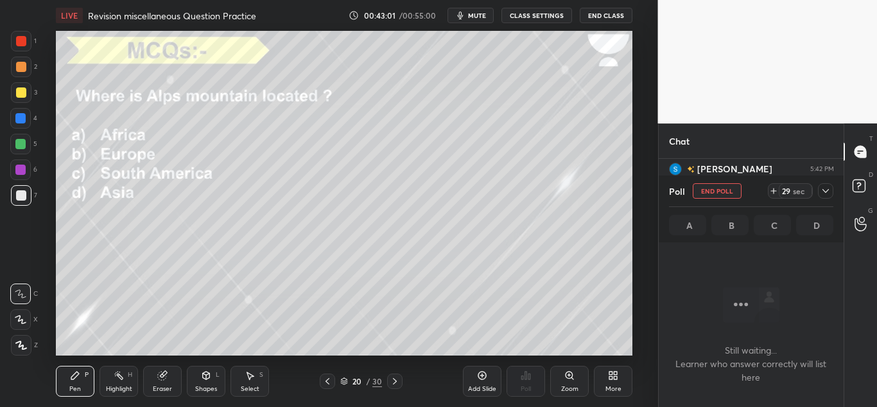
click at [823, 195] on icon at bounding box center [826, 191] width 10 height 10
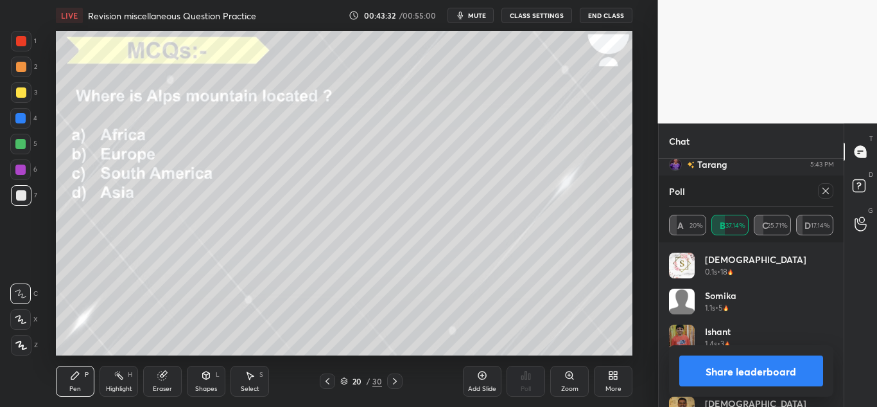
scroll to position [20767, 0]
click at [829, 197] on div at bounding box center [825, 190] width 15 height 15
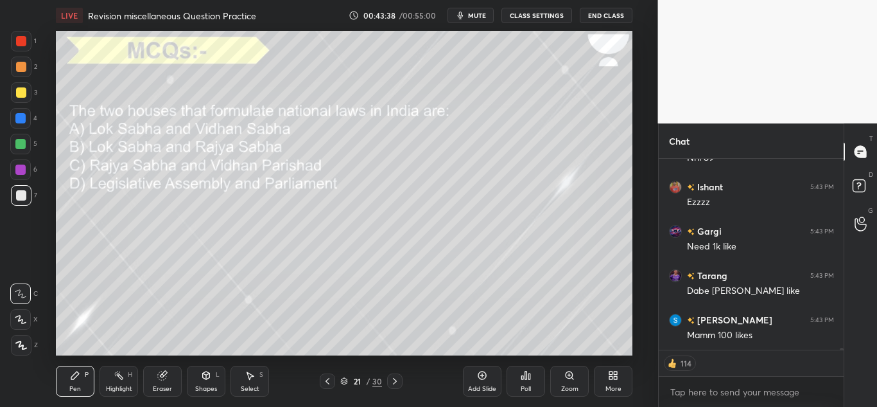
scroll to position [20788, 0]
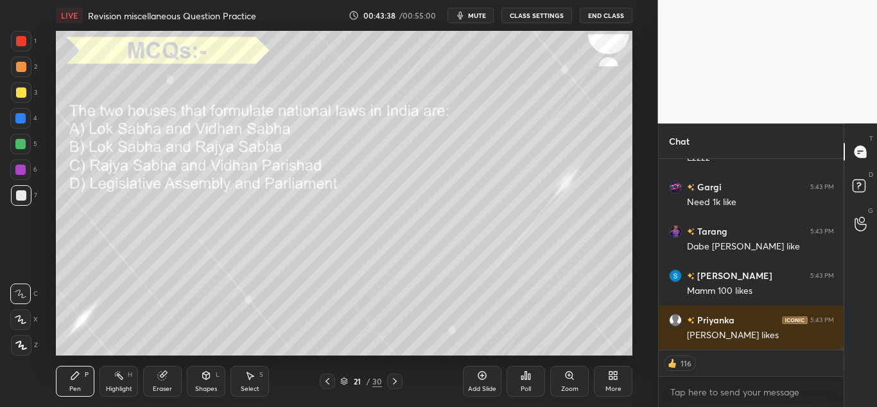
click at [518, 382] on div "Poll" at bounding box center [526, 380] width 39 height 31
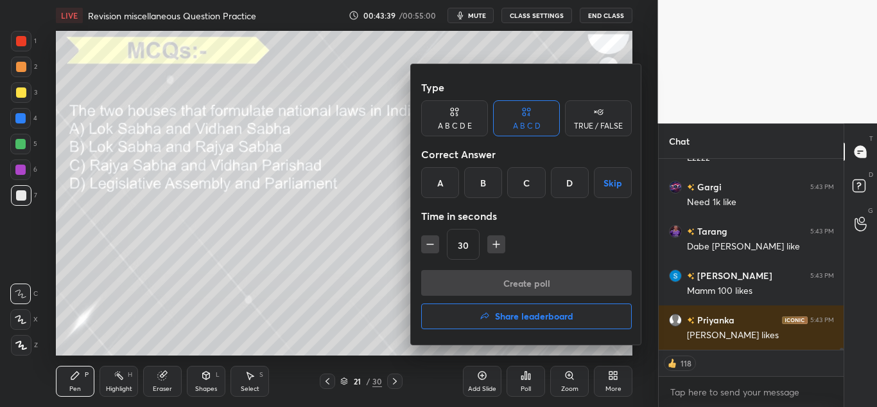
scroll to position [20844, 0]
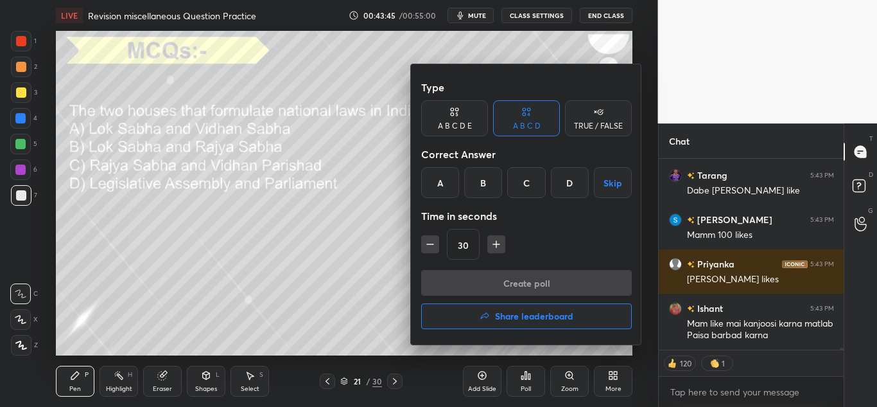
click at [466, 175] on div "B" at bounding box center [483, 182] width 38 height 31
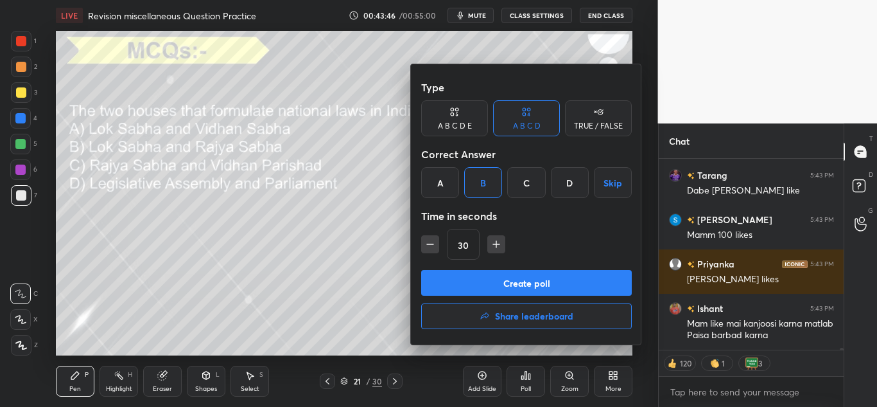
click at [466, 287] on button "Create poll" at bounding box center [526, 283] width 211 height 26
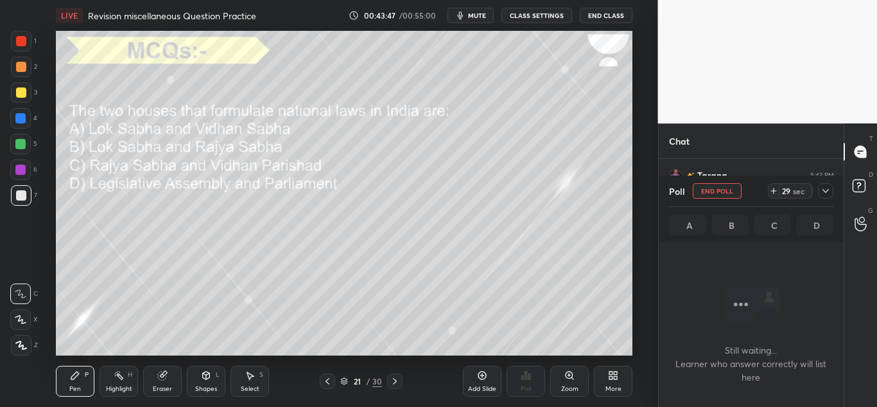
click at [826, 194] on icon at bounding box center [826, 191] width 10 height 10
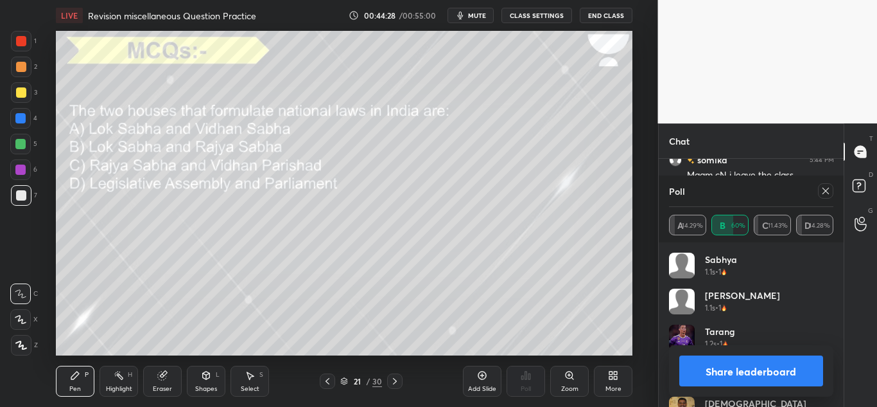
click at [824, 195] on icon at bounding box center [826, 191] width 10 height 10
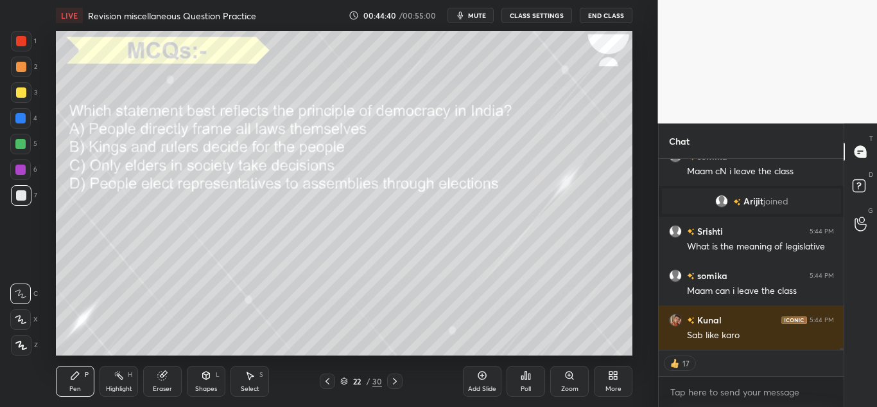
scroll to position [20814, 0]
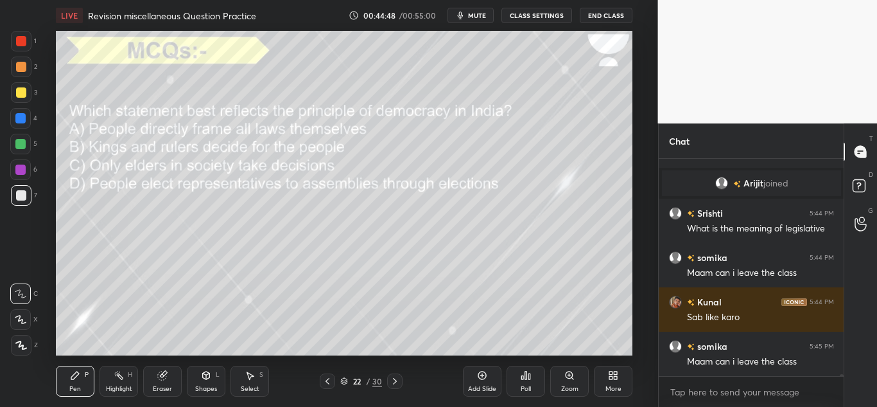
click at [533, 371] on div "Poll" at bounding box center [526, 380] width 39 height 31
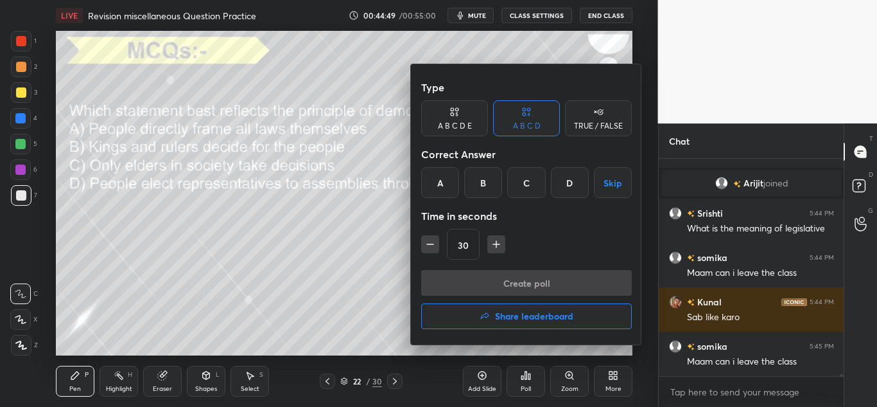
click at [554, 193] on div "D" at bounding box center [570, 182] width 38 height 31
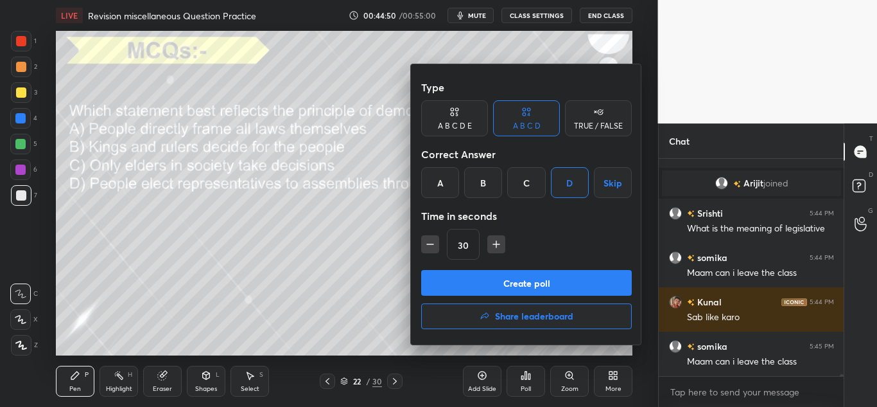
click at [480, 296] on div "Create poll Share leaderboard" at bounding box center [526, 302] width 211 height 64
click at [491, 290] on button "Create poll" at bounding box center [526, 283] width 211 height 26
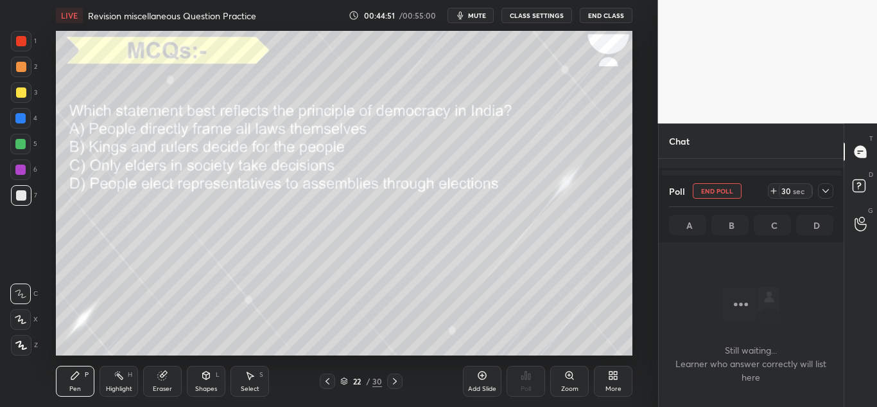
scroll to position [146, 181]
click at [832, 193] on div at bounding box center [825, 190] width 15 height 15
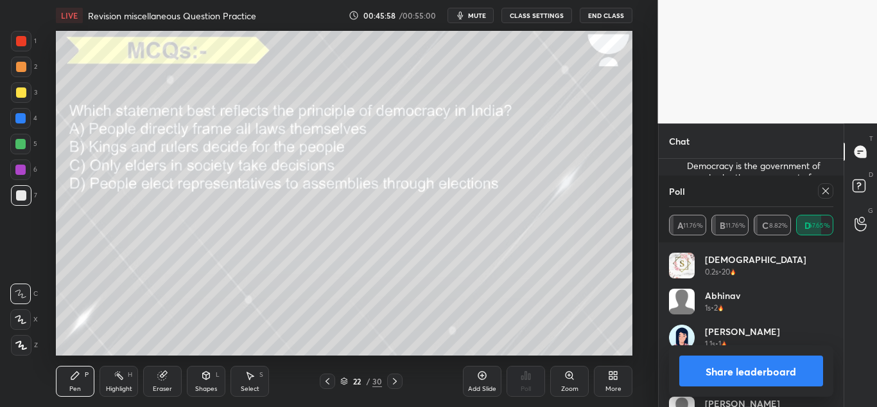
scroll to position [21293, 0]
click at [823, 193] on icon at bounding box center [826, 191] width 10 height 10
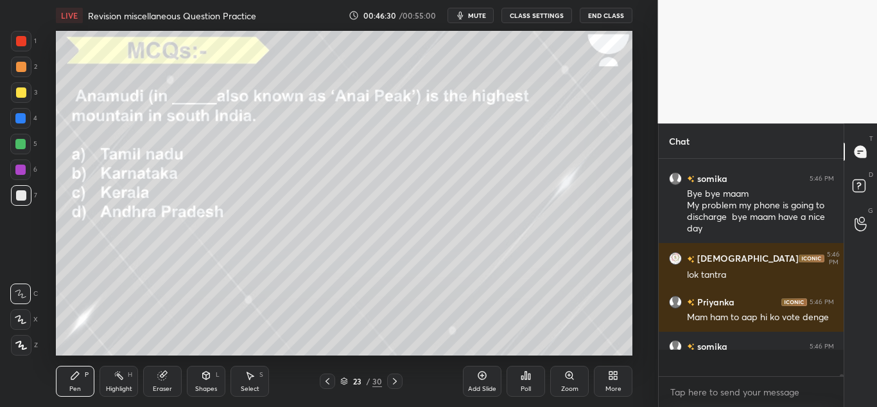
scroll to position [213, 181]
click at [524, 367] on div "Poll" at bounding box center [526, 380] width 39 height 31
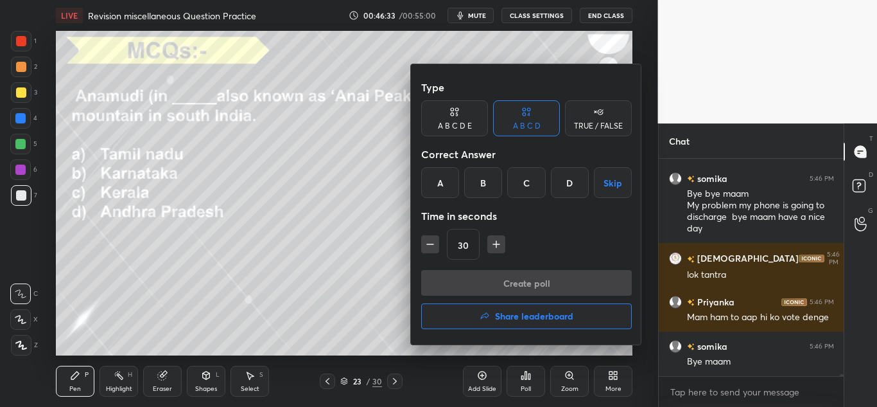
click at [518, 190] on div "C" at bounding box center [526, 182] width 38 height 31
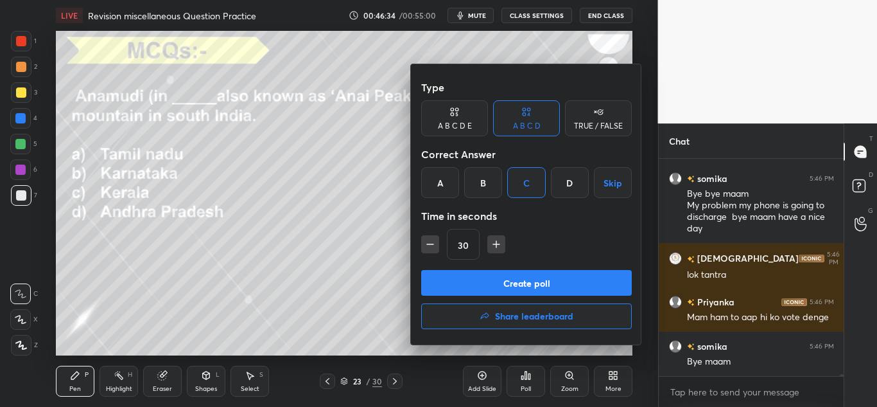
click at [494, 280] on button "Create poll" at bounding box center [526, 283] width 211 height 26
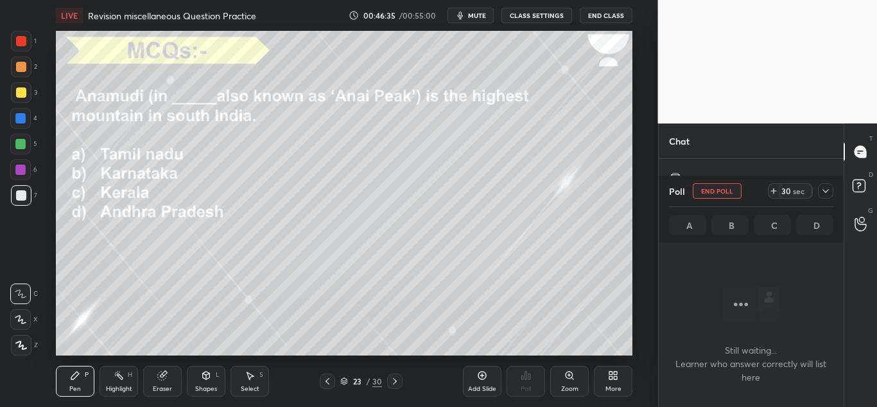
scroll to position [177, 181]
click at [828, 193] on icon at bounding box center [826, 191] width 10 height 10
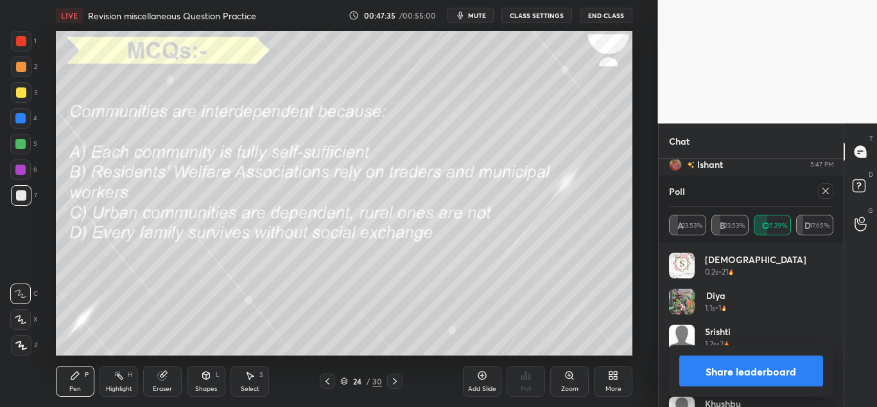
scroll to position [21439, 0]
click at [826, 186] on icon at bounding box center [826, 191] width 10 height 10
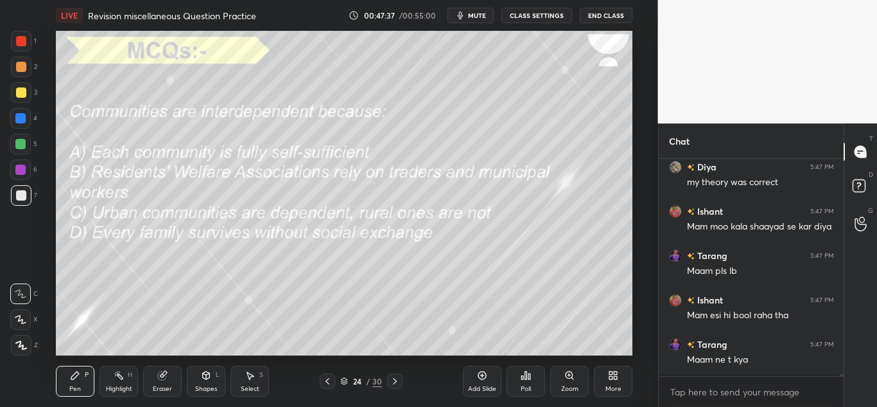
scroll to position [4, 4]
click at [530, 383] on div "Poll" at bounding box center [526, 380] width 39 height 31
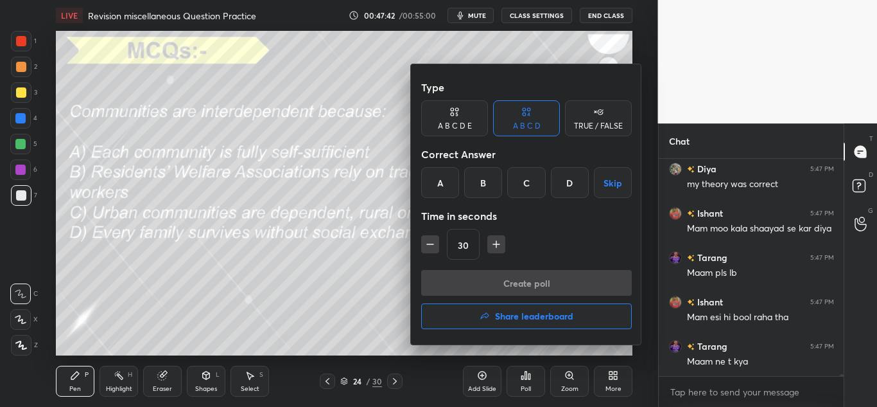
click at [480, 185] on div "B" at bounding box center [483, 182] width 38 height 31
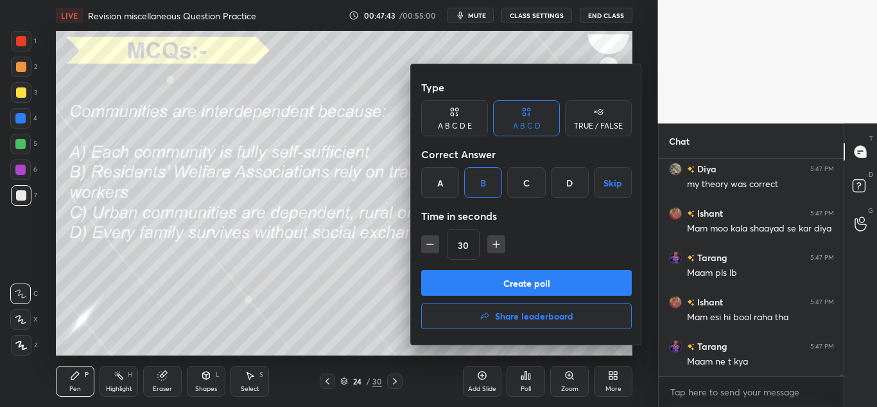
click at [465, 278] on button "Create poll" at bounding box center [526, 283] width 211 height 26
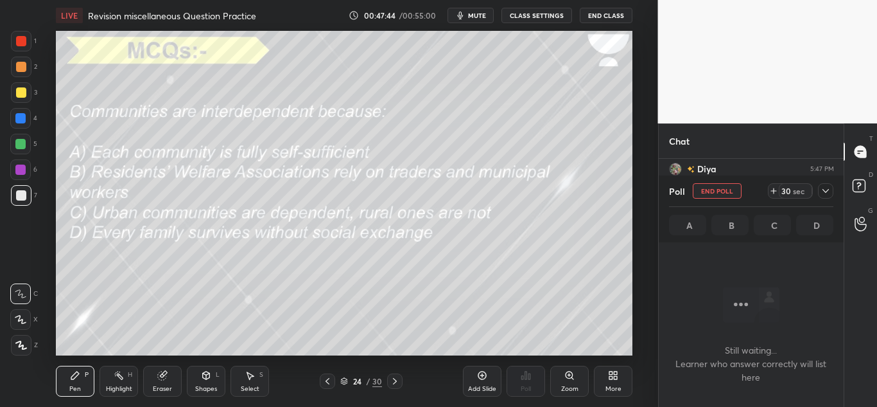
scroll to position [177, 181]
click at [821, 197] on div at bounding box center [825, 190] width 15 height 15
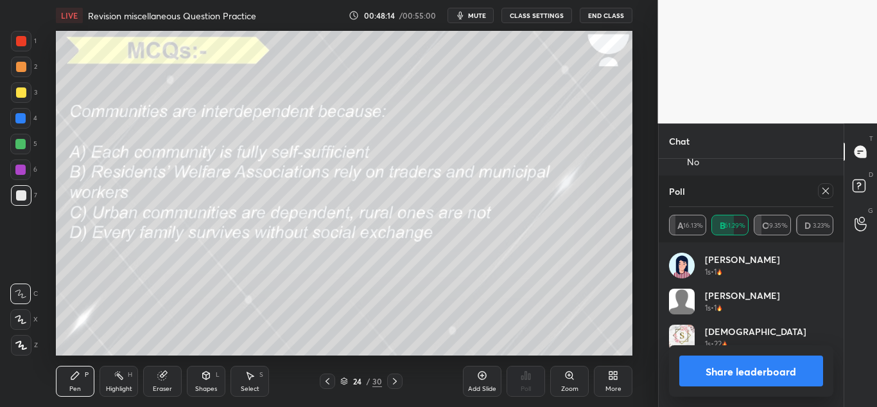
scroll to position [150, 161]
click at [825, 195] on icon at bounding box center [826, 191] width 10 height 10
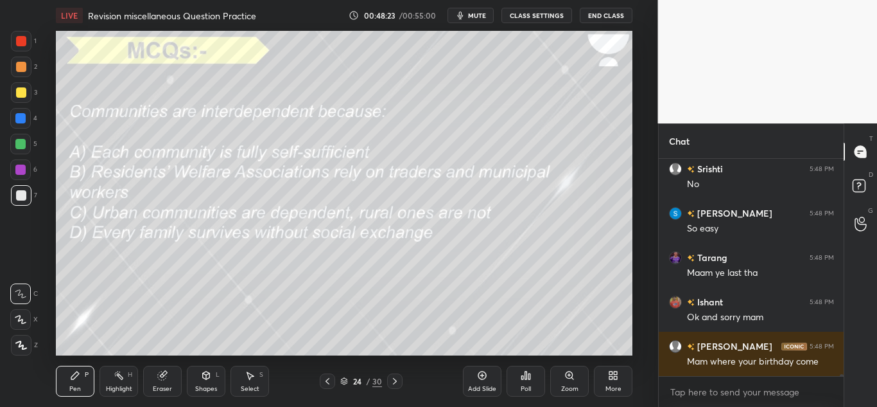
click at [514, 389] on div "Poll" at bounding box center [526, 380] width 39 height 31
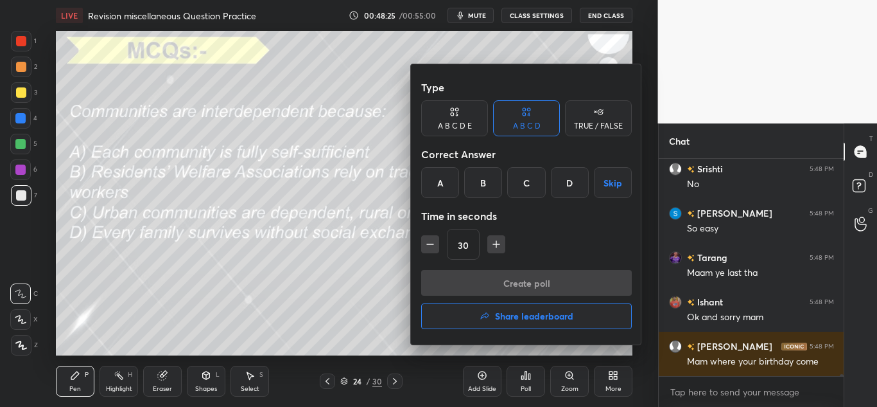
click at [502, 308] on button "Share leaderboard" at bounding box center [526, 316] width 211 height 26
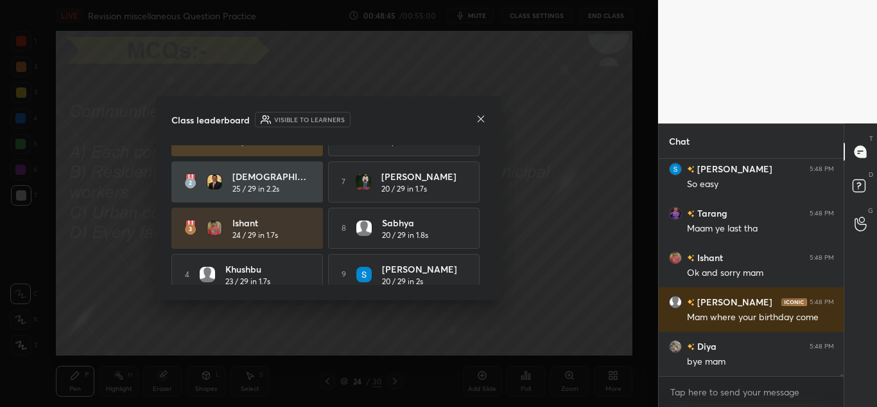
scroll to position [21727, 0]
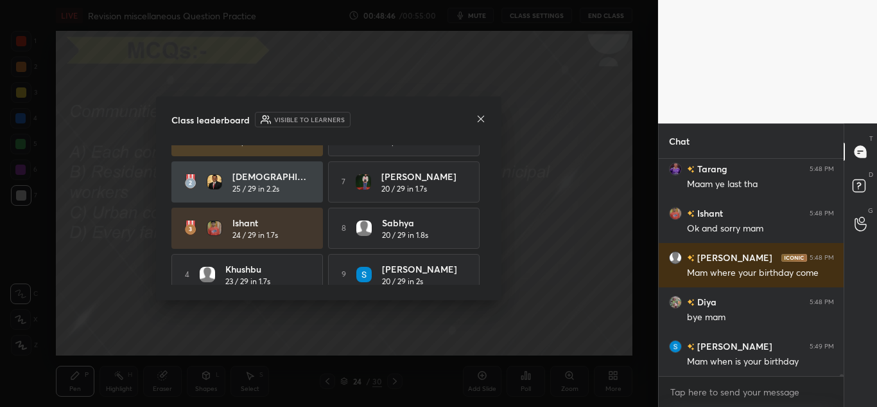
click at [483, 120] on icon at bounding box center [481, 119] width 6 height 6
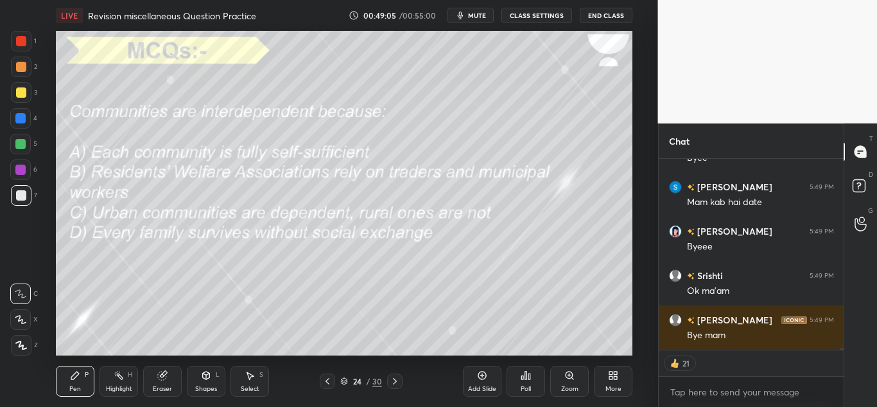
scroll to position [22019, 0]
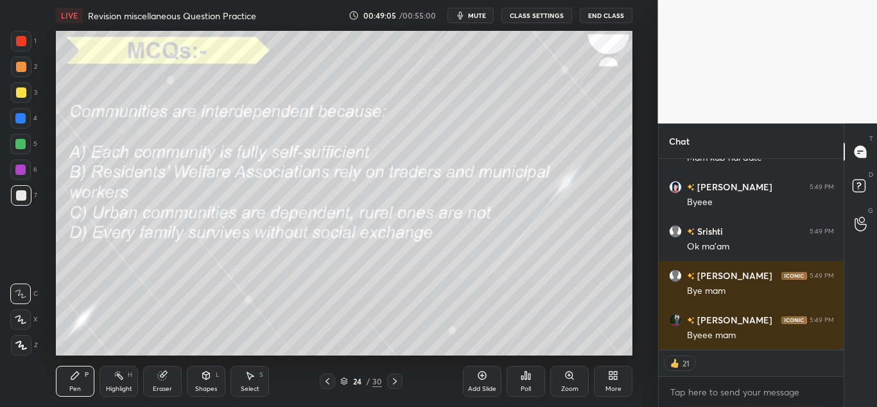
click at [590, 22] on button "End Class" at bounding box center [606, 15] width 53 height 15
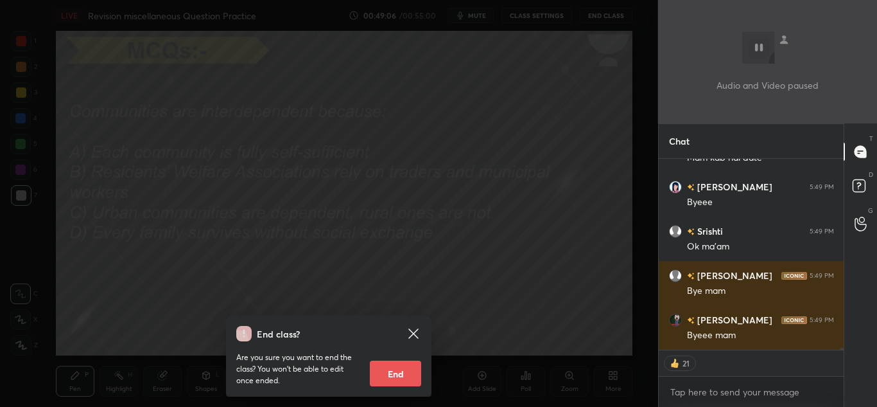
scroll to position [22063, 0]
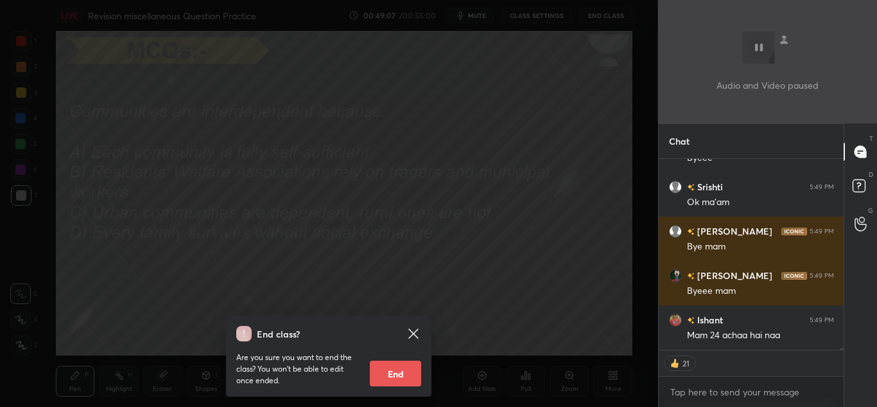
click at [389, 366] on button "End" at bounding box center [395, 373] width 51 height 26
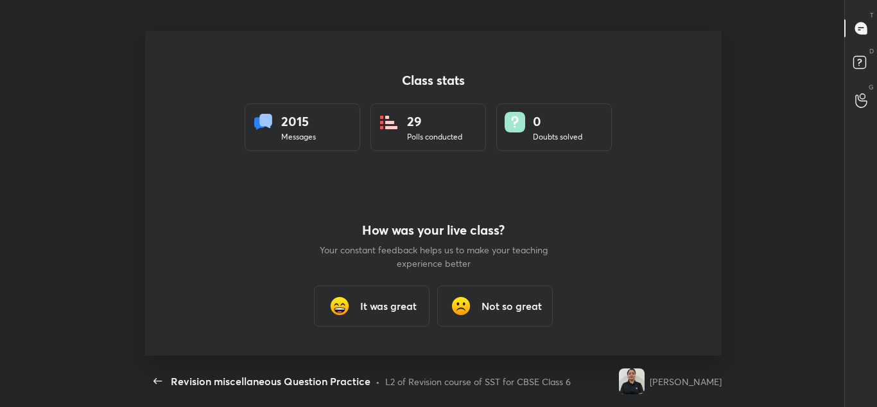
scroll to position [63895, 63370]
type textarea "x"
